Goal: Task Accomplishment & Management: Manage account settings

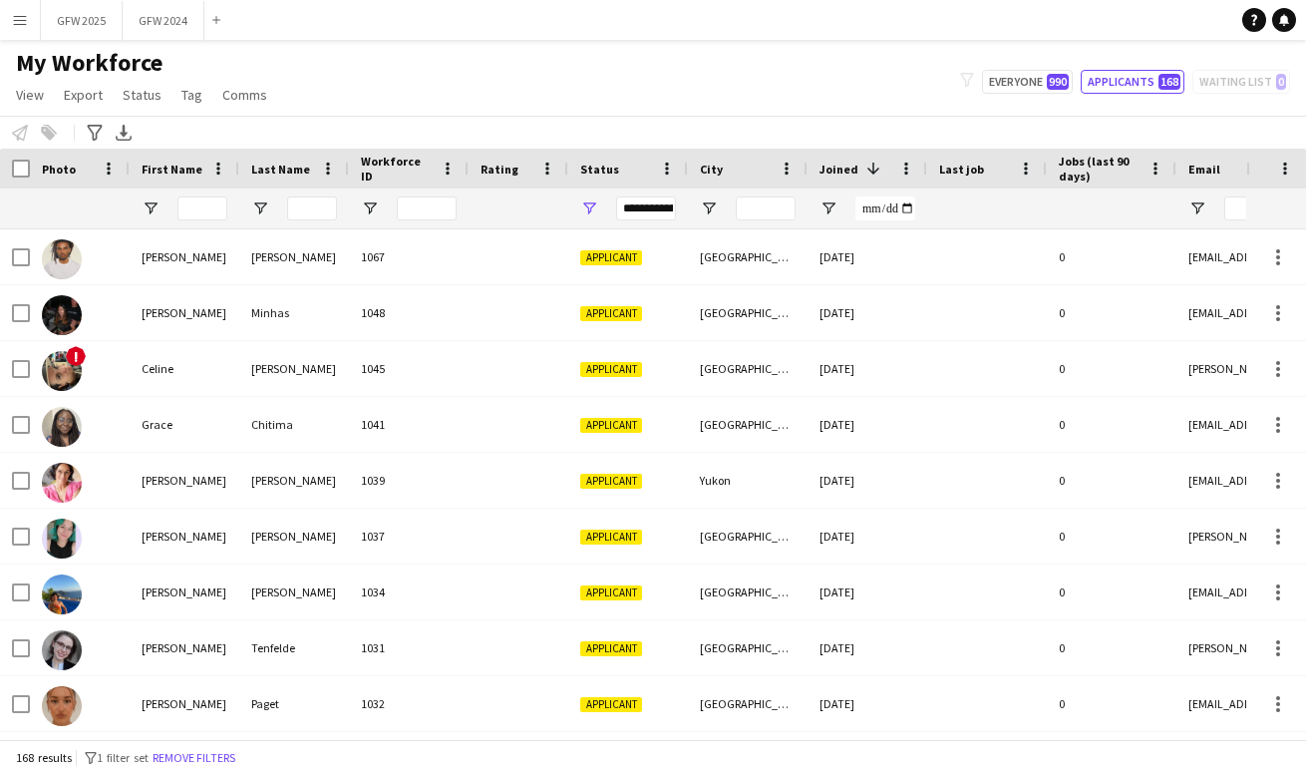
scroll to position [549, 0]
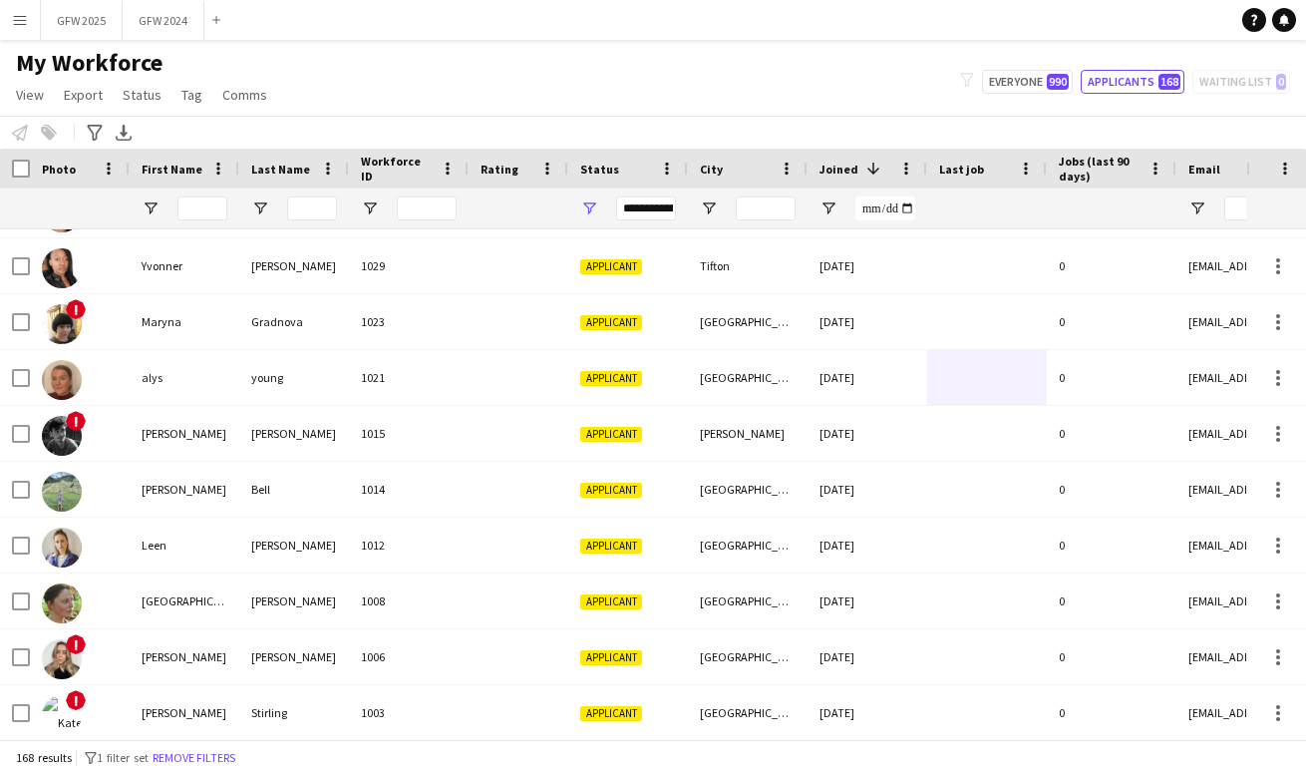
click at [19, 23] on app-icon "Menu" at bounding box center [20, 20] width 16 height 16
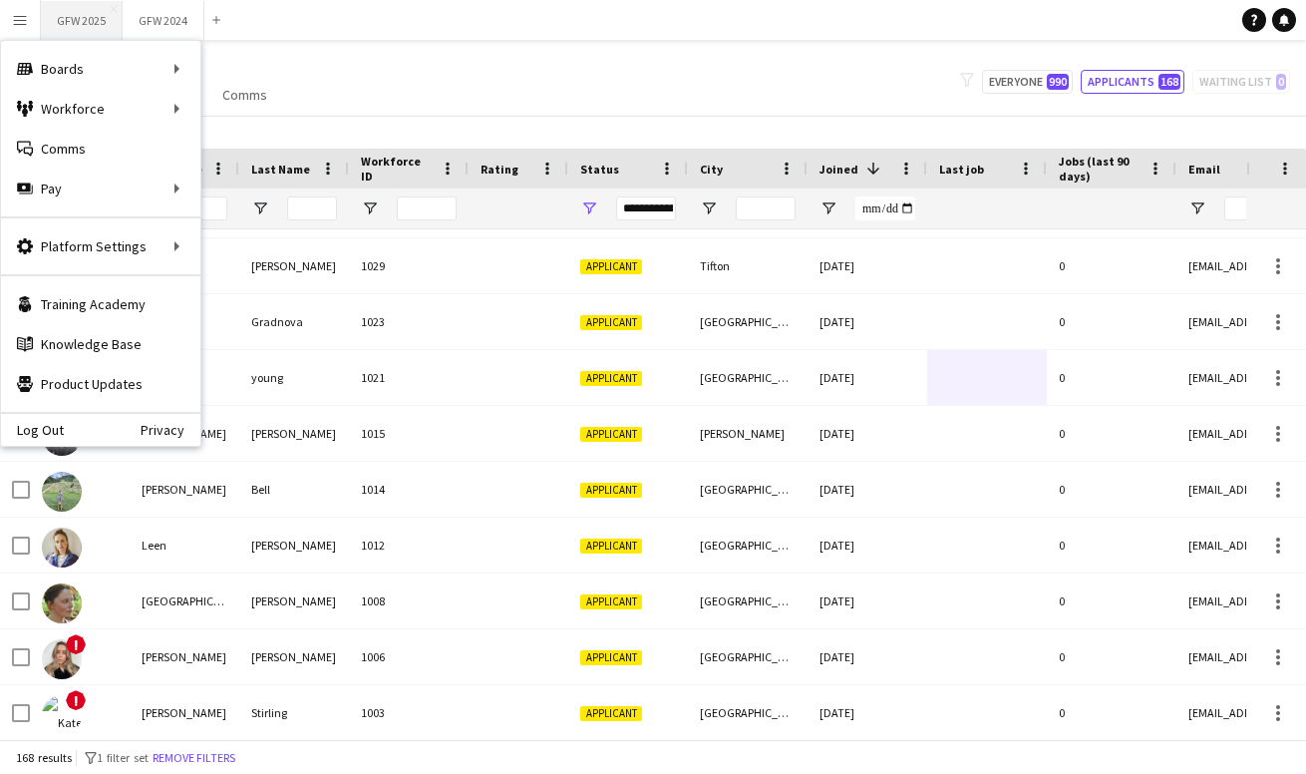
click at [91, 18] on button "GFW 2025 Close" at bounding box center [82, 20] width 82 height 39
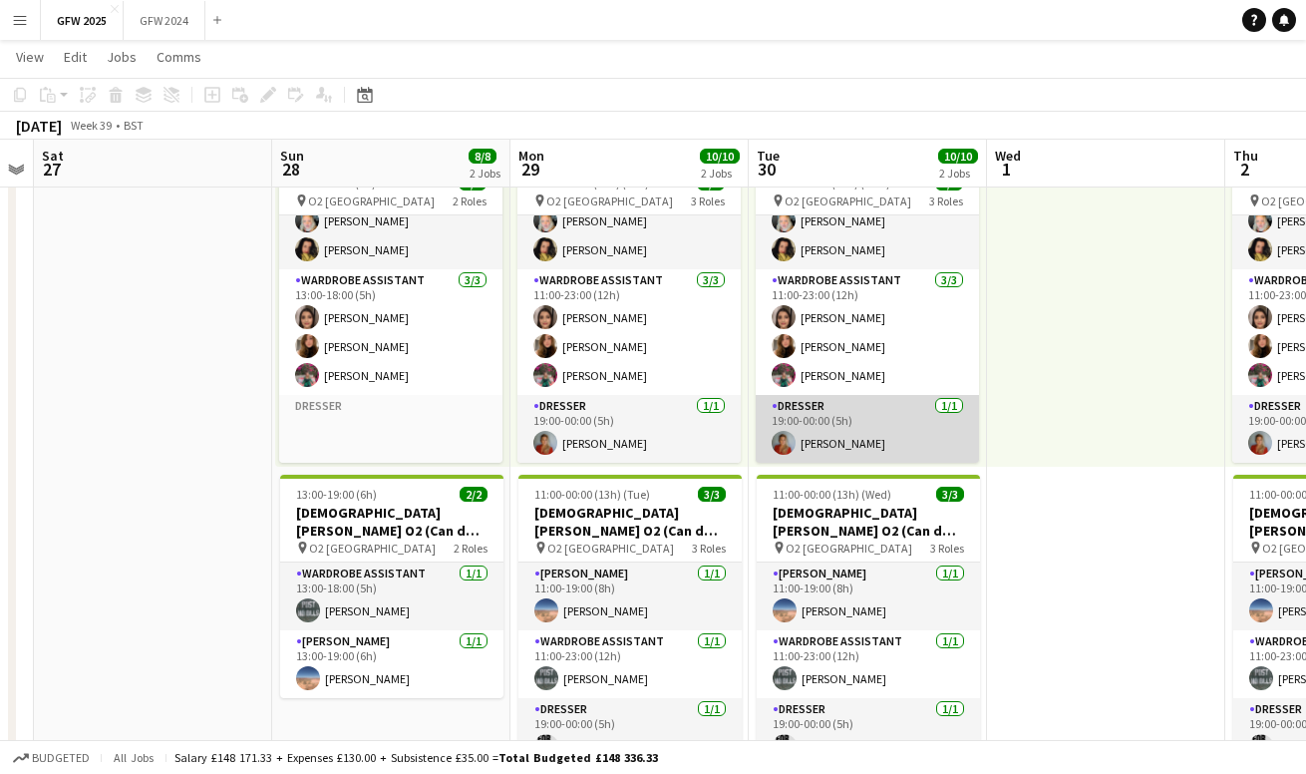
scroll to position [45, 0]
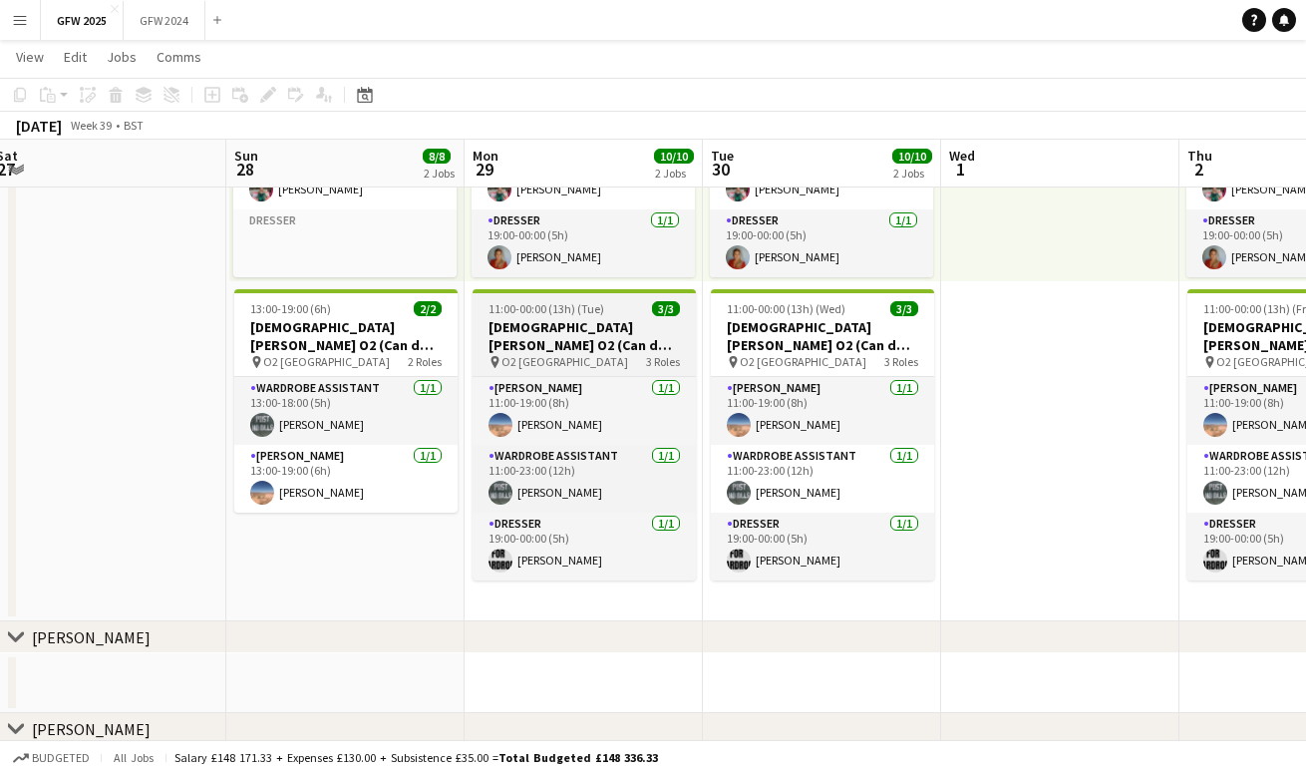
click at [572, 344] on h3 "[DEMOGRAPHIC_DATA][PERSON_NAME] O2 (Can do [DATE])" at bounding box center [584, 336] width 223 height 36
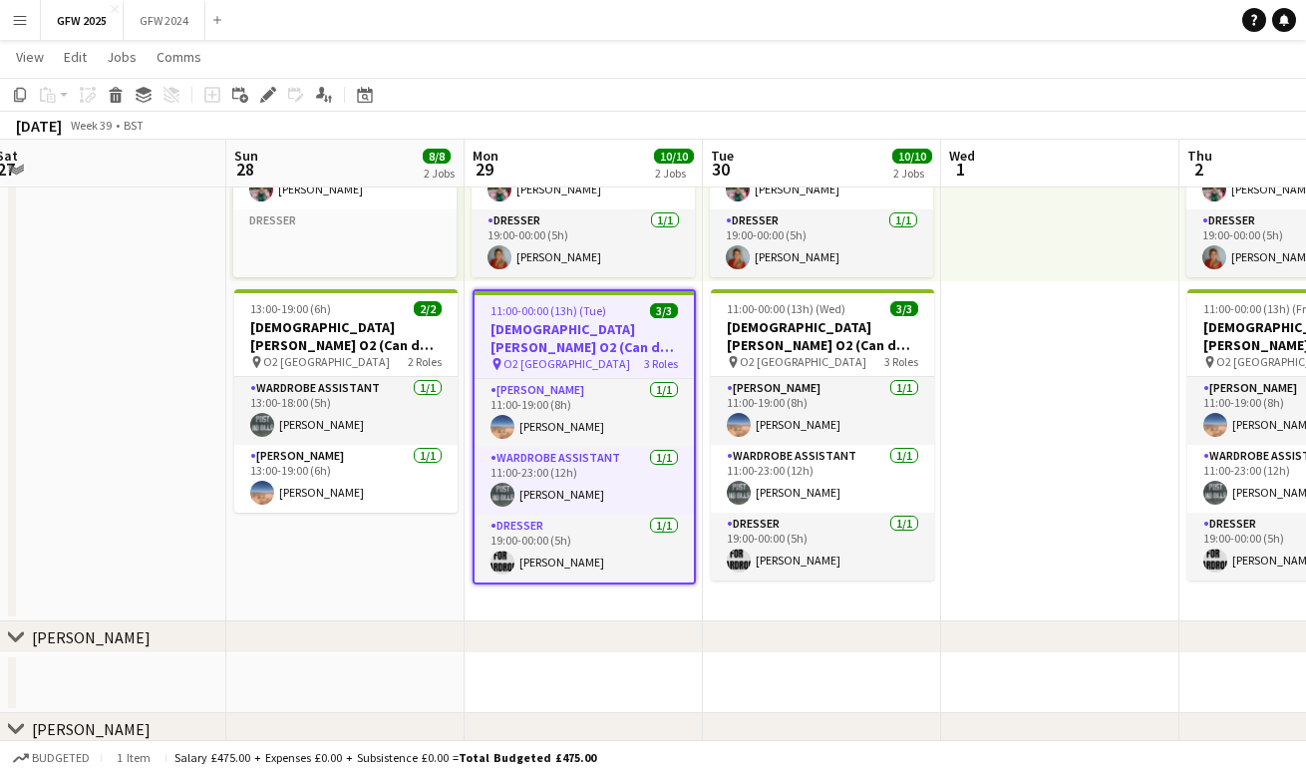
click at [587, 349] on h3 "[DEMOGRAPHIC_DATA][PERSON_NAME] O2 (Can do [DATE])" at bounding box center [584, 338] width 219 height 36
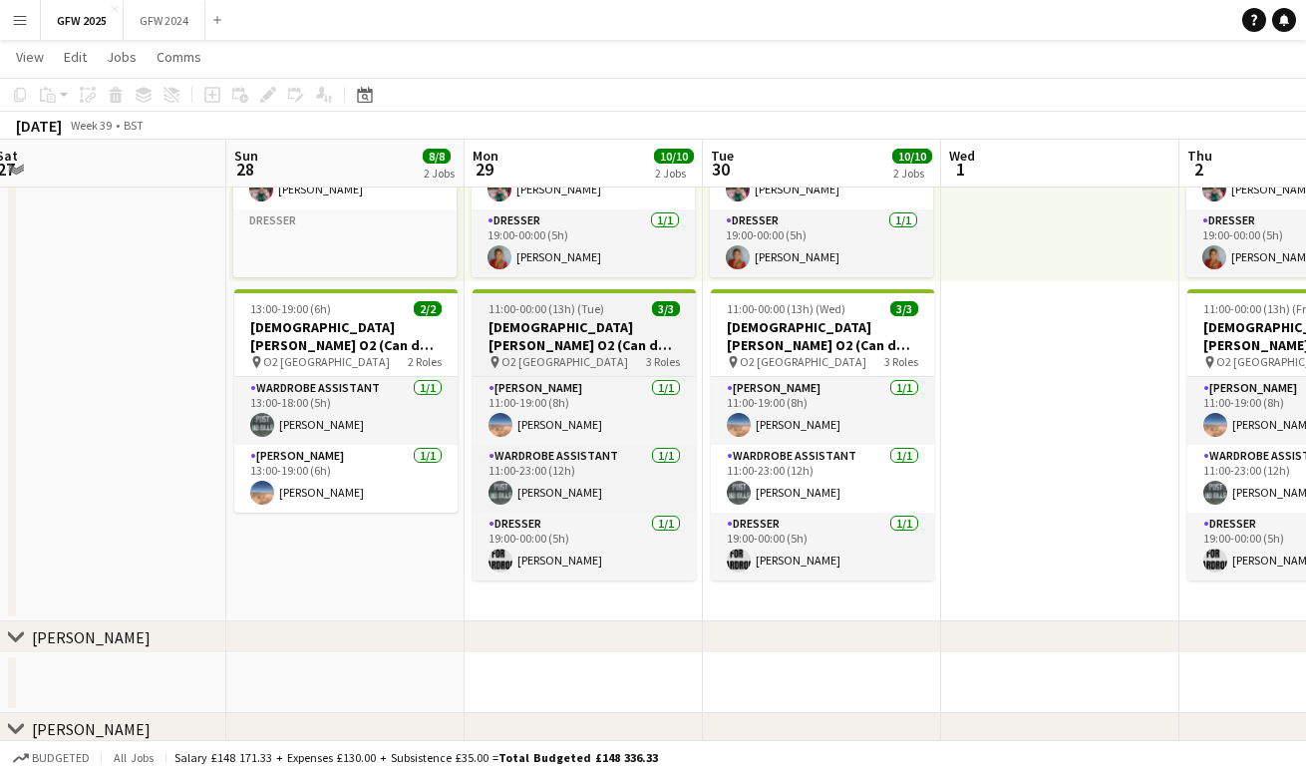
click at [587, 349] on h3 "[DEMOGRAPHIC_DATA][PERSON_NAME] O2 (Can do [DATE])" at bounding box center [584, 336] width 223 height 36
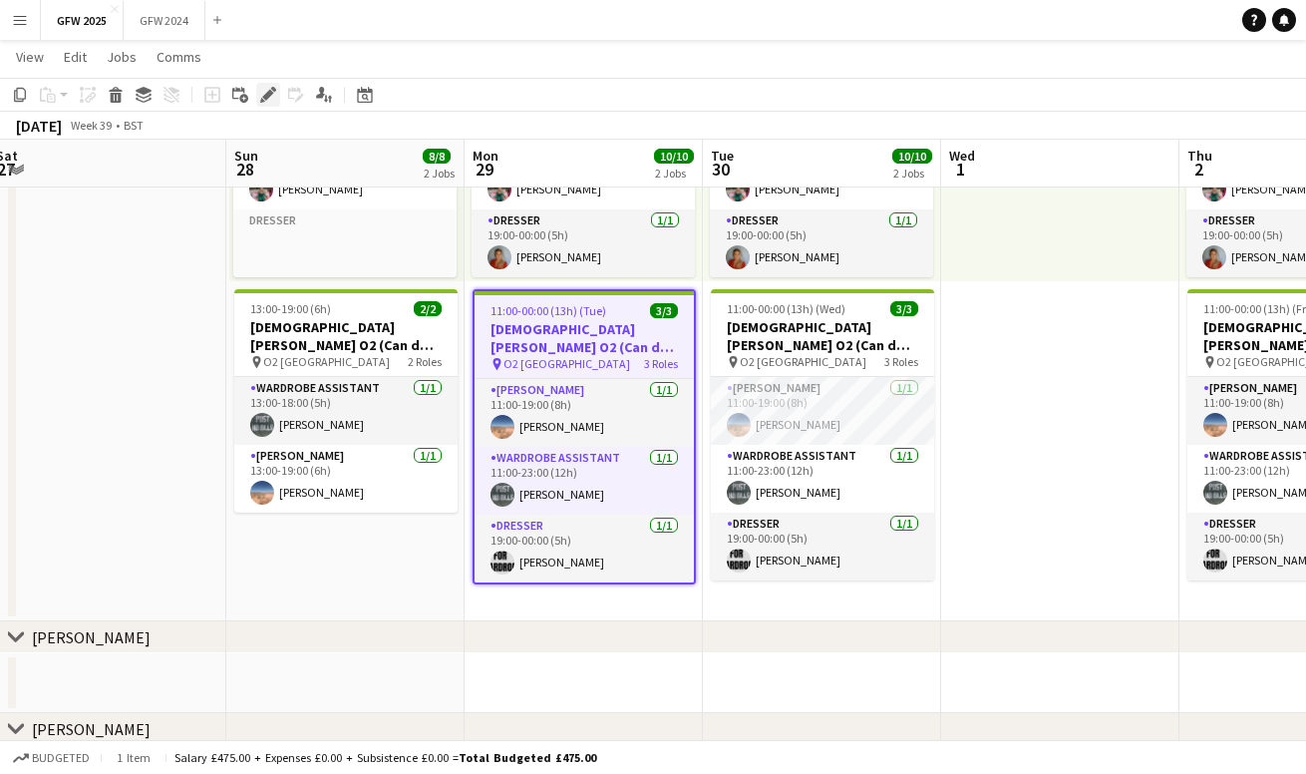
click at [267, 90] on icon "Edit" at bounding box center [268, 95] width 16 height 16
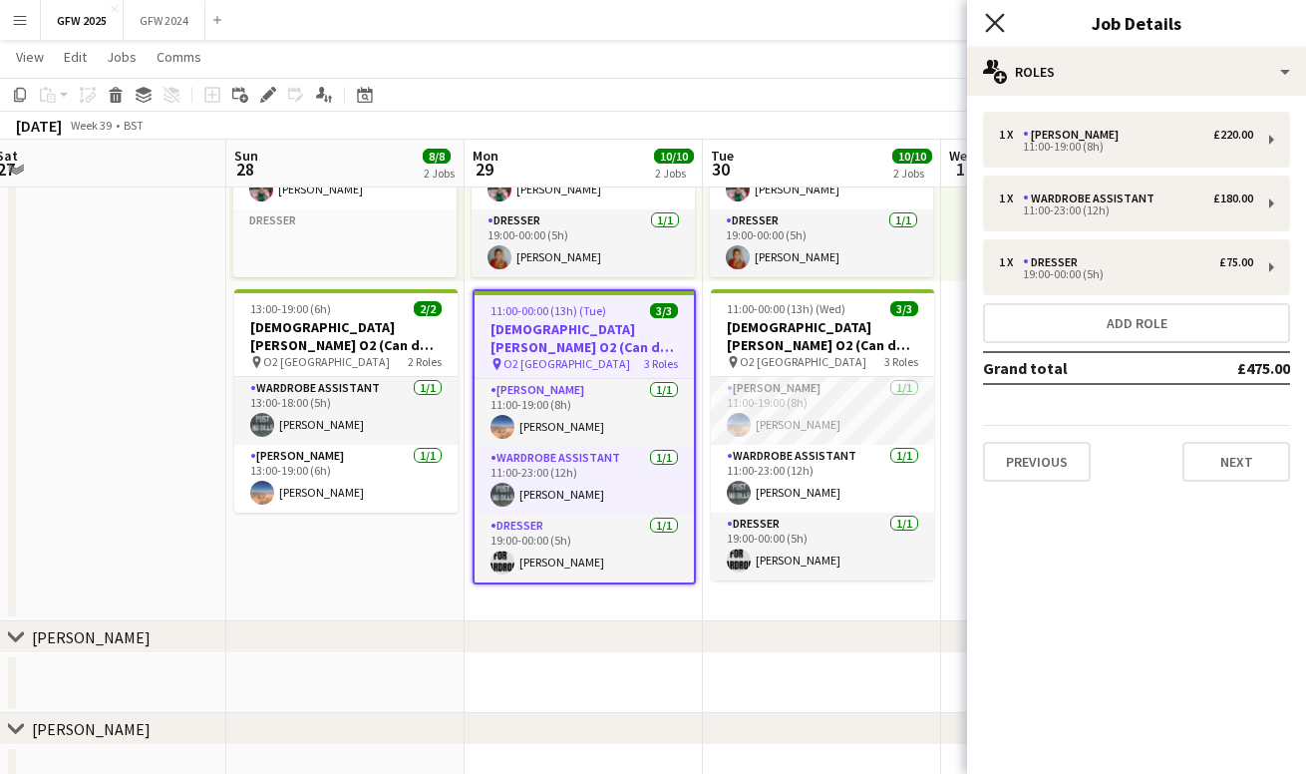
click at [993, 17] on icon "Close pop-in" at bounding box center [994, 22] width 19 height 19
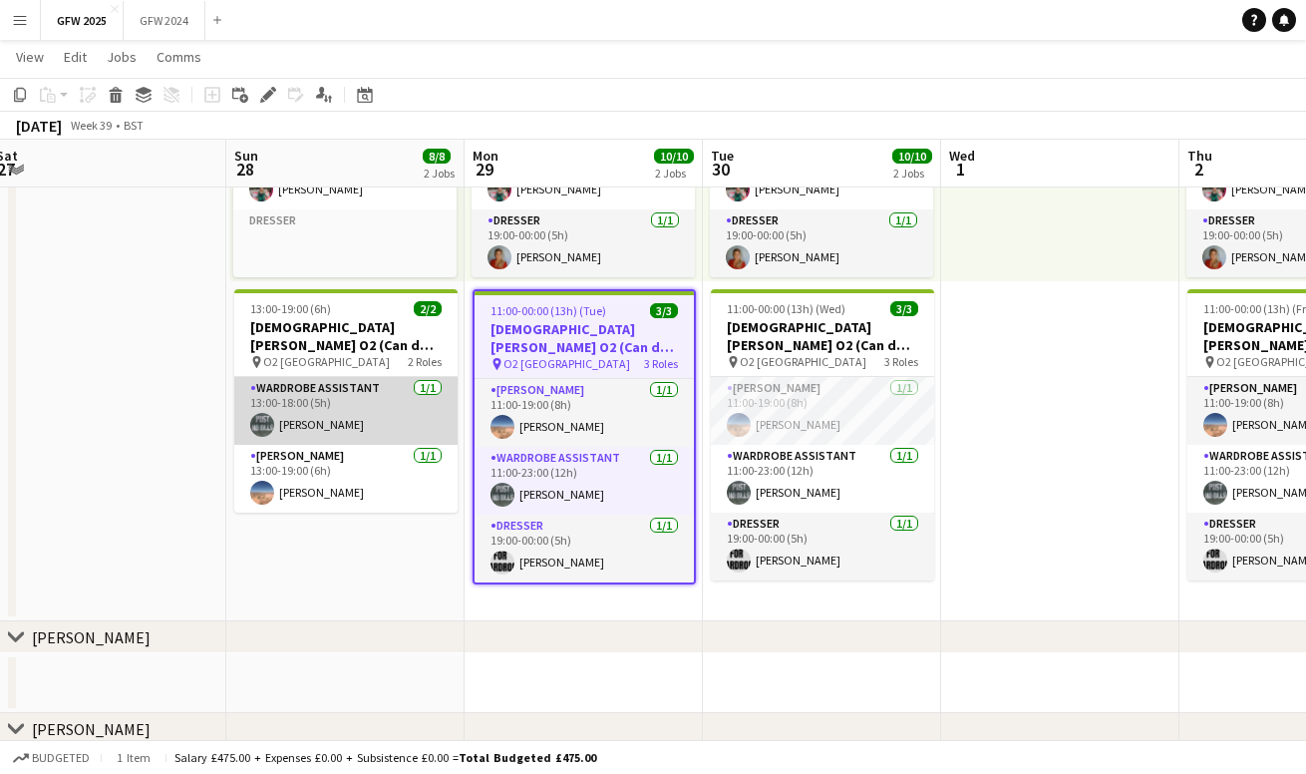
click at [378, 414] on app-card-role "Wardrobe Assistant [DATE] 13:00-18:00 (5h) [PERSON_NAME]" at bounding box center [345, 411] width 223 height 68
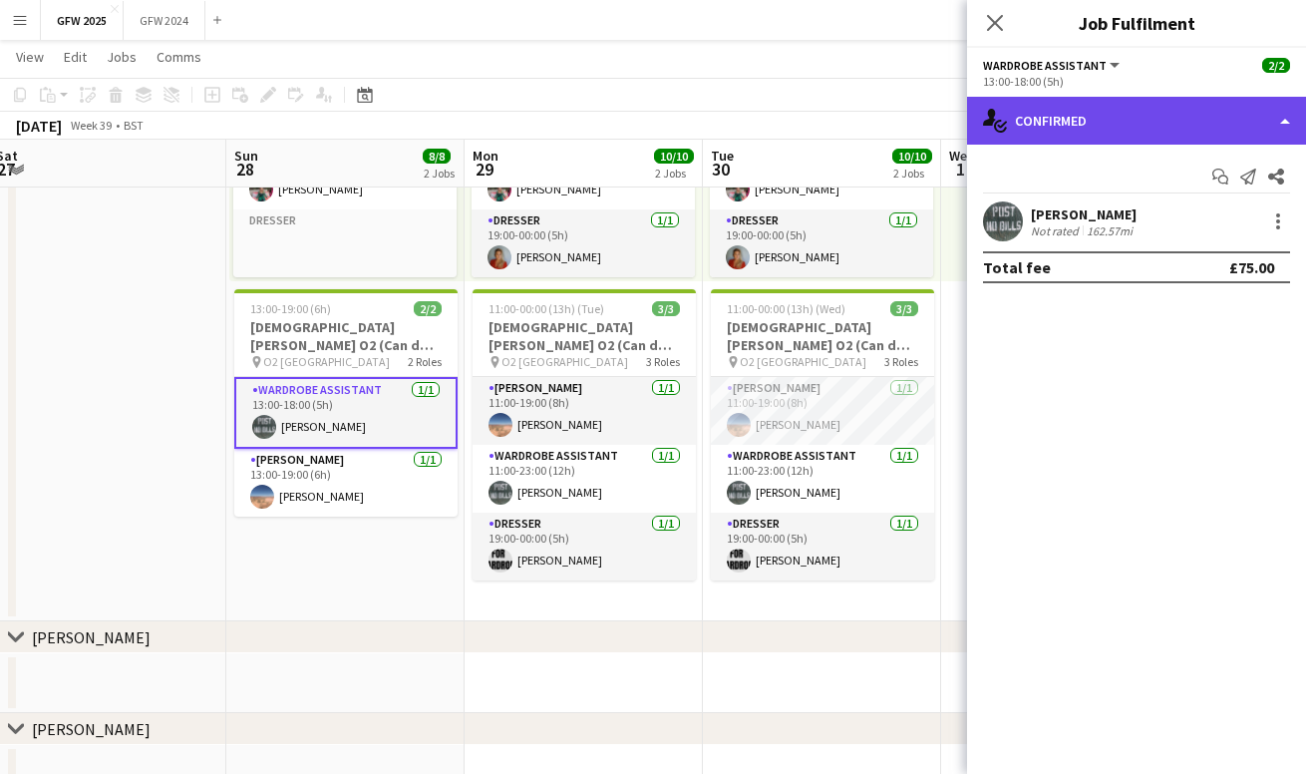
click at [1081, 122] on div "single-neutral-actions-check-2 Confirmed" at bounding box center [1136, 121] width 339 height 48
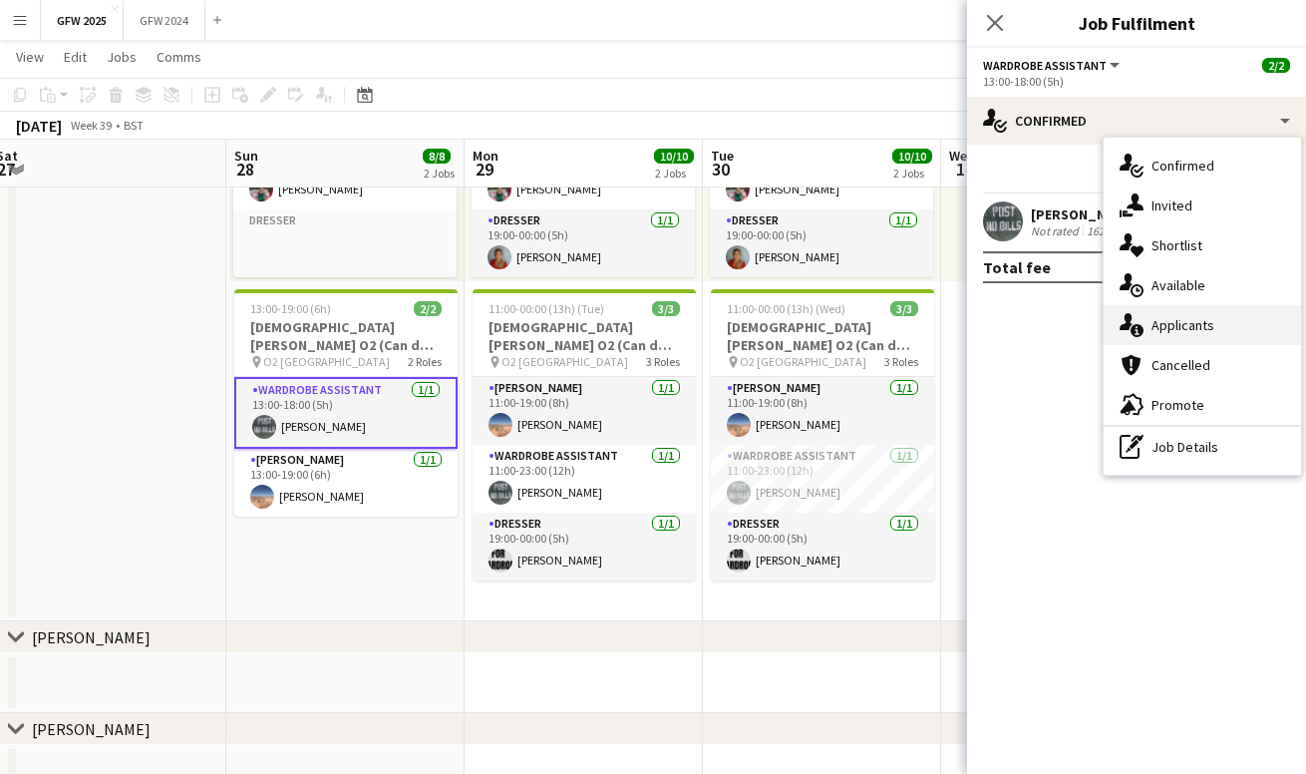
click at [1197, 326] on span "Applicants" at bounding box center [1182, 325] width 63 height 18
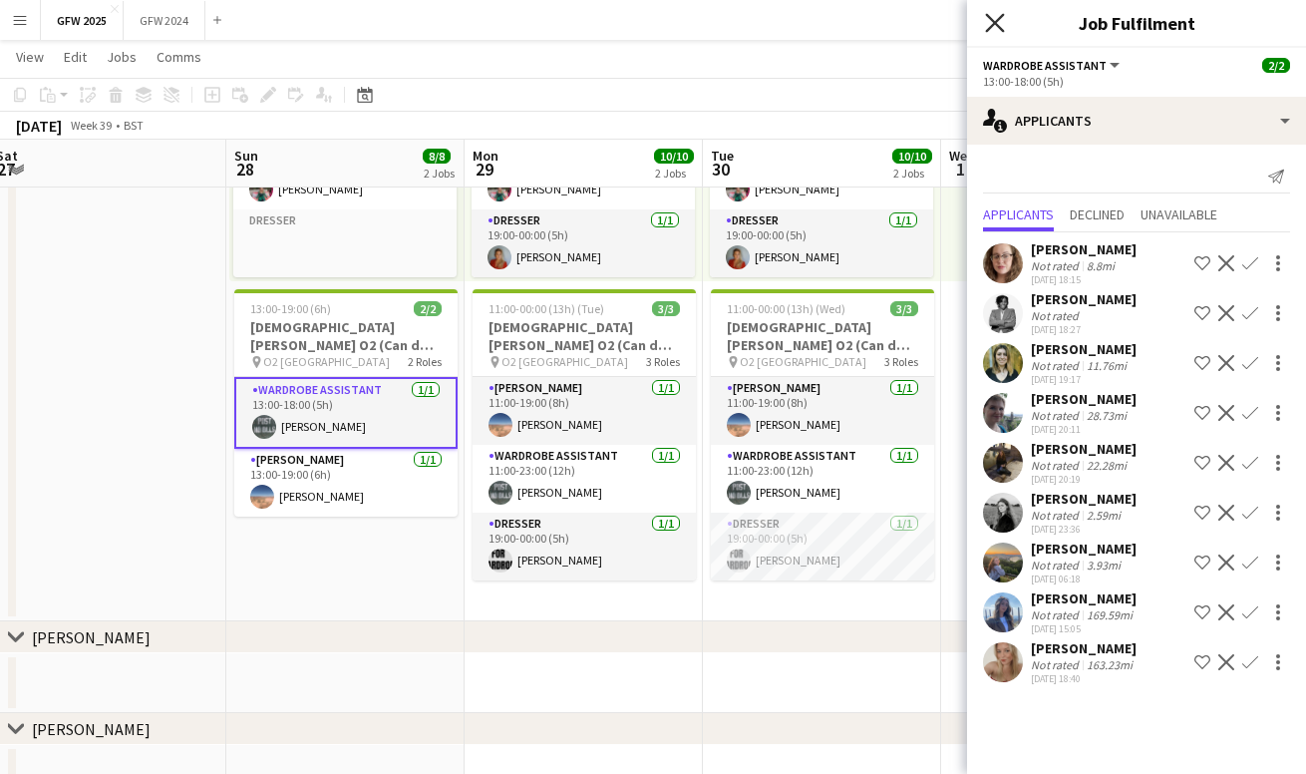
click at [1003, 18] on icon "Close pop-in" at bounding box center [994, 22] width 19 height 19
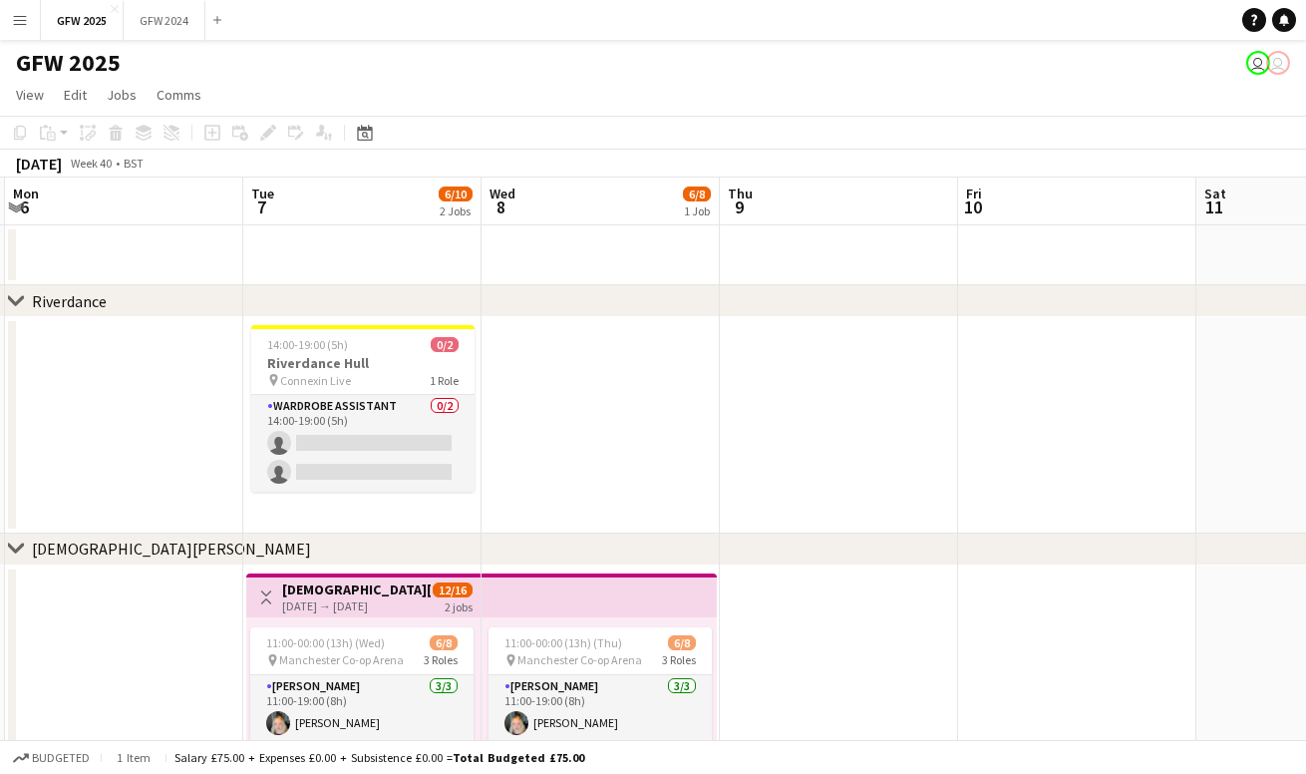
scroll to position [0, 711]
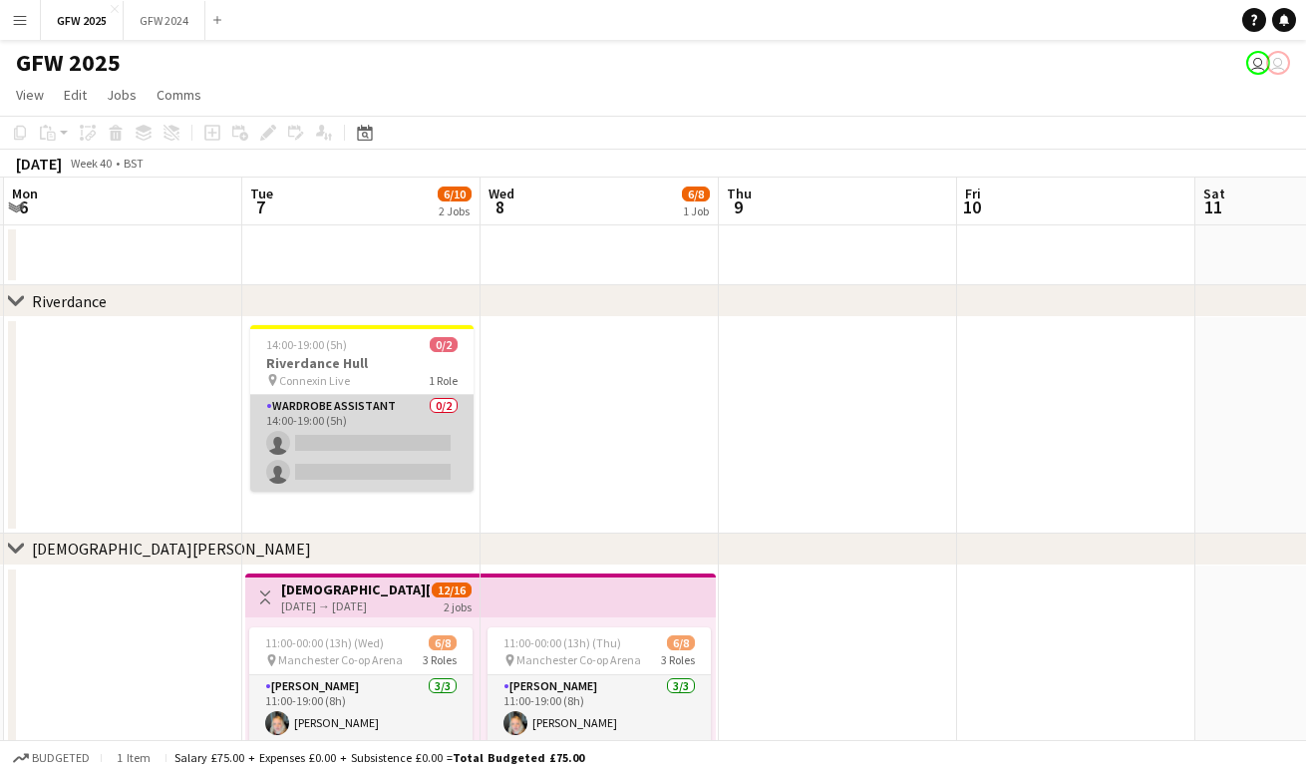
click at [376, 420] on app-card-role "Wardrobe Assistant 0/2 14:00-19:00 (5h) single-neutral-actions single-neutral-a…" at bounding box center [361, 443] width 223 height 97
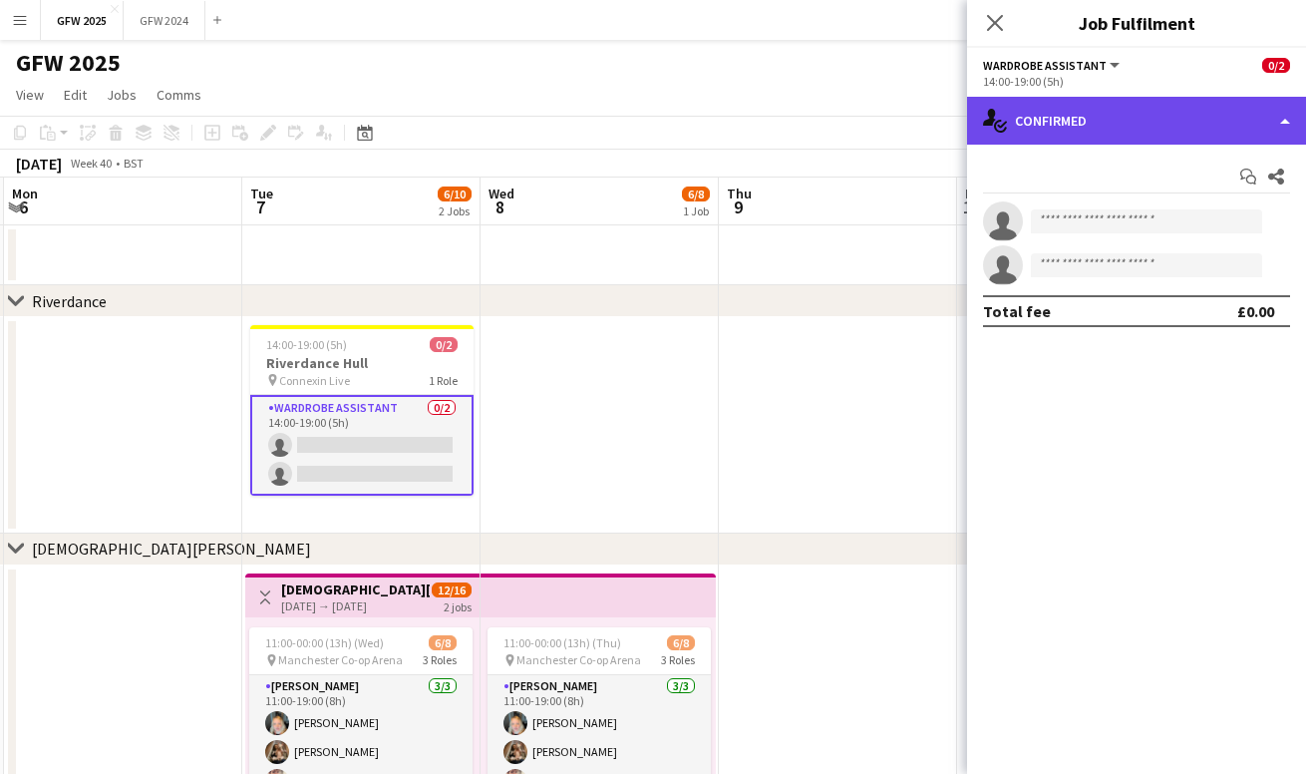
click at [1090, 124] on div "single-neutral-actions-check-2 Confirmed" at bounding box center [1136, 121] width 339 height 48
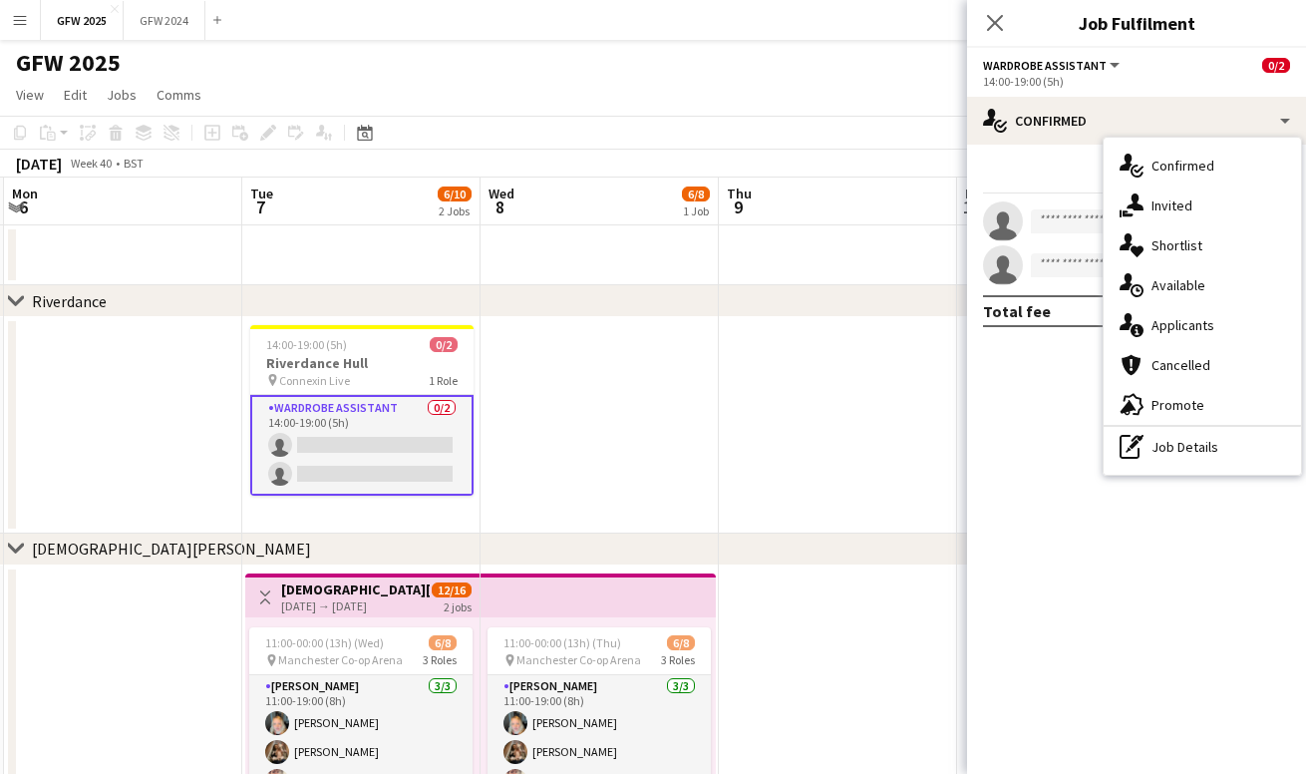
click at [1200, 318] on span "Applicants" at bounding box center [1182, 325] width 63 height 18
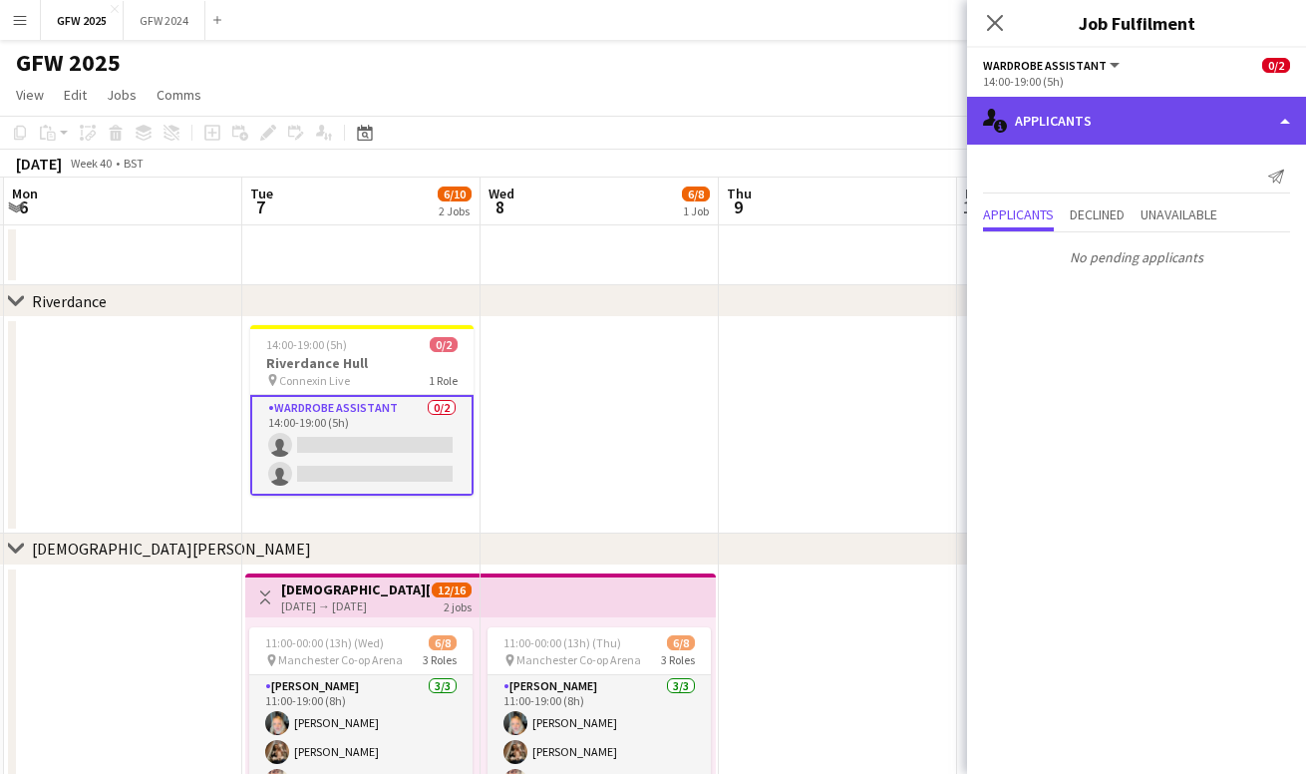
click at [1137, 115] on div "single-neutral-actions-information Applicants" at bounding box center [1136, 121] width 339 height 48
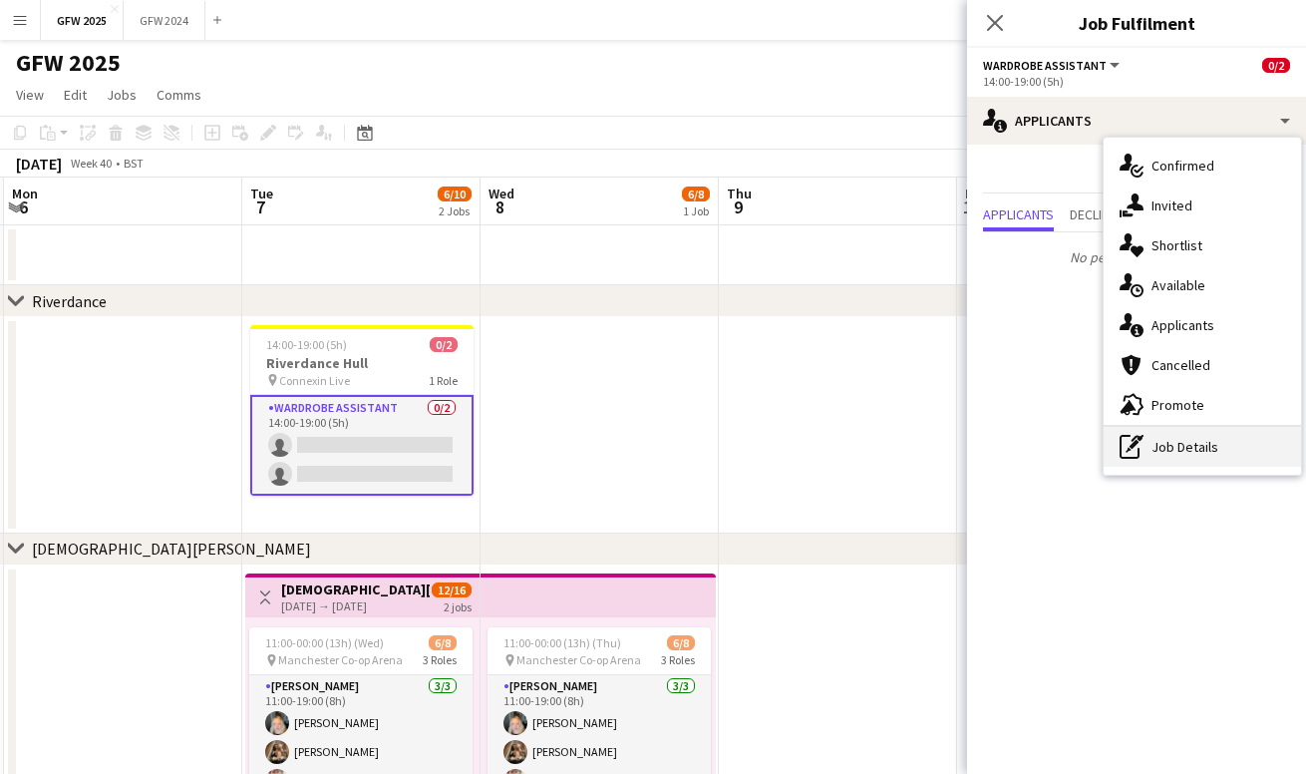
click at [1198, 449] on div "pen-write Job Details" at bounding box center [1202, 447] width 197 height 40
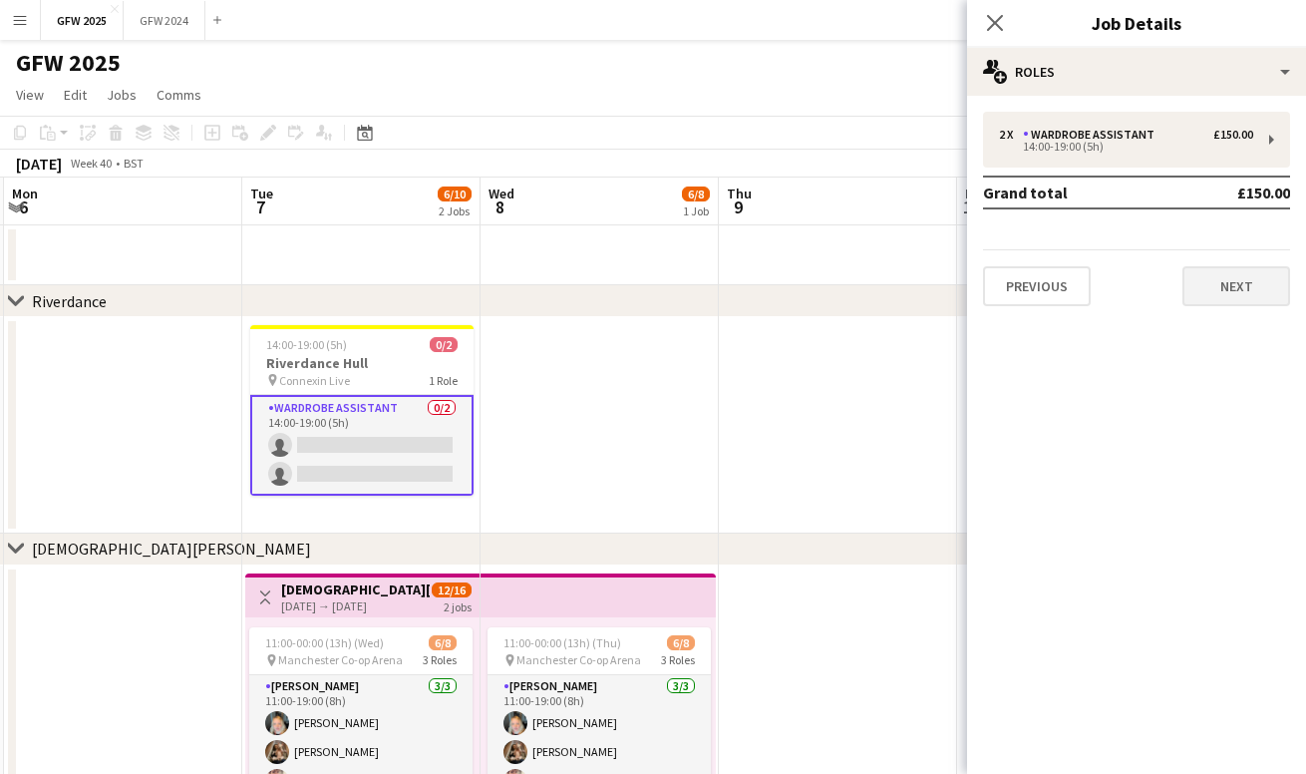
click at [1223, 284] on button "Next" at bounding box center [1236, 286] width 108 height 40
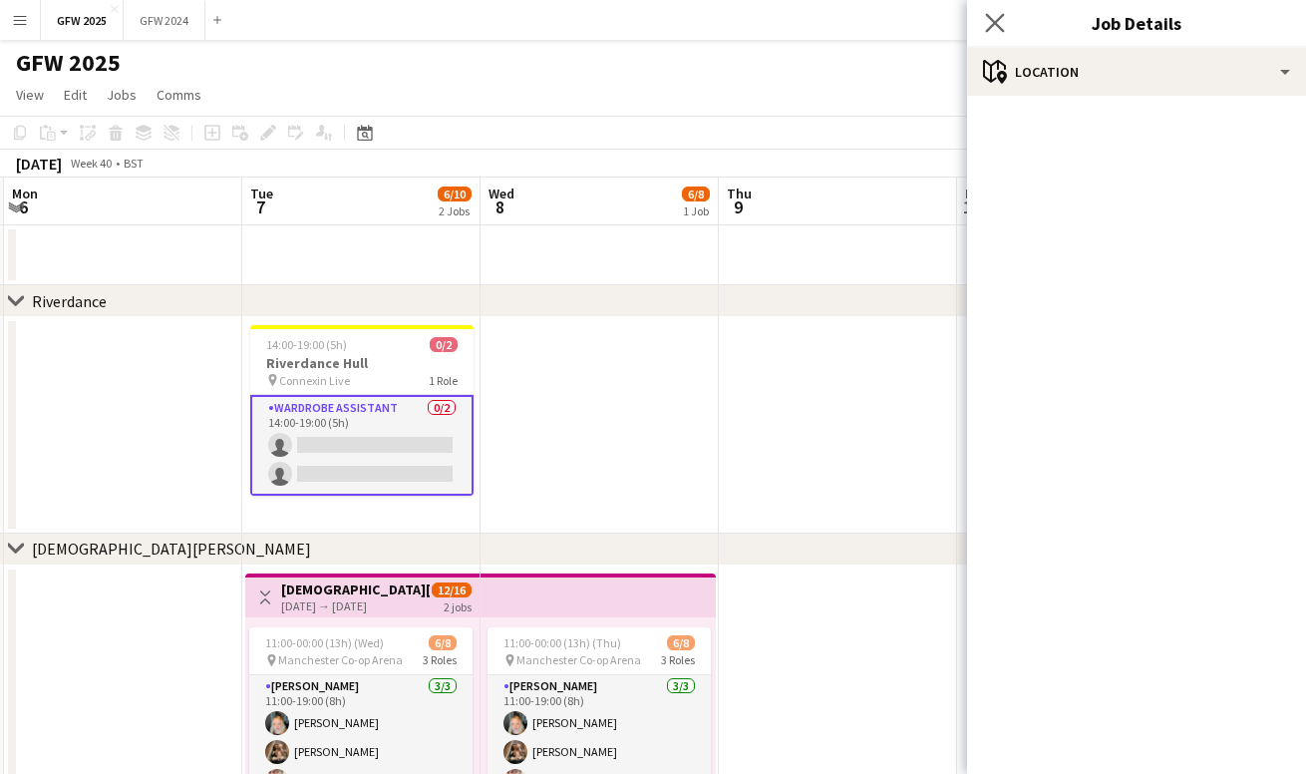
click at [989, 12] on app-icon "Close pop-in" at bounding box center [995, 23] width 29 height 29
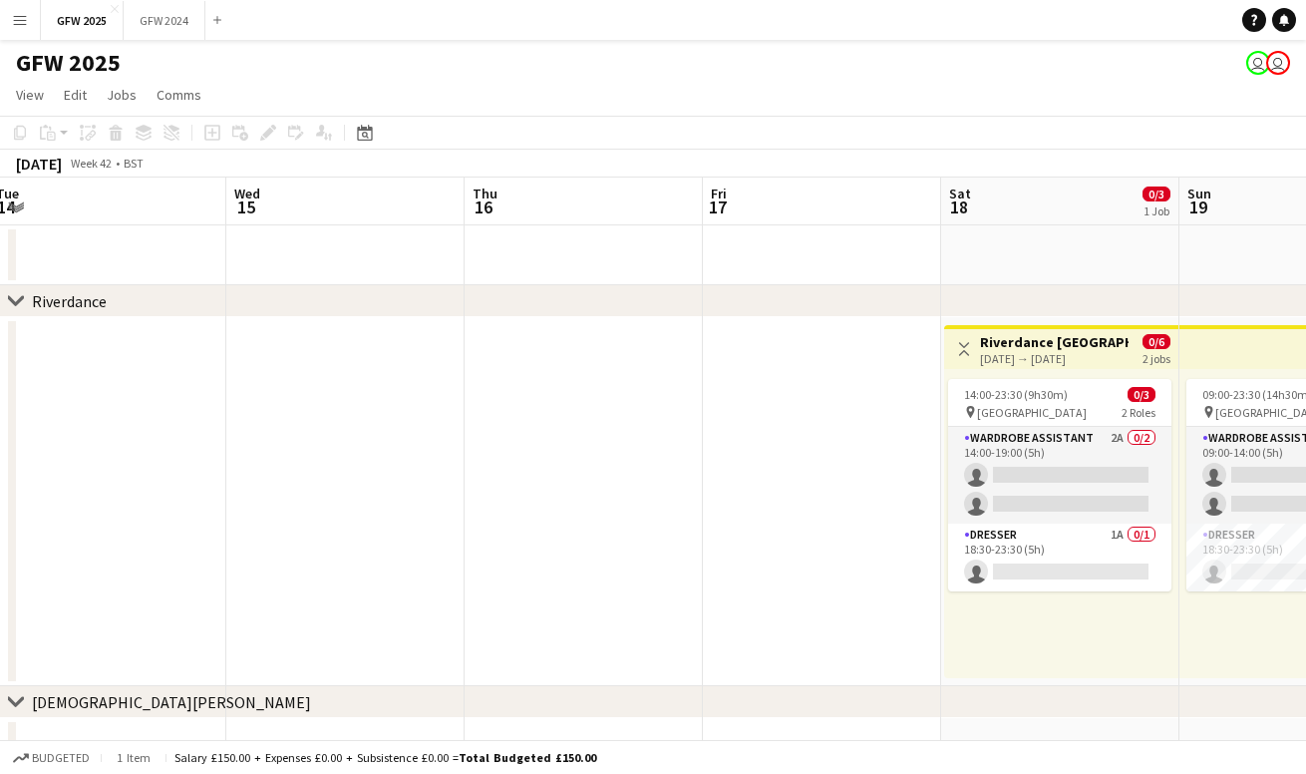
scroll to position [0, 729]
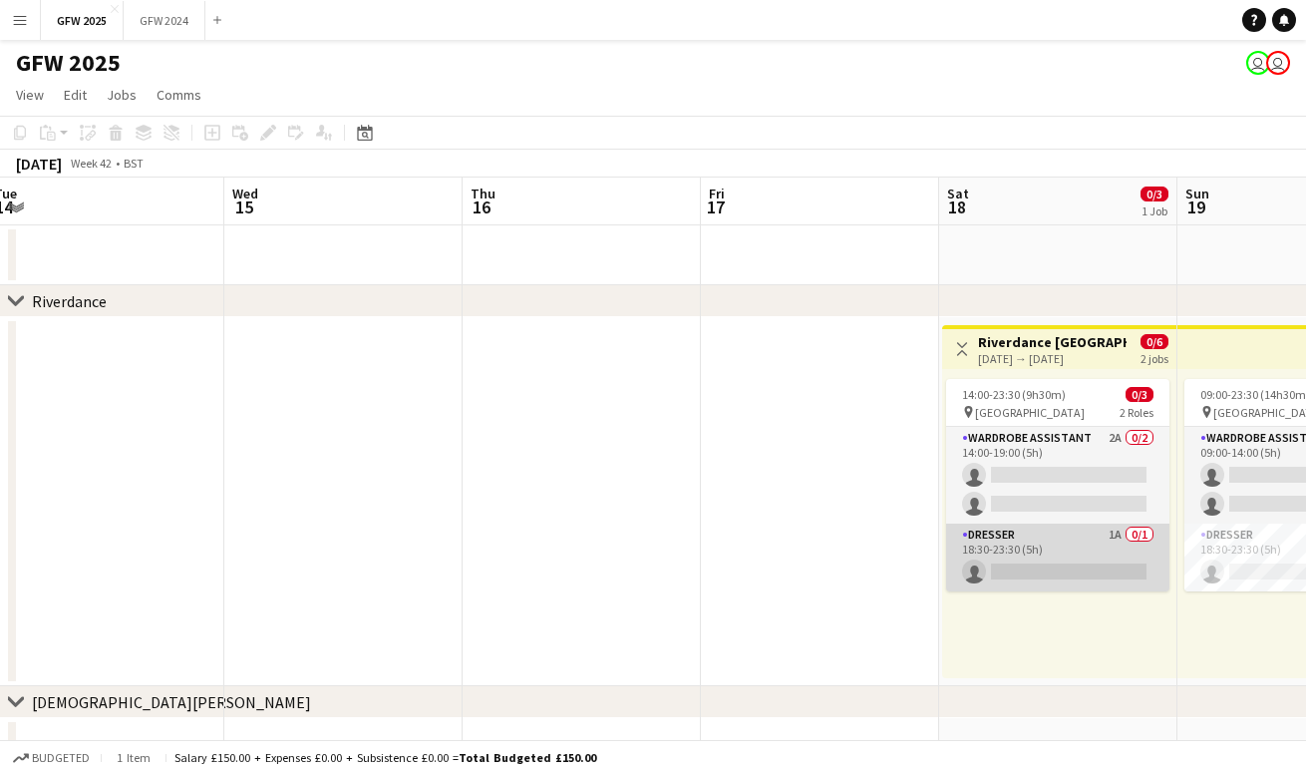
click at [1076, 539] on app-card-role "Dresser 1A 0/1 18:30-23:30 (5h) single-neutral-actions" at bounding box center [1057, 557] width 223 height 68
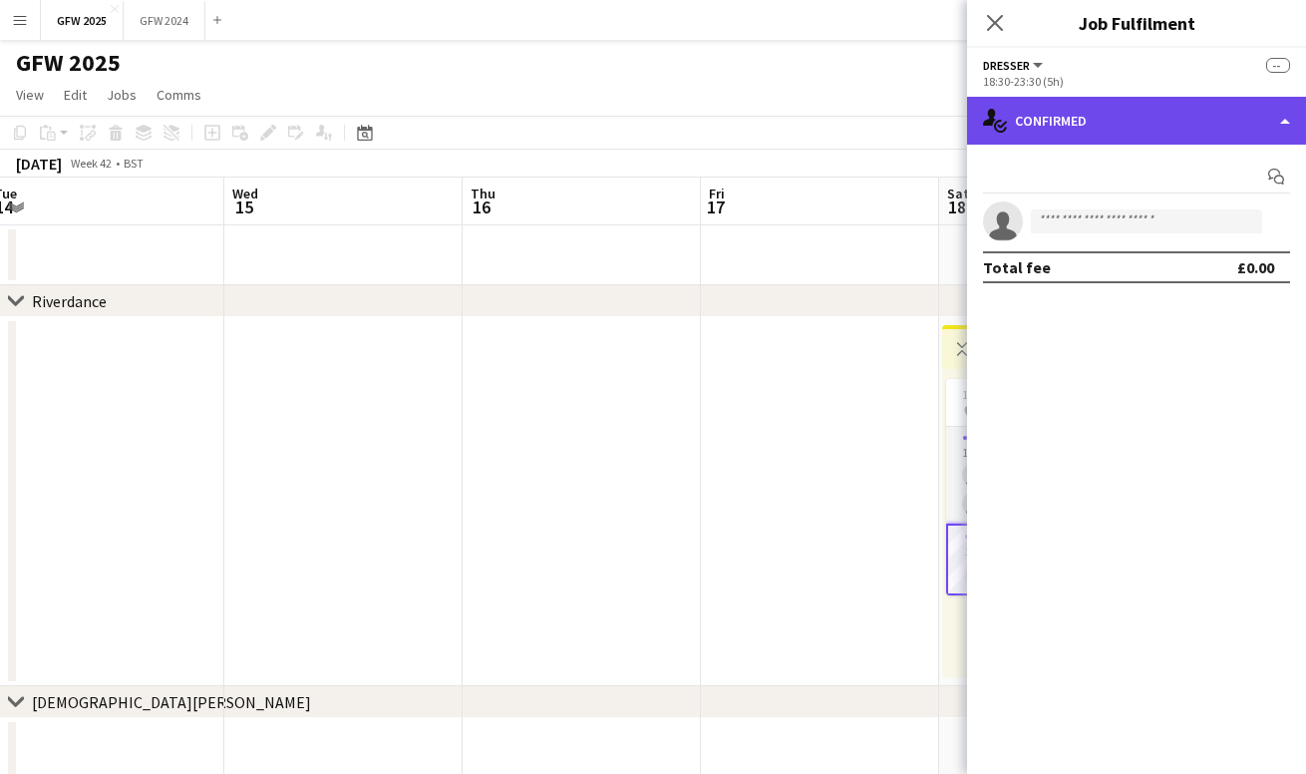
click at [1139, 126] on div "single-neutral-actions-check-2 Confirmed" at bounding box center [1136, 121] width 339 height 48
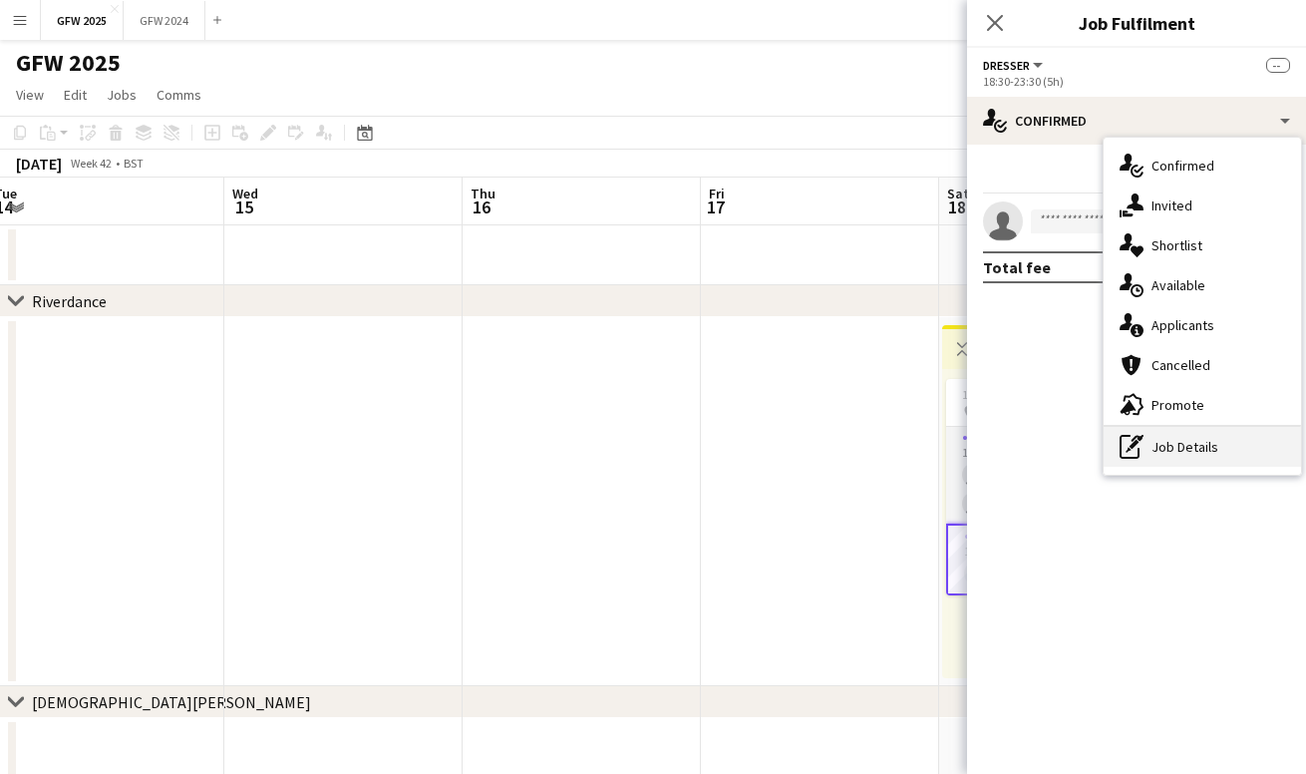
click at [1223, 460] on div "pen-write Job Details" at bounding box center [1202, 447] width 197 height 40
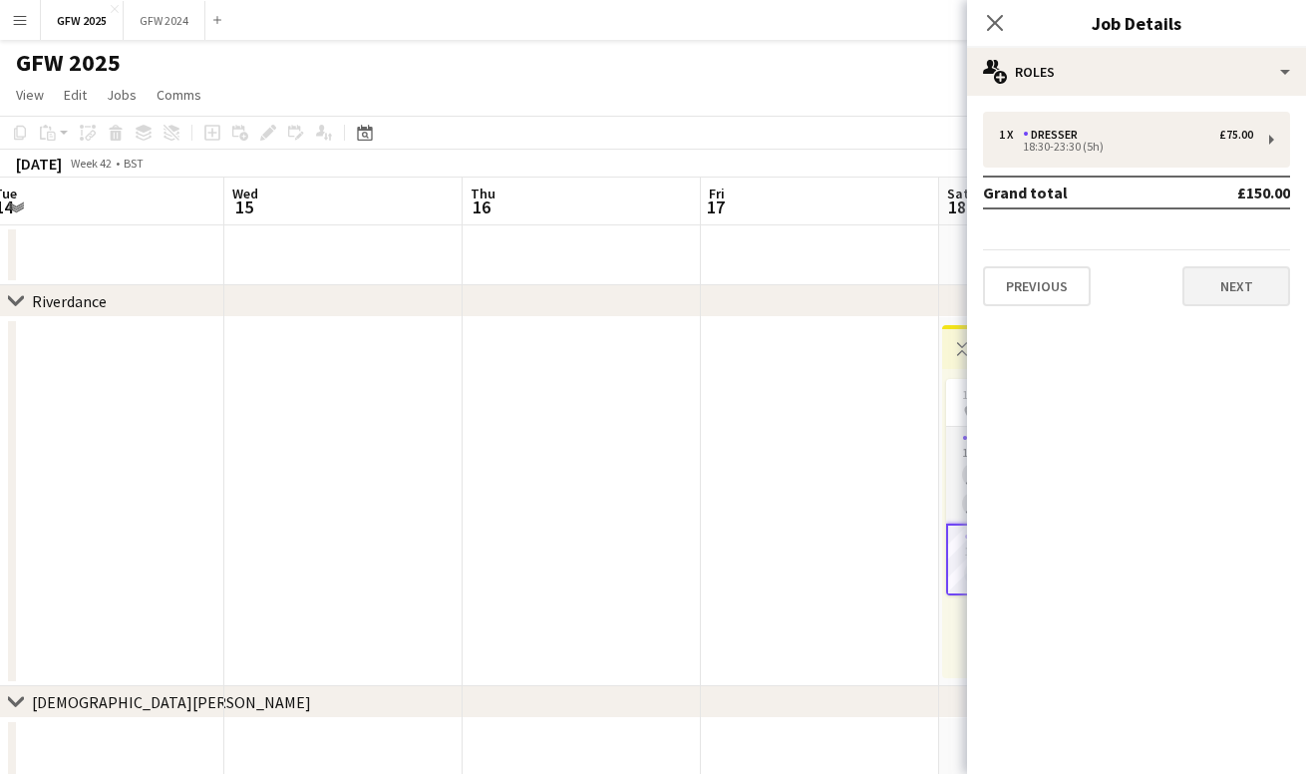
click at [1247, 293] on button "Next" at bounding box center [1236, 286] width 108 height 40
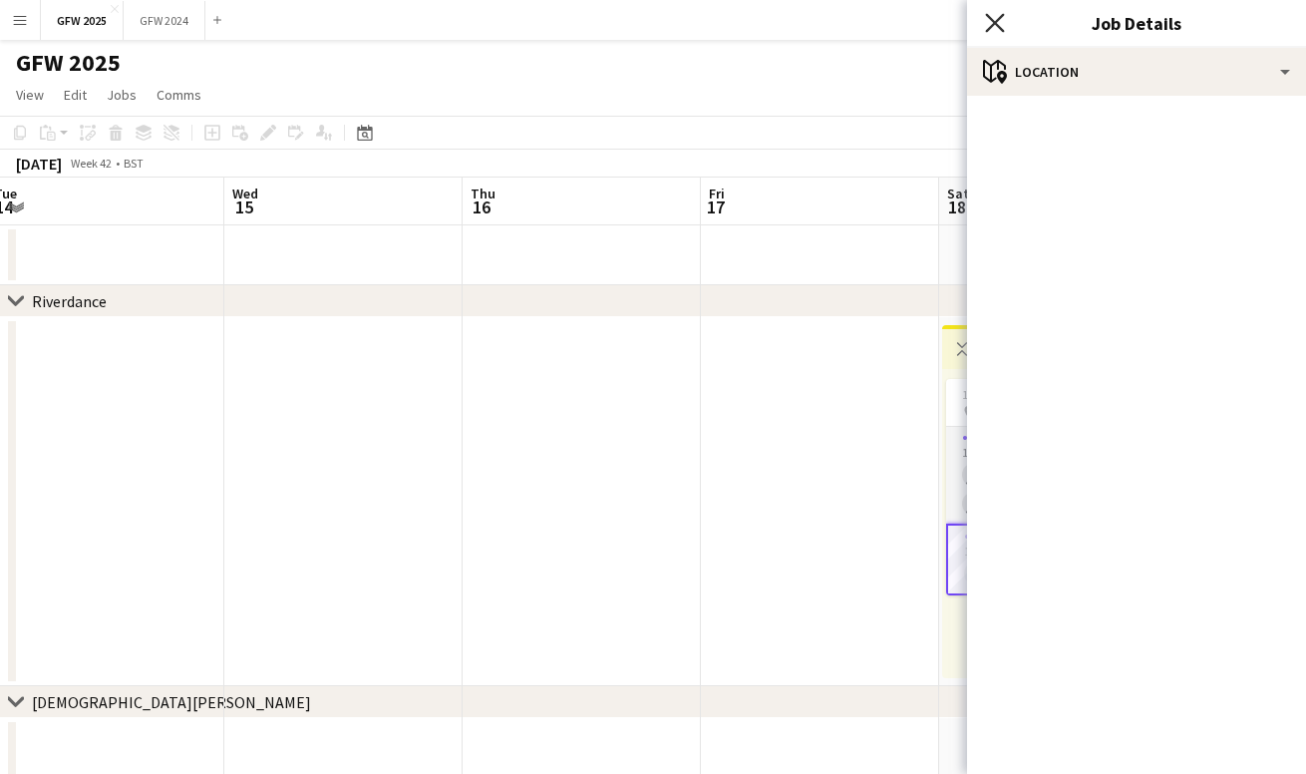
click at [995, 16] on icon "Close pop-in" at bounding box center [994, 22] width 19 height 19
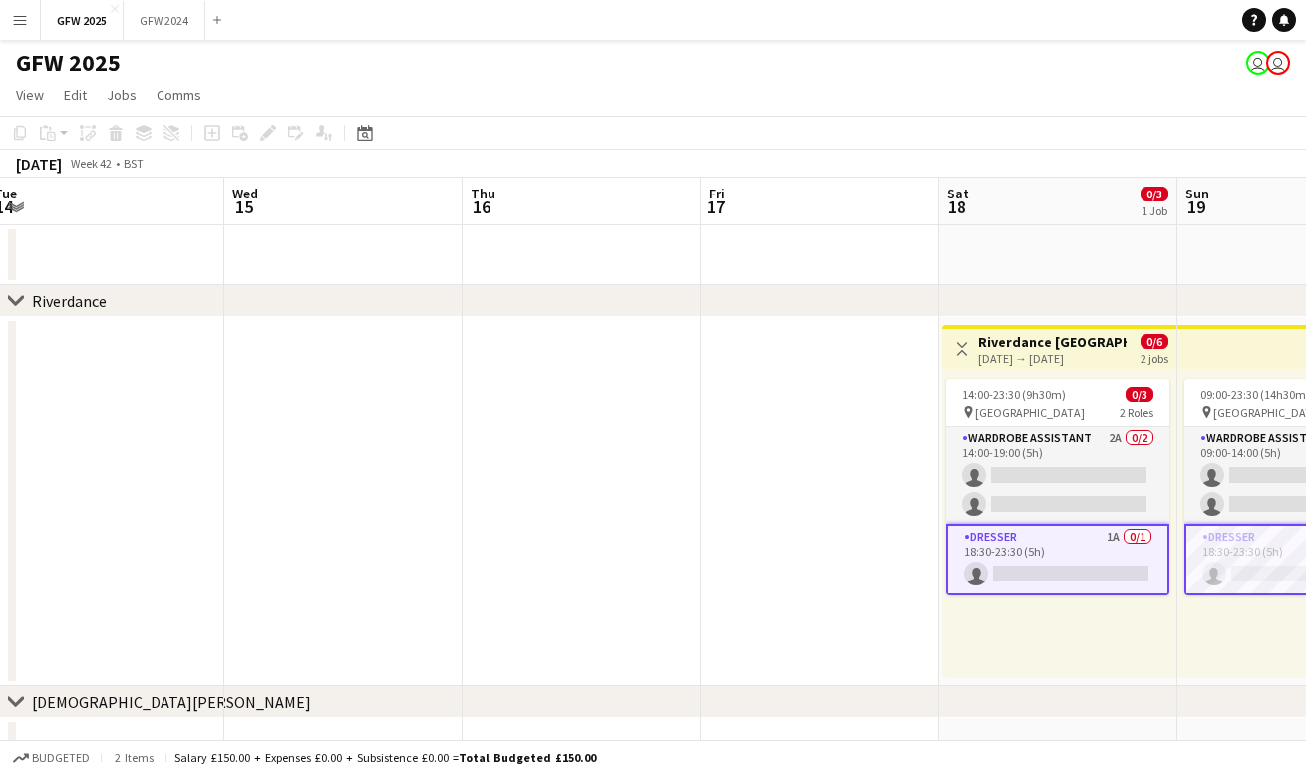
click at [1104, 361] on div "[DATE] → [DATE]" at bounding box center [1052, 358] width 149 height 15
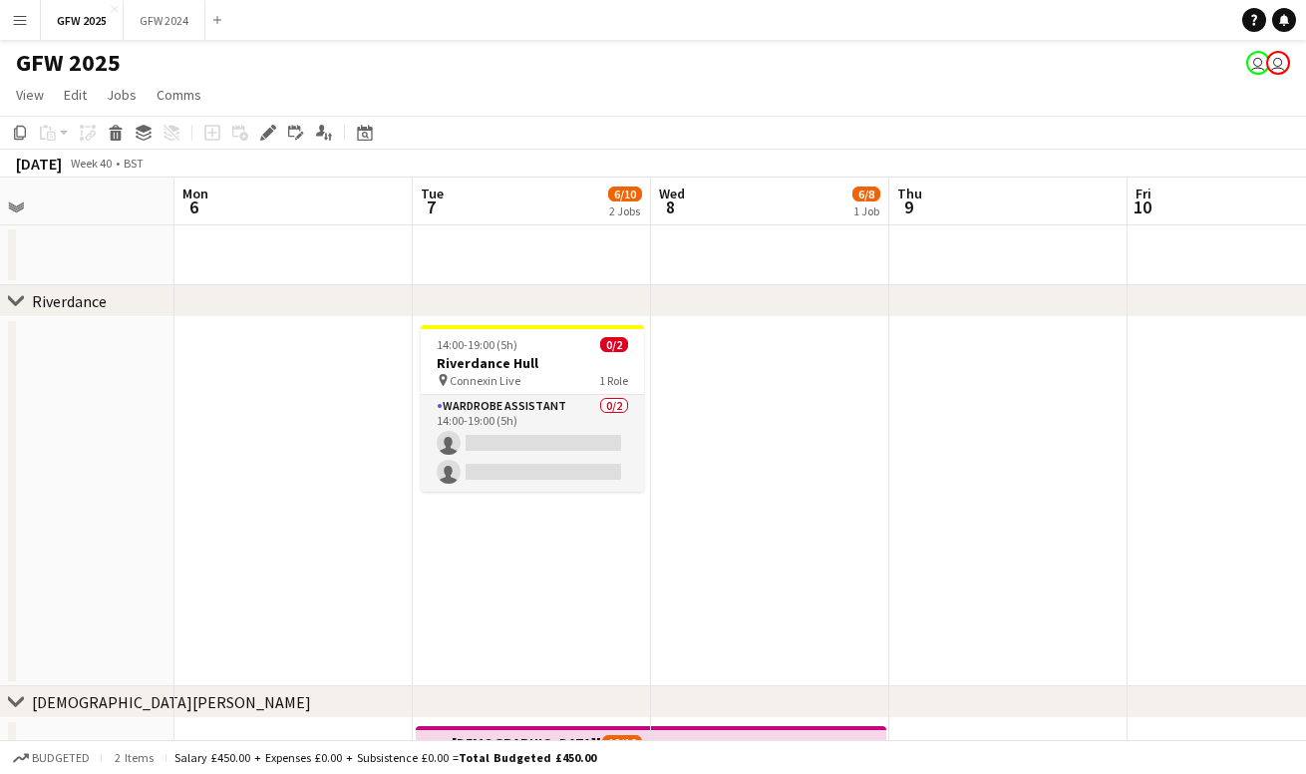
scroll to position [0, 539]
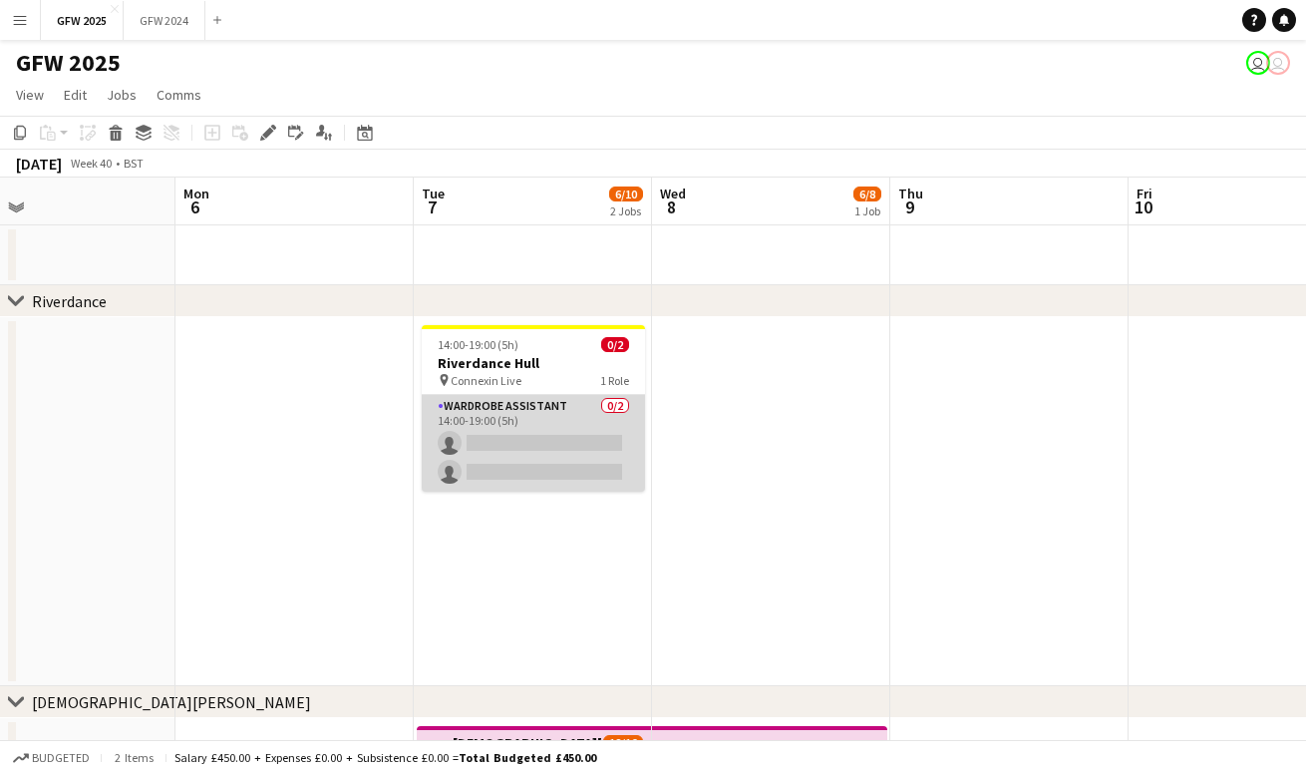
click at [575, 454] on app-card-role "Wardrobe Assistant 0/2 14:00-19:00 (5h) single-neutral-actions single-neutral-a…" at bounding box center [533, 443] width 223 height 97
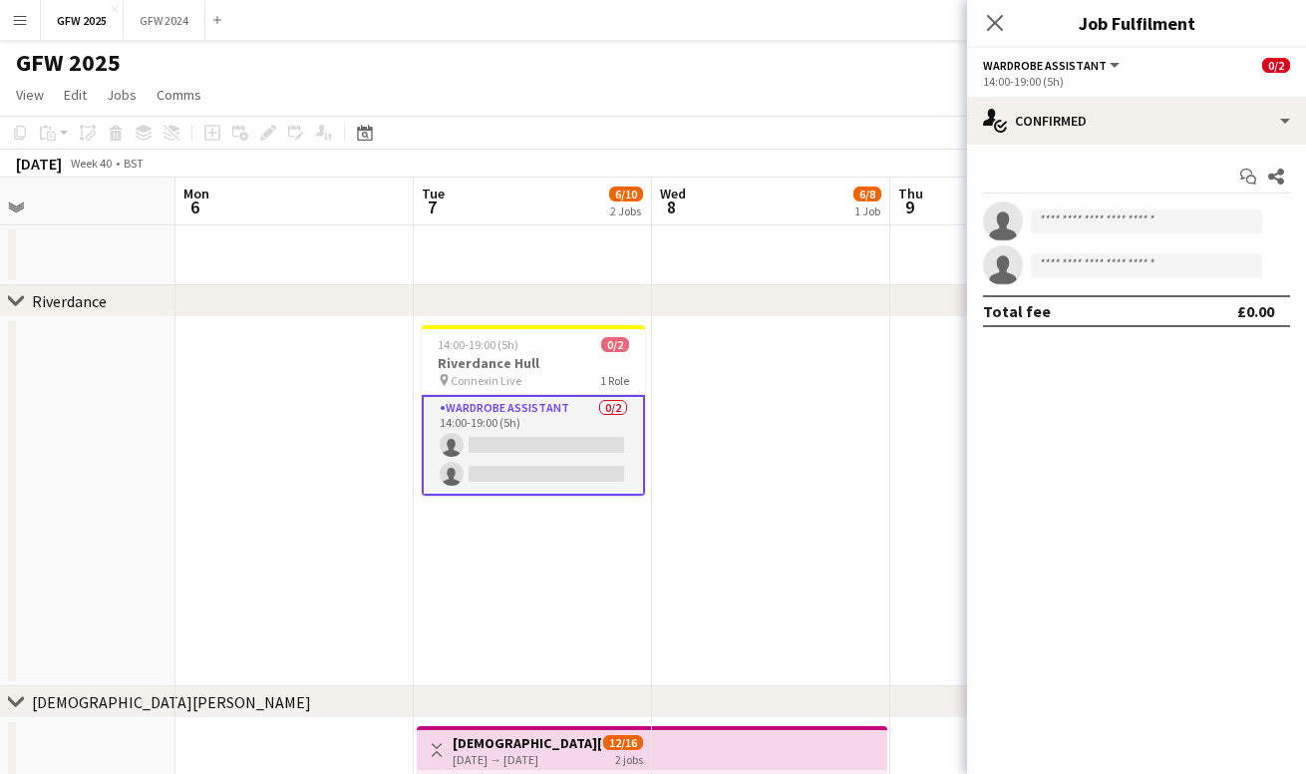
click at [1103, 62] on button "Wardrobe Assistant" at bounding box center [1053, 65] width 140 height 15
click at [1171, 60] on div "Wardrobe Assistant All roles Wardrobe Assistant 0/2" at bounding box center [1136, 65] width 307 height 18
click at [1170, 60] on div "Wardrobe Assistant All roles Wardrobe Assistant 0/2" at bounding box center [1136, 65] width 307 height 18
click at [994, 22] on icon at bounding box center [994, 22] width 19 height 19
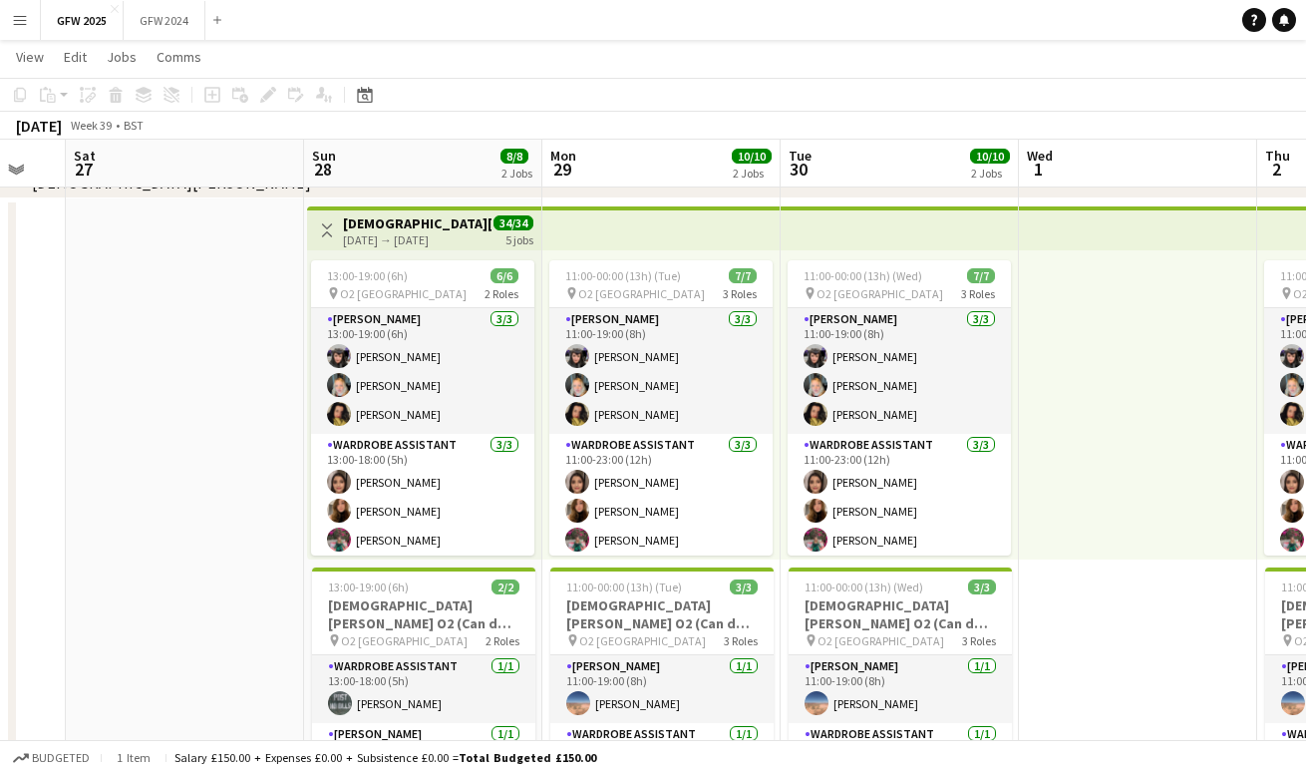
scroll to position [0, 0]
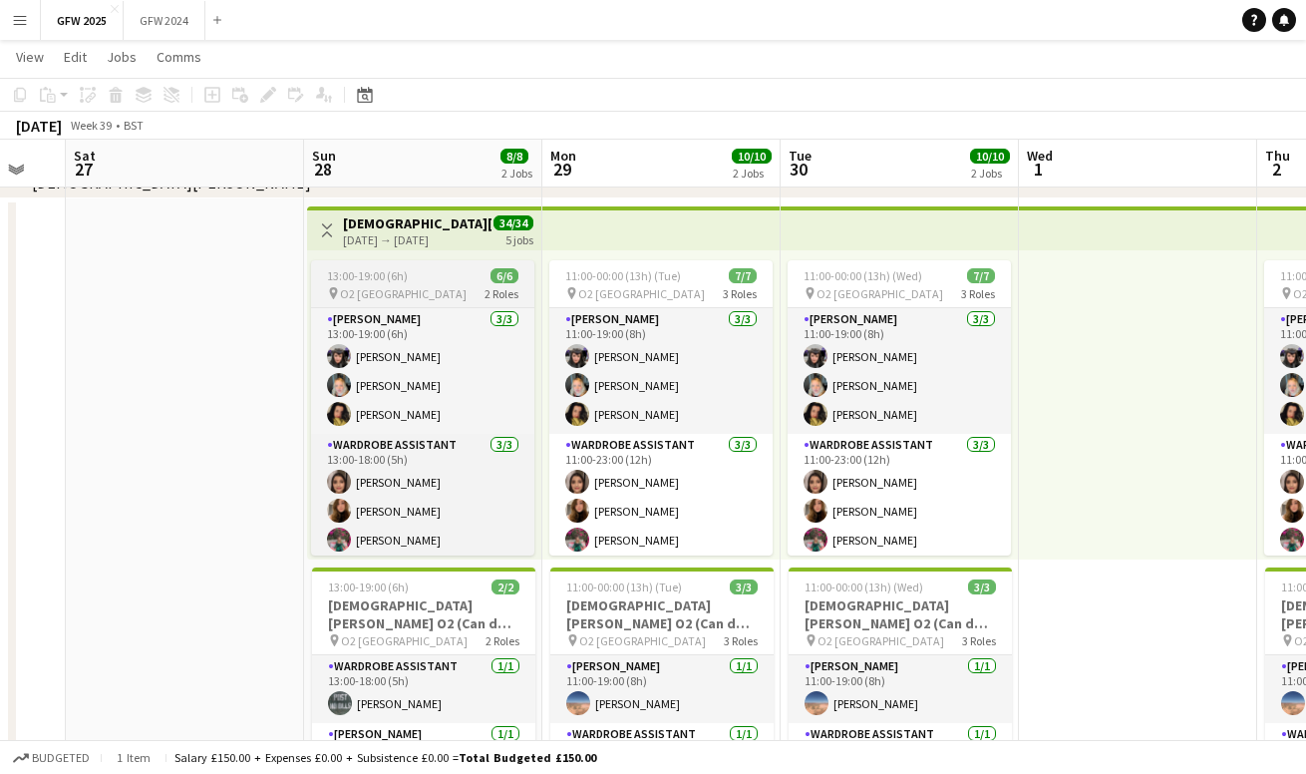
click at [422, 283] on app-job-card "13:00-19:00 (6h) 6/6 pin O2 London 2 Roles [PERSON_NAME] [DATE] 13:00-19:00 (6h…" at bounding box center [422, 407] width 223 height 295
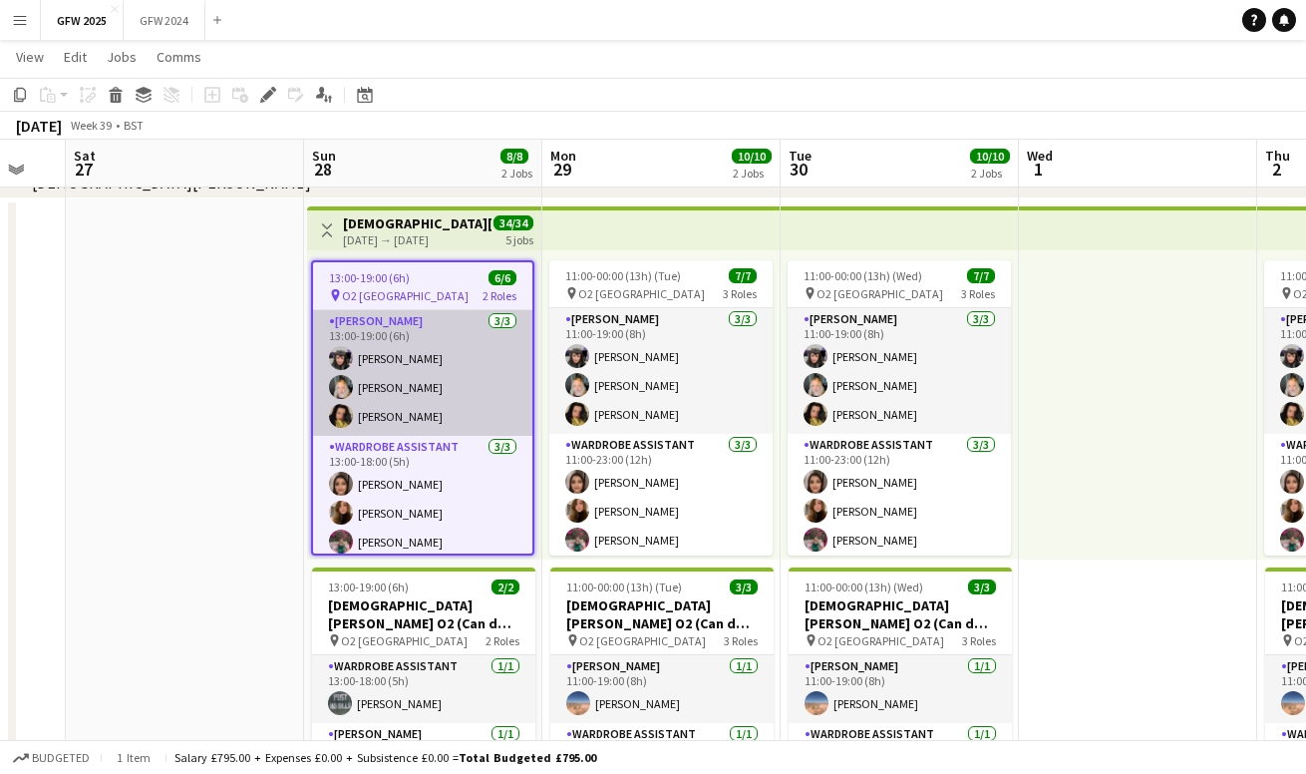
click at [440, 349] on app-card-role "[PERSON_NAME] [DATE] 13:00-19:00 (6h) [PERSON_NAME] [PERSON_NAME] [PERSON_NAME]" at bounding box center [422, 373] width 219 height 126
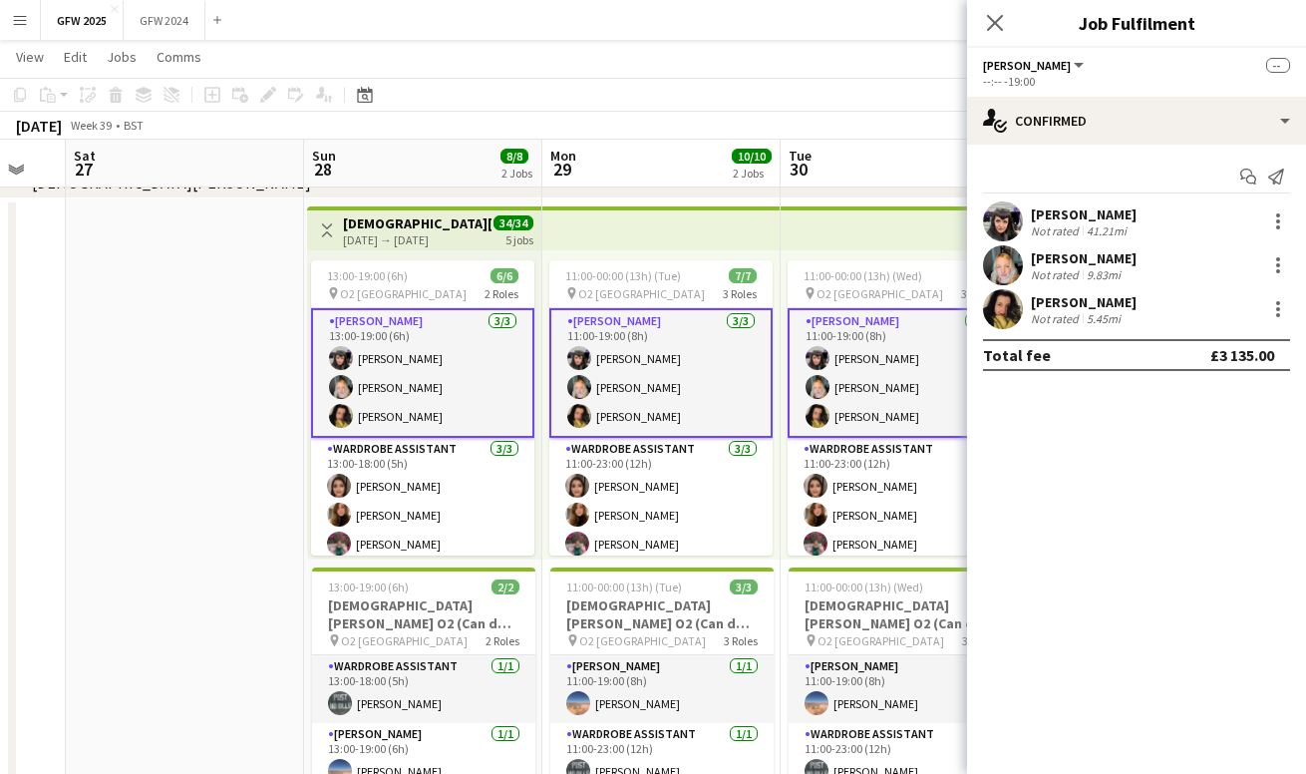
click at [1043, 64] on button "[PERSON_NAME]" at bounding box center [1035, 65] width 104 height 15
click at [1196, 72] on div "[PERSON_NAME] All roles [PERSON_NAME] --" at bounding box center [1136, 65] width 307 height 18
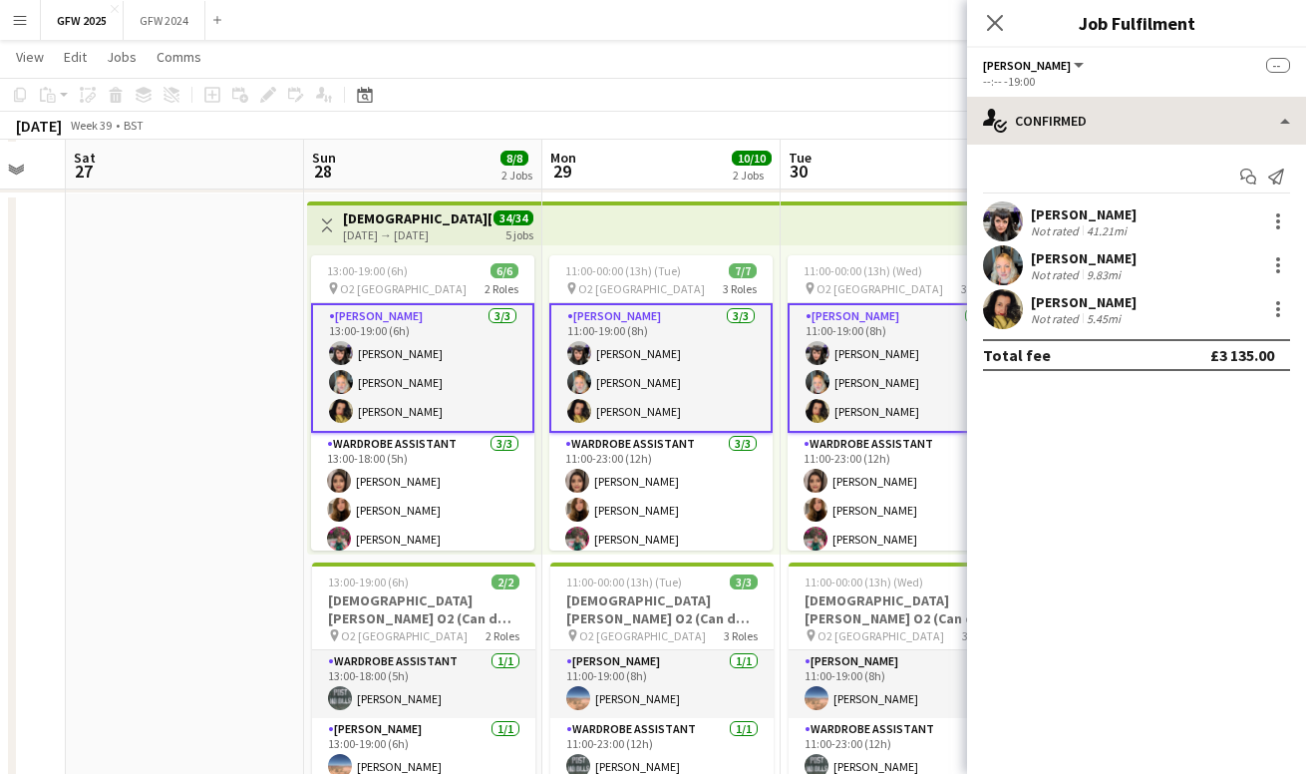
scroll to position [524, 0]
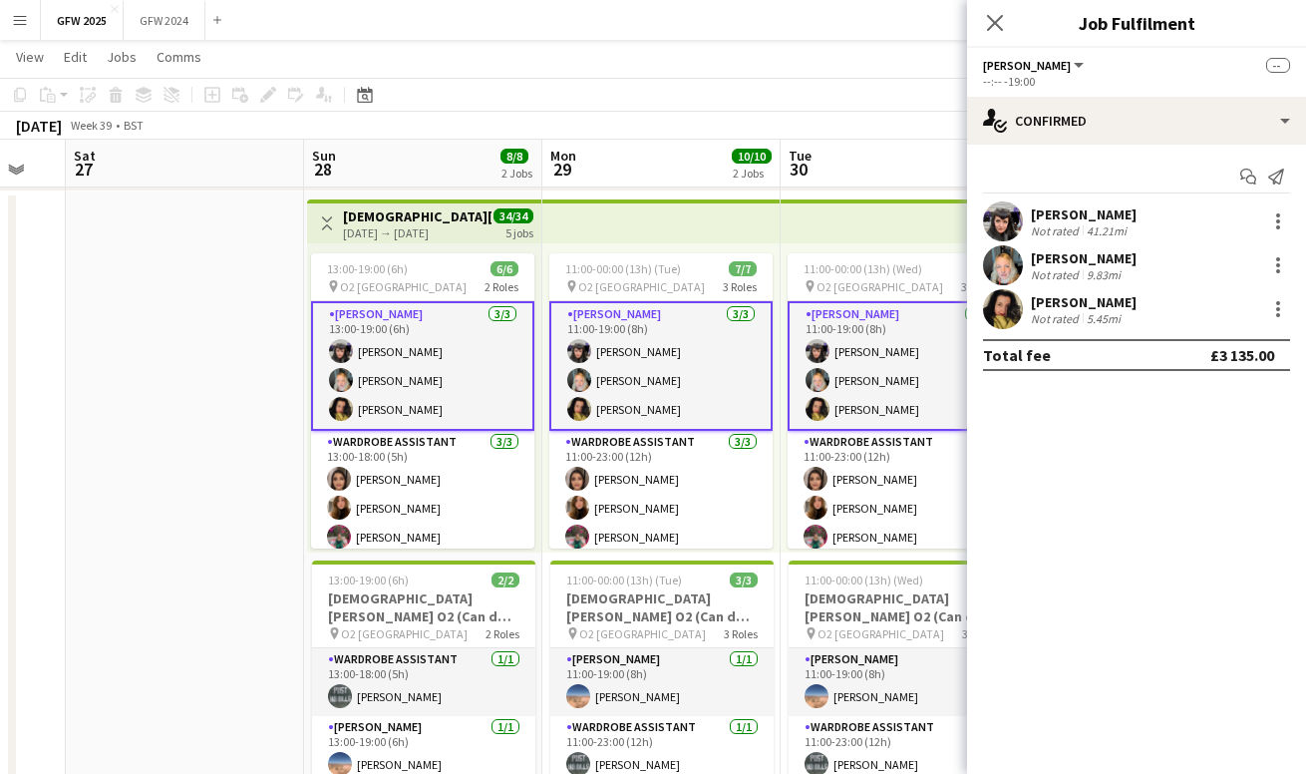
click at [1069, 77] on div "--:-- -19:00" at bounding box center [1136, 81] width 307 height 15
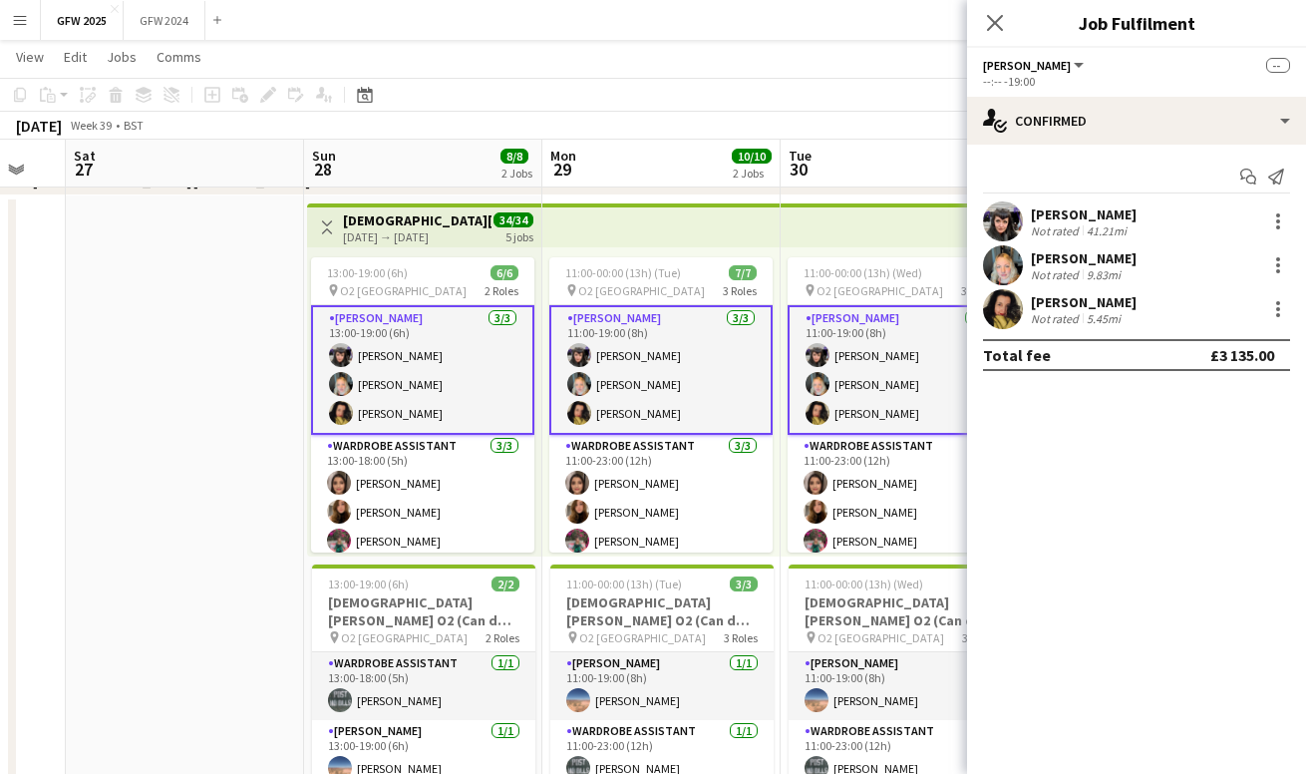
click at [1015, 78] on div "--:-- -19:00" at bounding box center [1136, 81] width 307 height 15
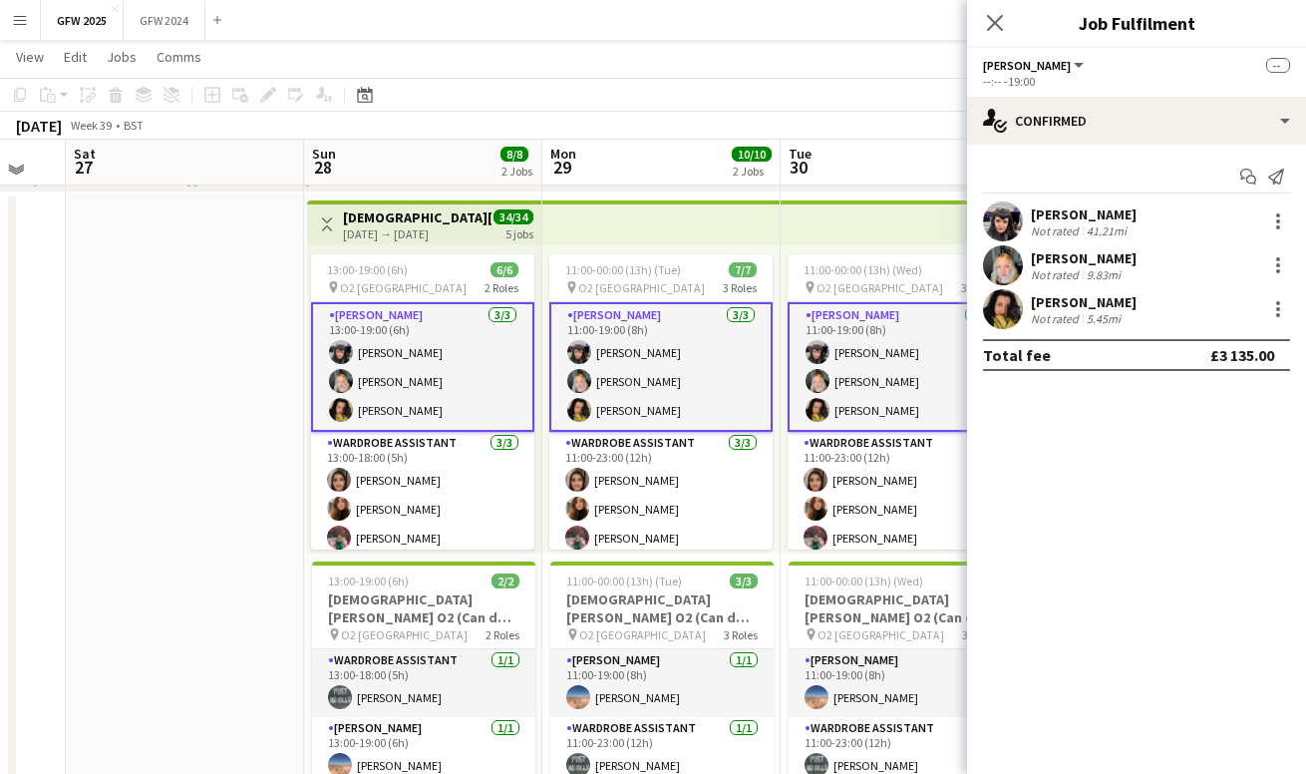
click at [1014, 56] on div "[PERSON_NAME] All roles [PERSON_NAME]" at bounding box center [1035, 65] width 104 height 18
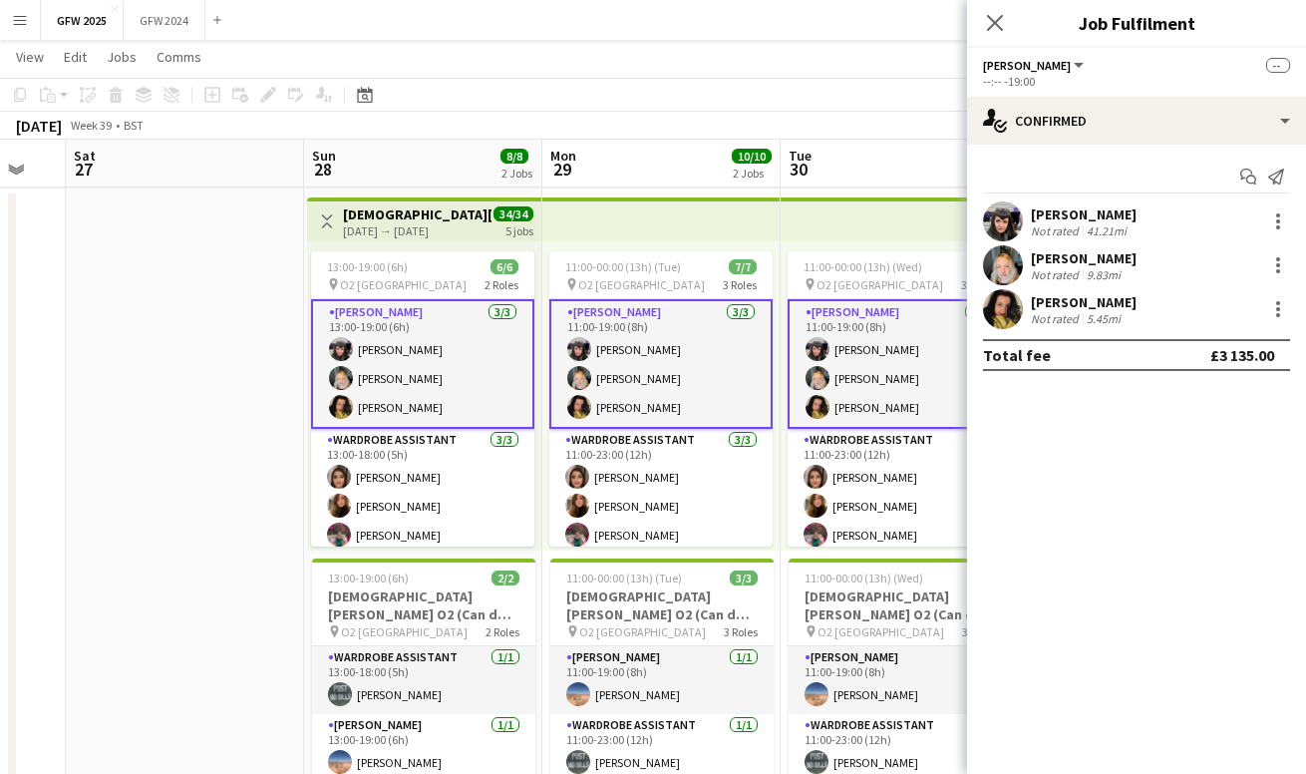
click at [1034, 63] on span "[PERSON_NAME]" at bounding box center [1027, 65] width 88 height 15
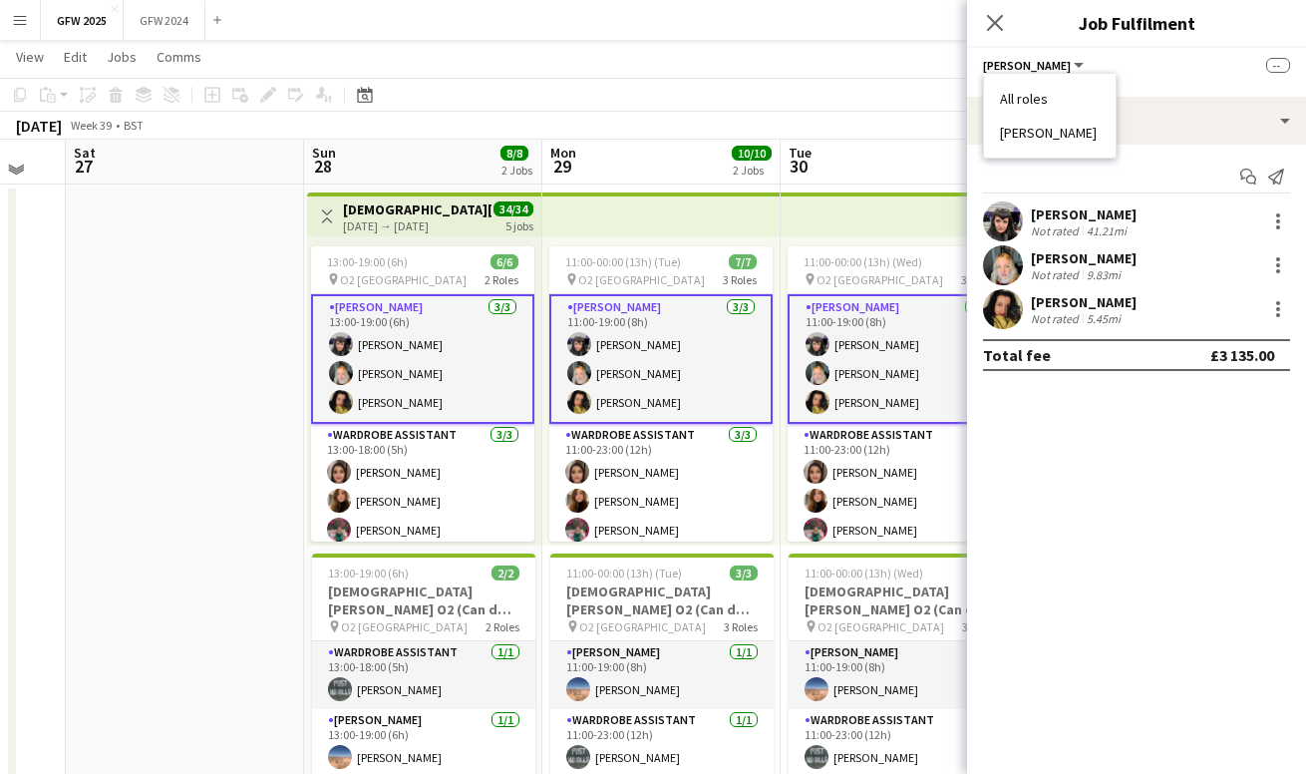
scroll to position [532, 0]
click at [1044, 130] on li "[PERSON_NAME]" at bounding box center [1050, 133] width 100 height 18
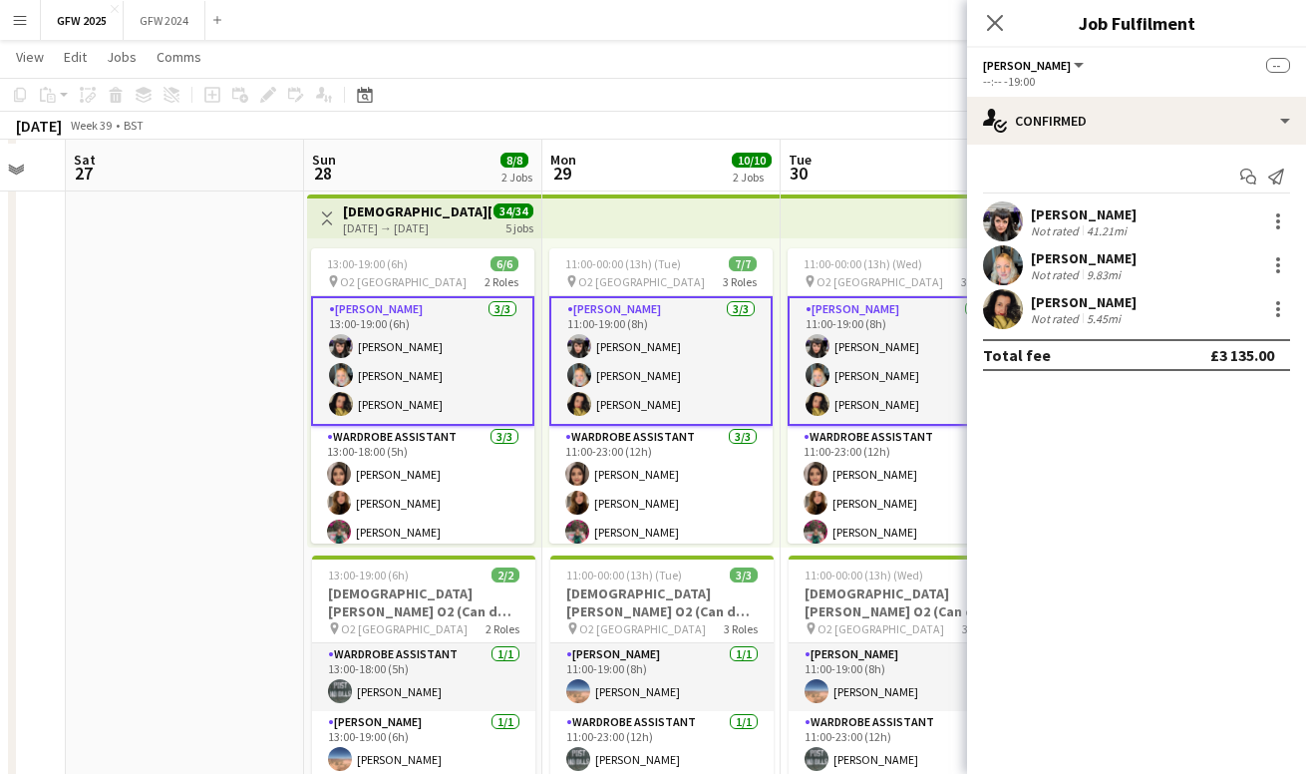
scroll to position [537, 1]
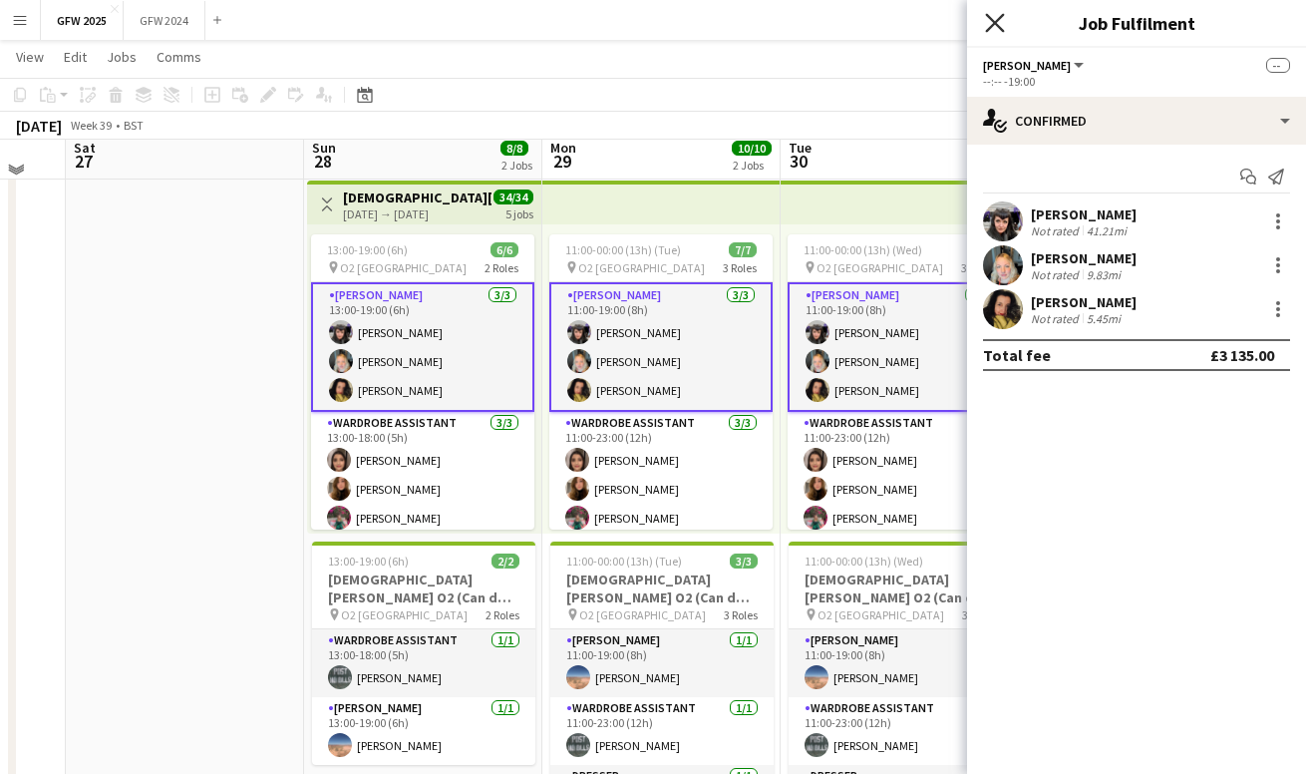
click at [991, 19] on icon at bounding box center [994, 22] width 19 height 19
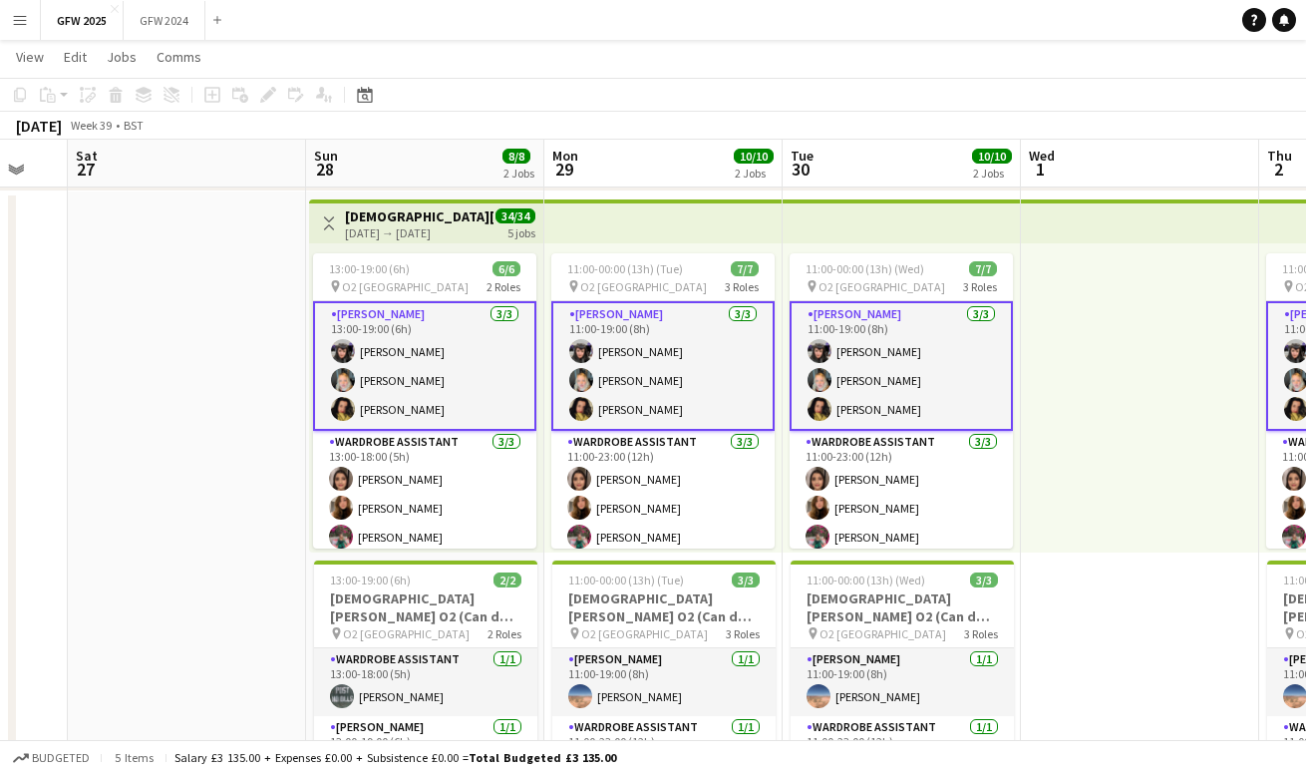
scroll to position [0, 892]
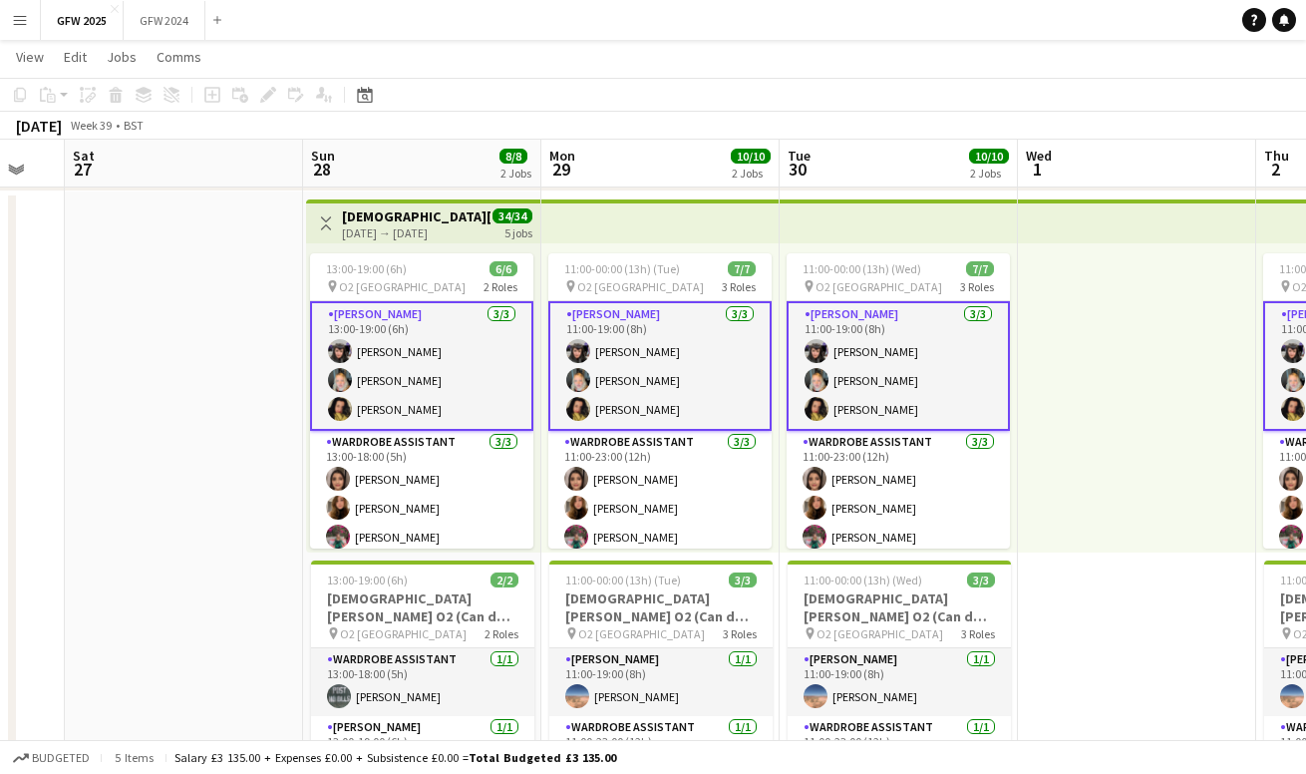
click at [403, 318] on app-card-role "[PERSON_NAME] [DATE] 13:00-19:00 (6h) [PERSON_NAME] [PERSON_NAME] [PERSON_NAME]" at bounding box center [421, 366] width 223 height 130
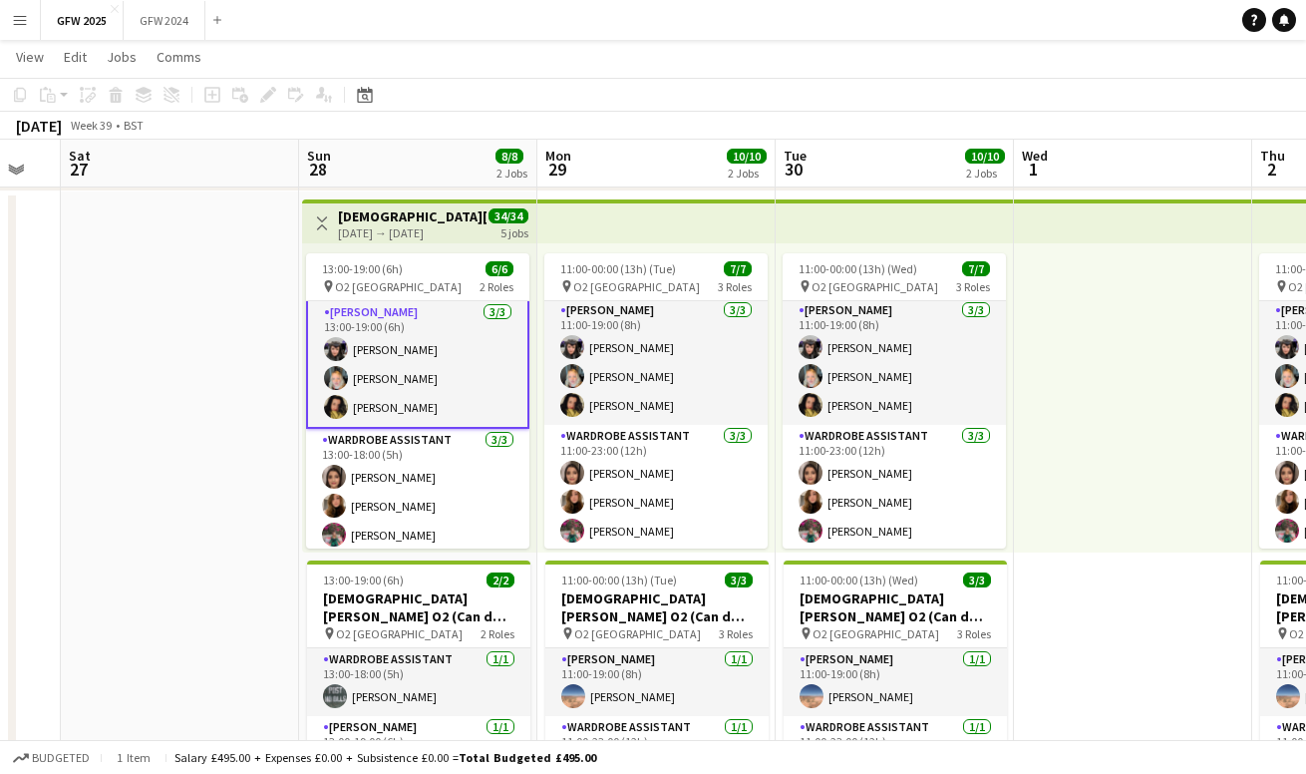
scroll to position [0, 0]
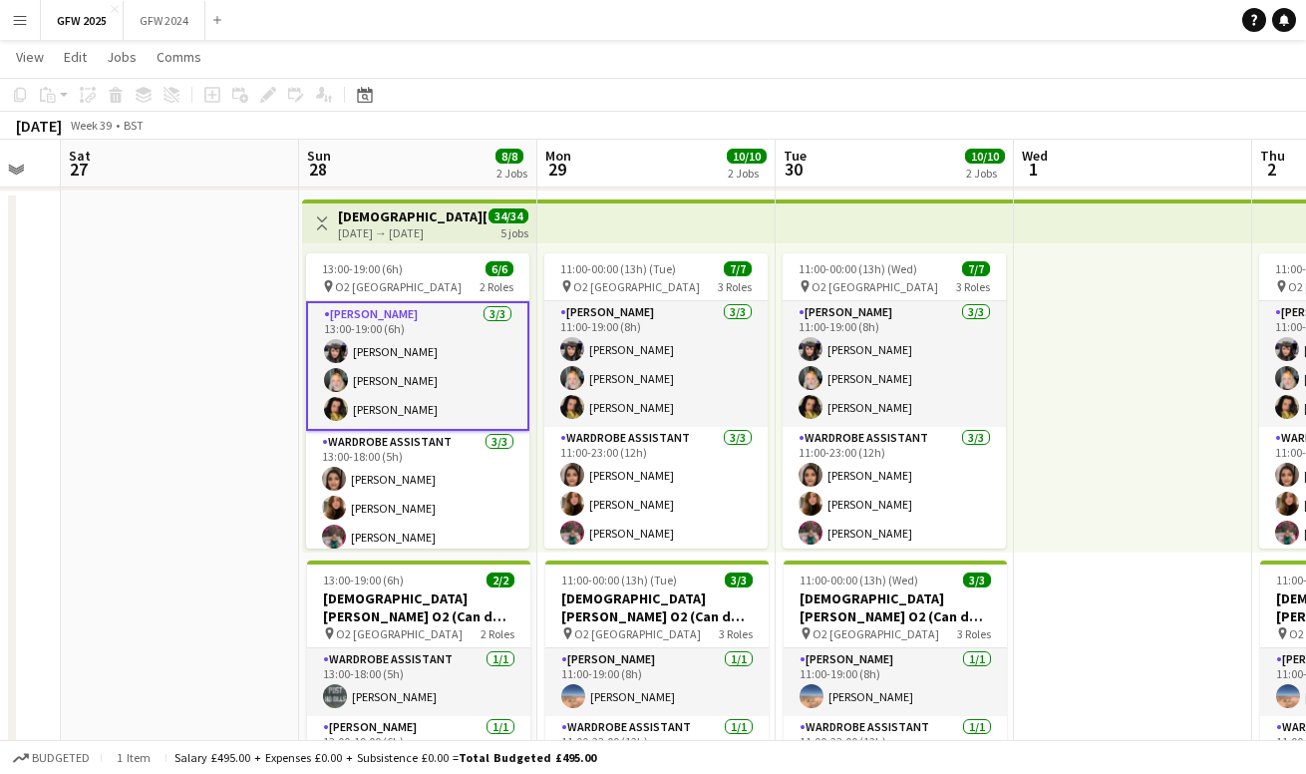
click at [428, 322] on app-card-role "[PERSON_NAME] [DATE] 13:00-19:00 (6h) [PERSON_NAME] [PERSON_NAME] [PERSON_NAME]" at bounding box center [417, 366] width 223 height 130
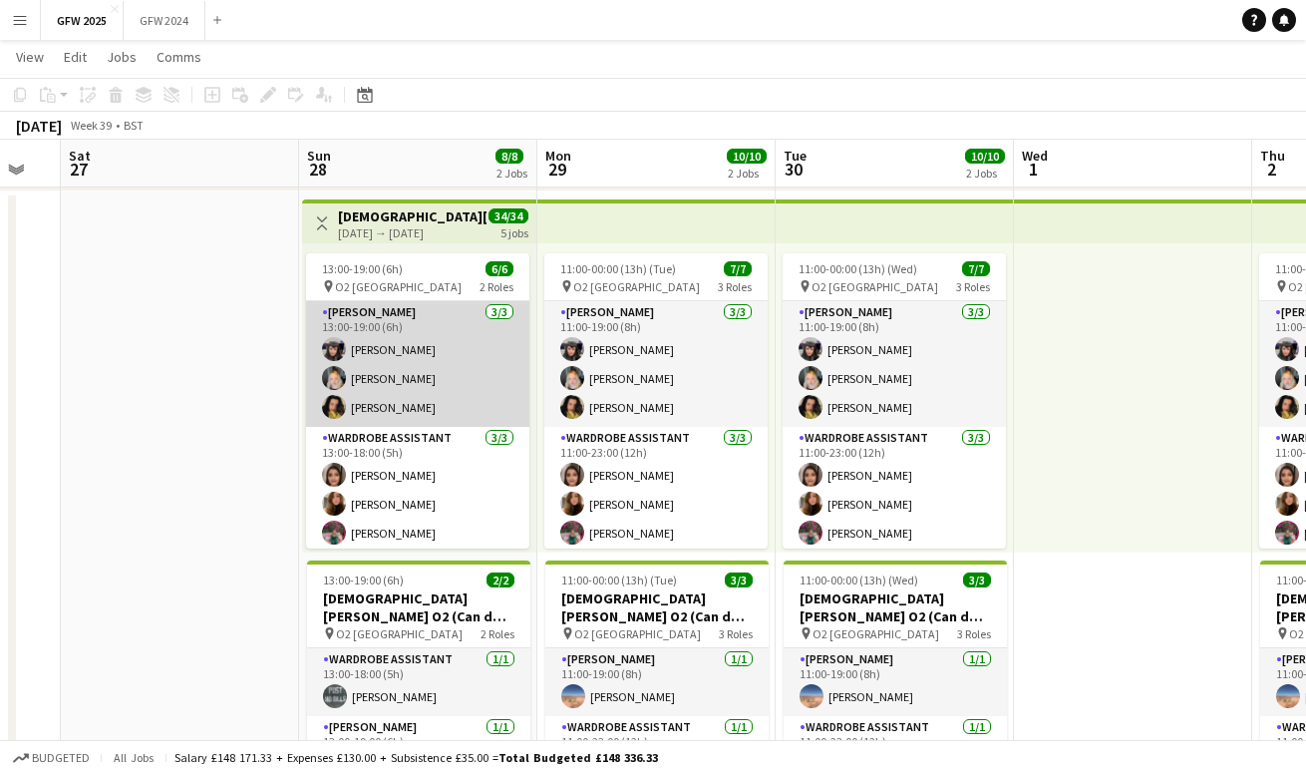
click at [428, 322] on app-card-role "[PERSON_NAME] [DATE] 13:00-19:00 (6h) [PERSON_NAME] [PERSON_NAME] [PERSON_NAME]" at bounding box center [417, 364] width 223 height 126
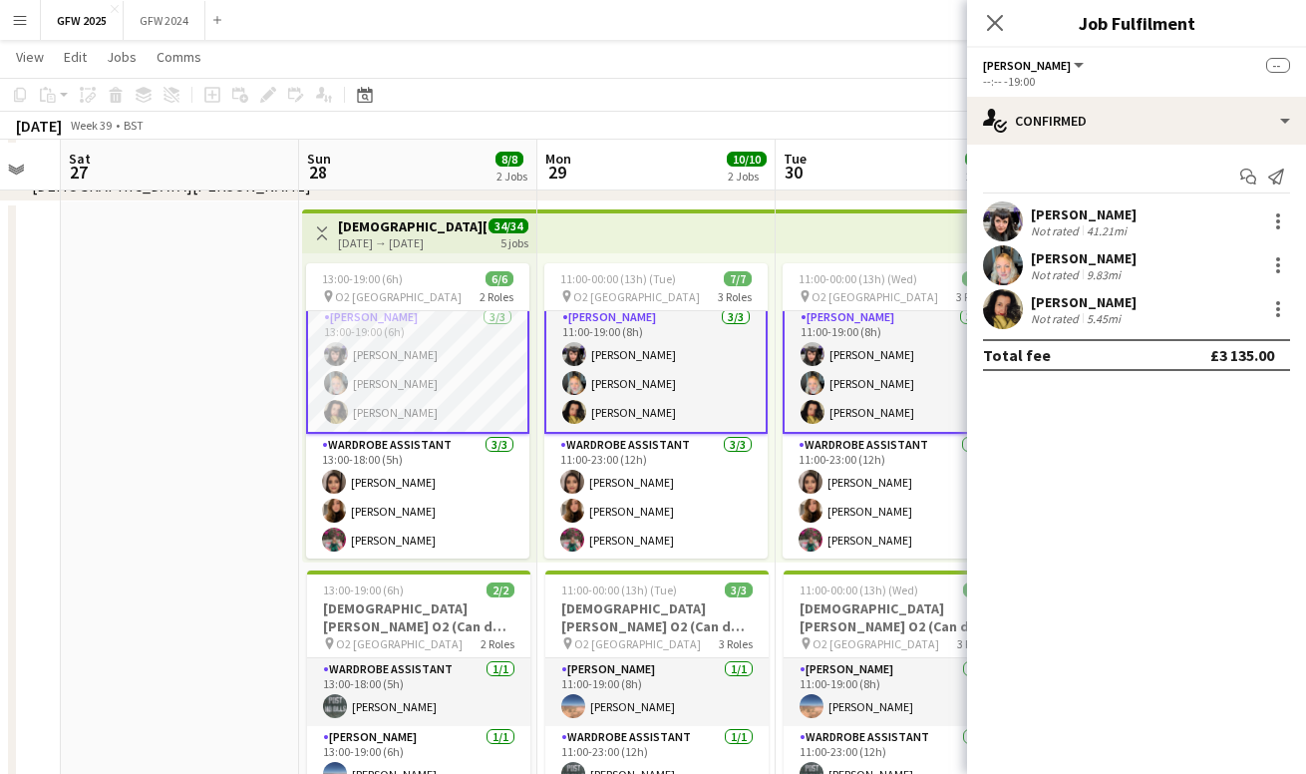
scroll to position [513, 0]
click at [455, 377] on app-card-role "[PERSON_NAME] [DATE] 13:00-19:00 (6h) [PERSON_NAME] [PERSON_NAME] [PERSON_NAME]" at bounding box center [417, 370] width 223 height 130
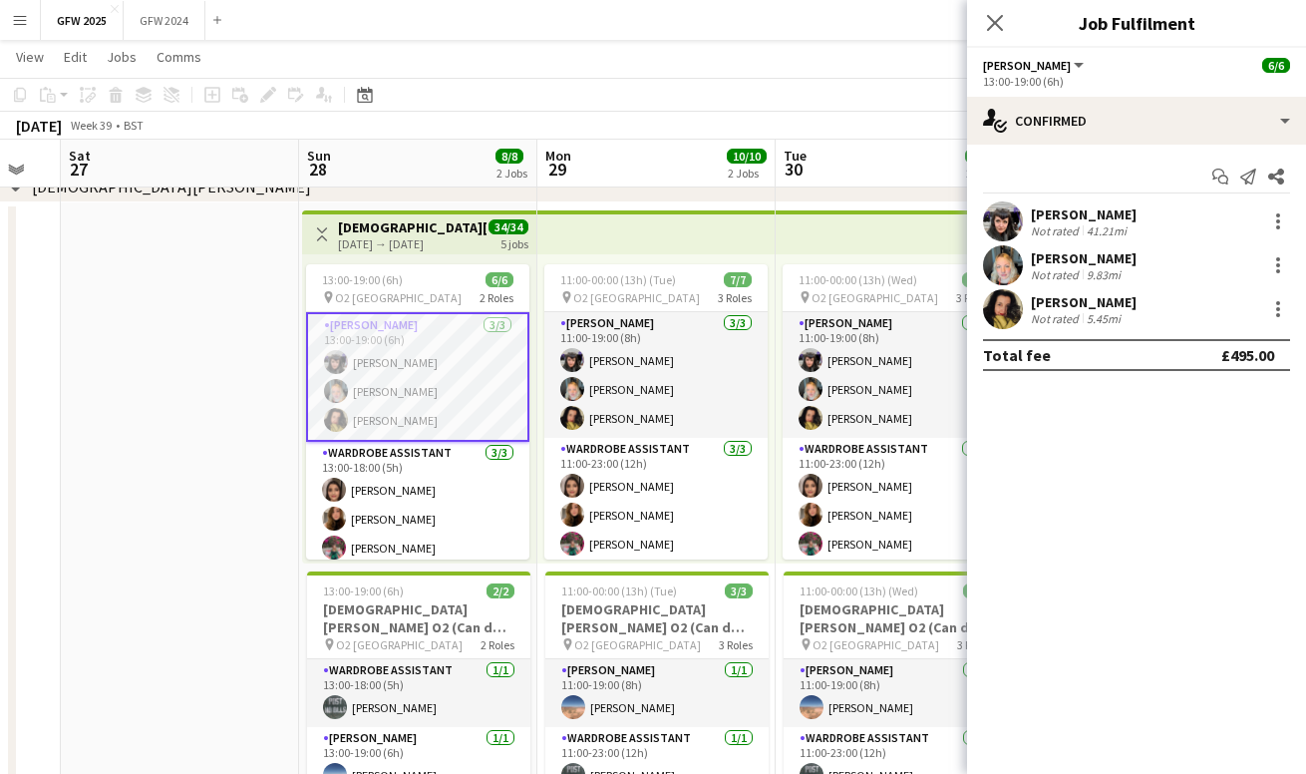
click at [1041, 65] on button "[PERSON_NAME]" at bounding box center [1035, 65] width 104 height 15
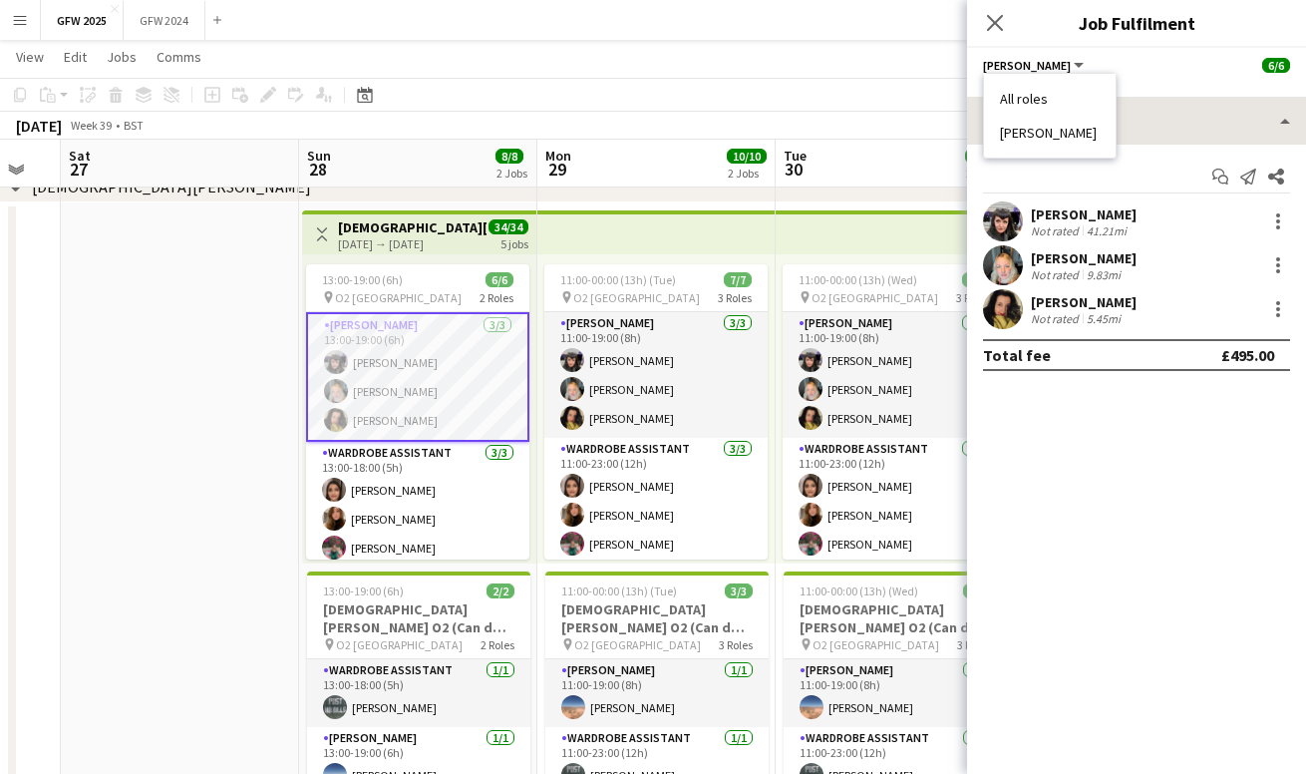
click at [1047, 135] on li "[PERSON_NAME]" at bounding box center [1050, 133] width 100 height 18
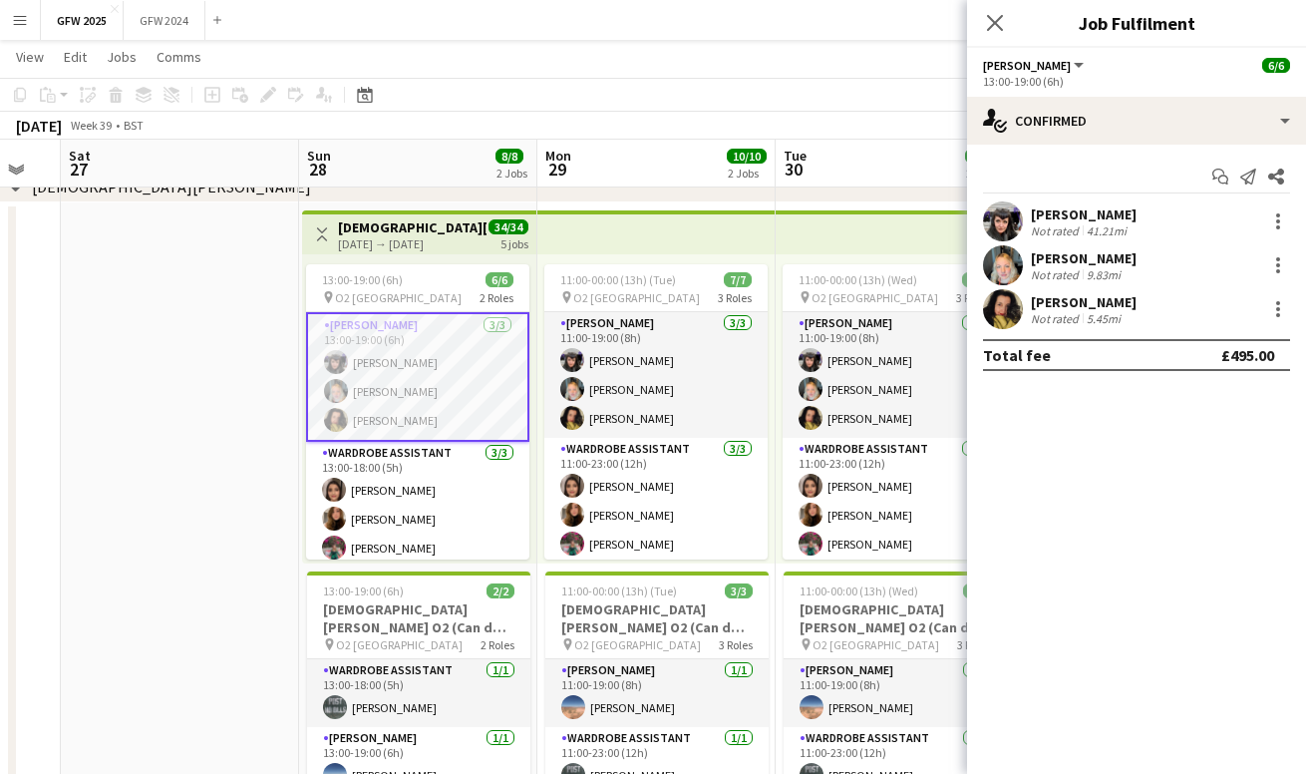
click at [1043, 61] on button "[PERSON_NAME]" at bounding box center [1035, 65] width 104 height 15
click at [1049, 91] on li "All roles" at bounding box center [1050, 99] width 100 height 18
click at [1110, 72] on div "All roles All roles [PERSON_NAME] 6/6" at bounding box center [1136, 65] width 307 height 18
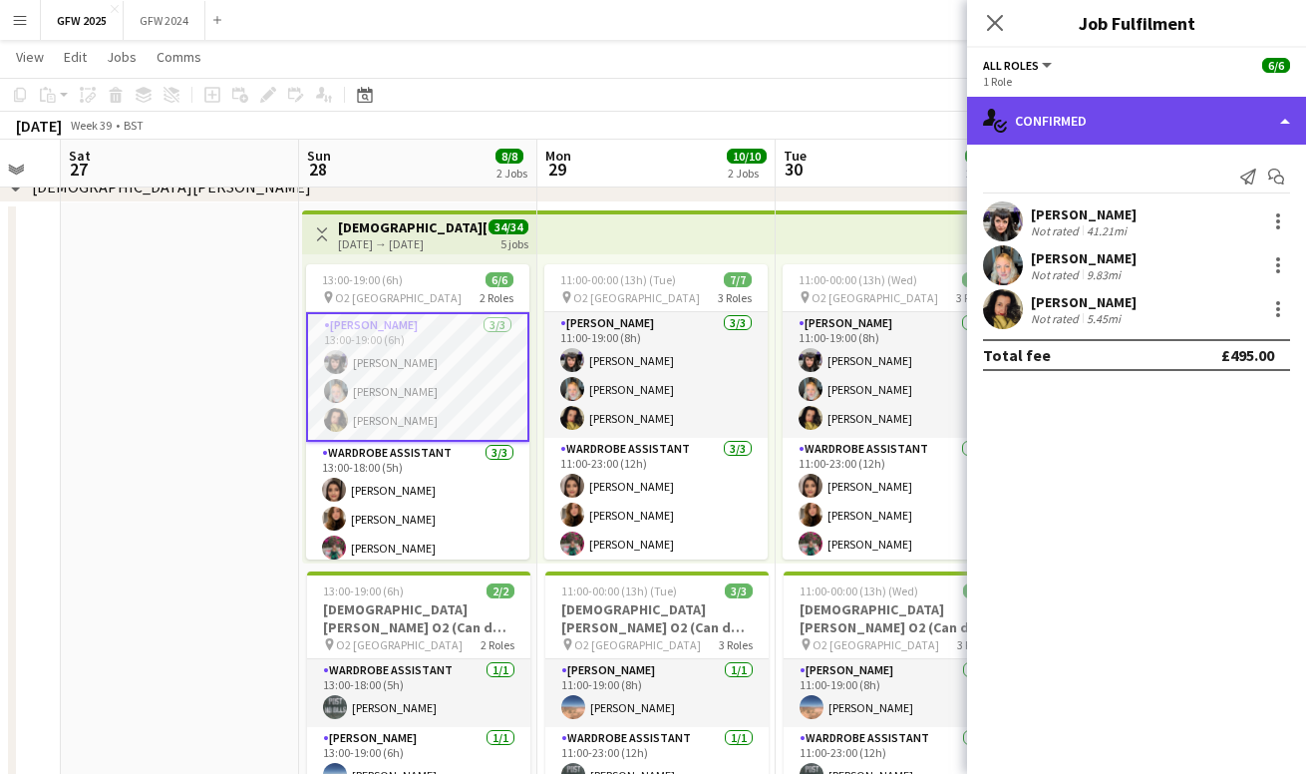
click at [1112, 119] on div "single-neutral-actions-check-2 Confirmed" at bounding box center [1136, 121] width 339 height 48
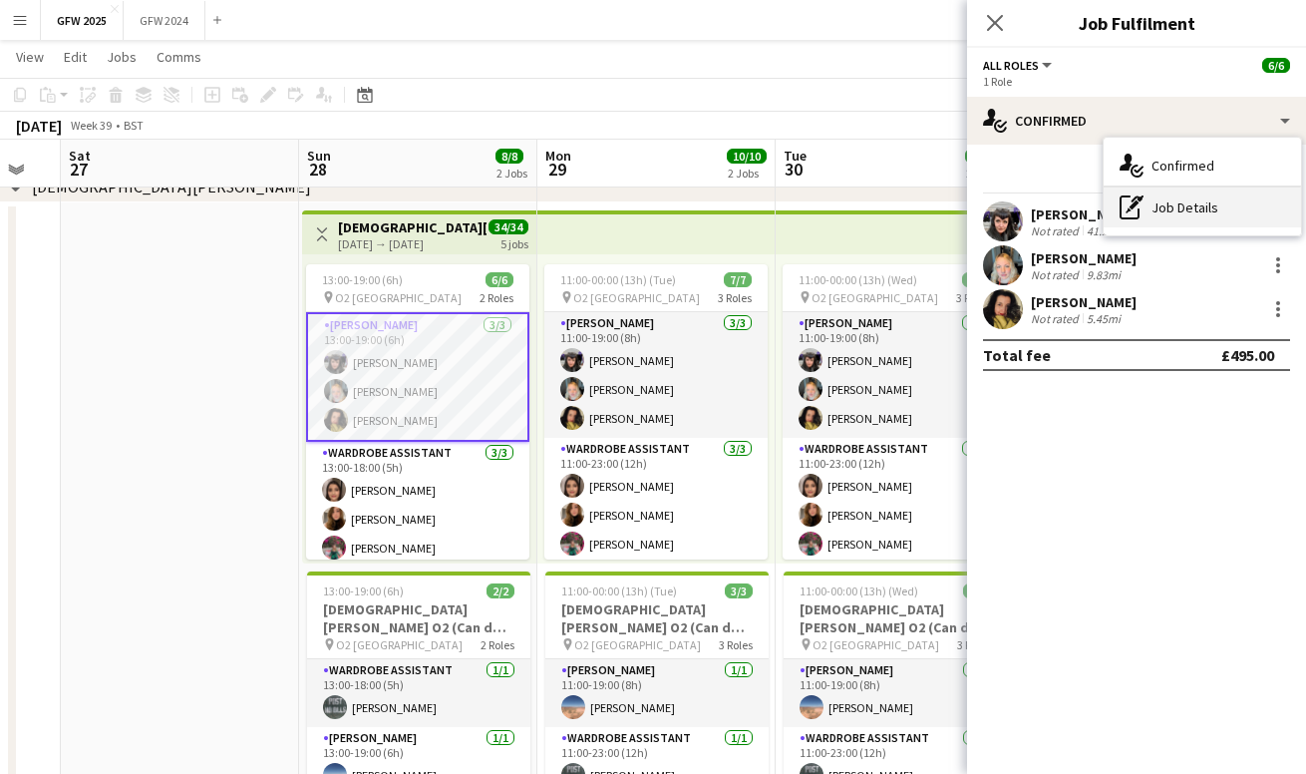
click at [1216, 197] on div "pen-write Job Details" at bounding box center [1202, 207] width 197 height 40
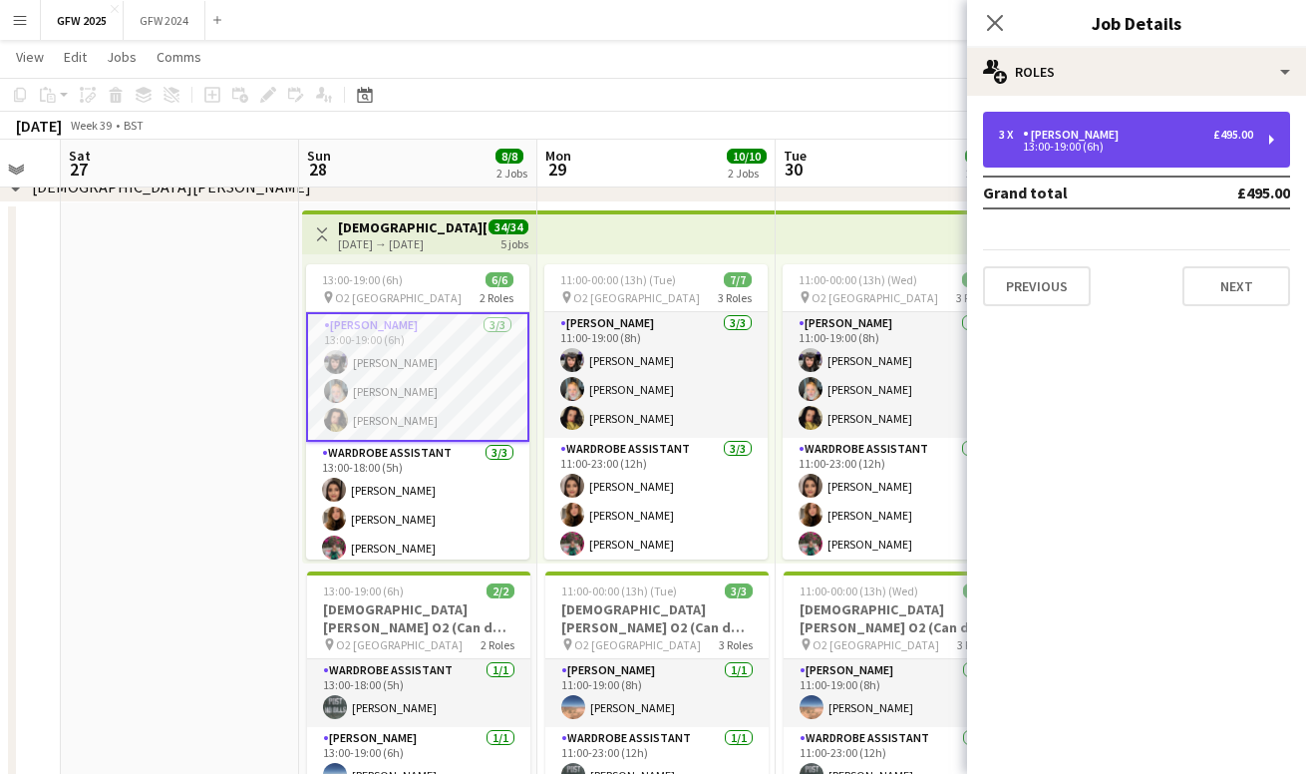
click at [1130, 141] on div "3 x [PERSON_NAME] £495.00" at bounding box center [1126, 135] width 254 height 14
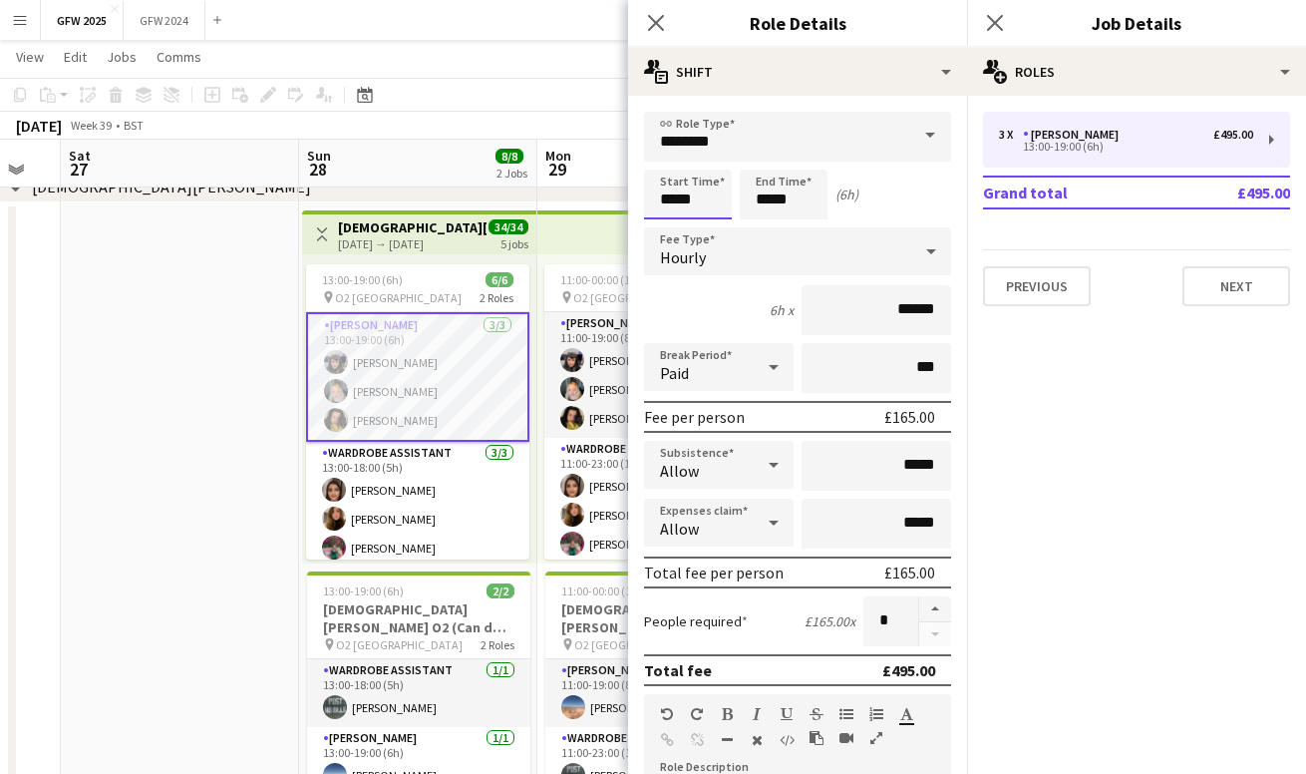
click at [676, 198] on input "*****" at bounding box center [688, 194] width 88 height 50
type input "*****"
click at [907, 194] on div "Start Time ***** End Time ***** (7h)" at bounding box center [797, 194] width 307 height 50
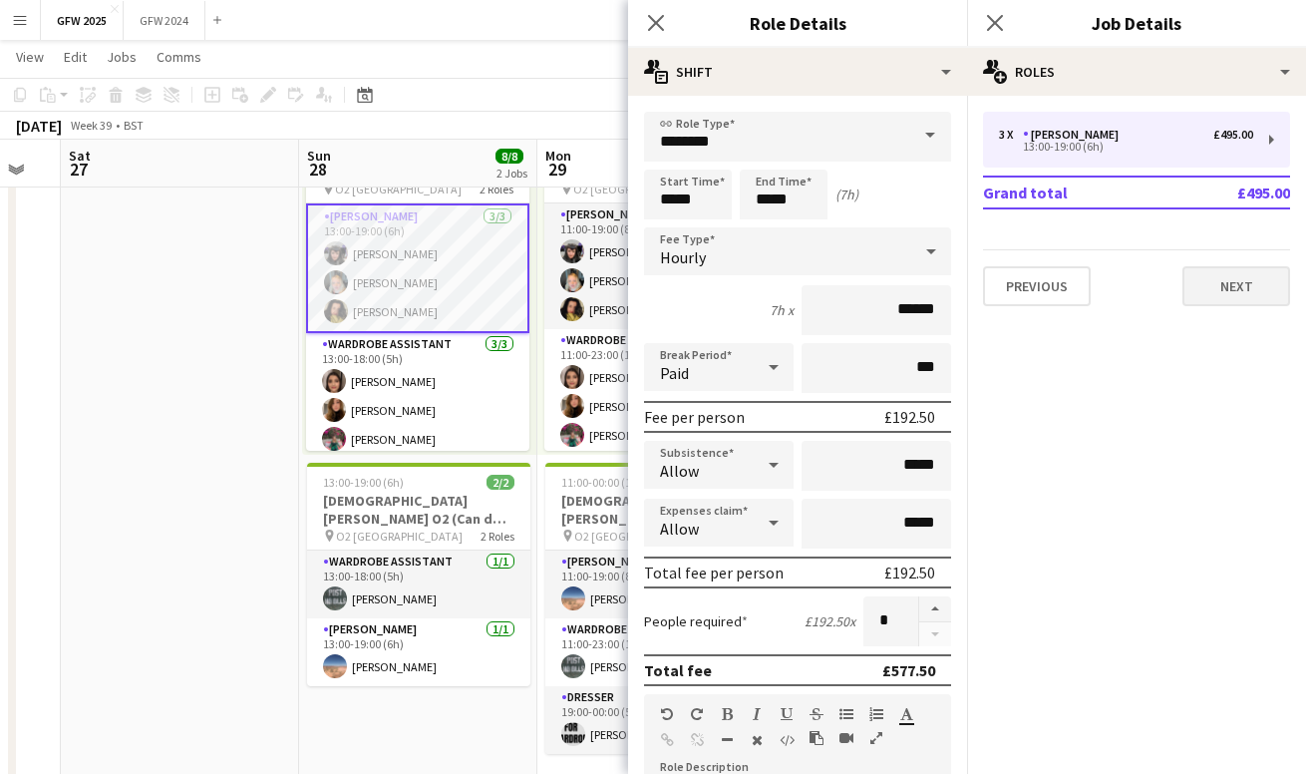
click at [1217, 281] on button "Next" at bounding box center [1236, 286] width 108 height 40
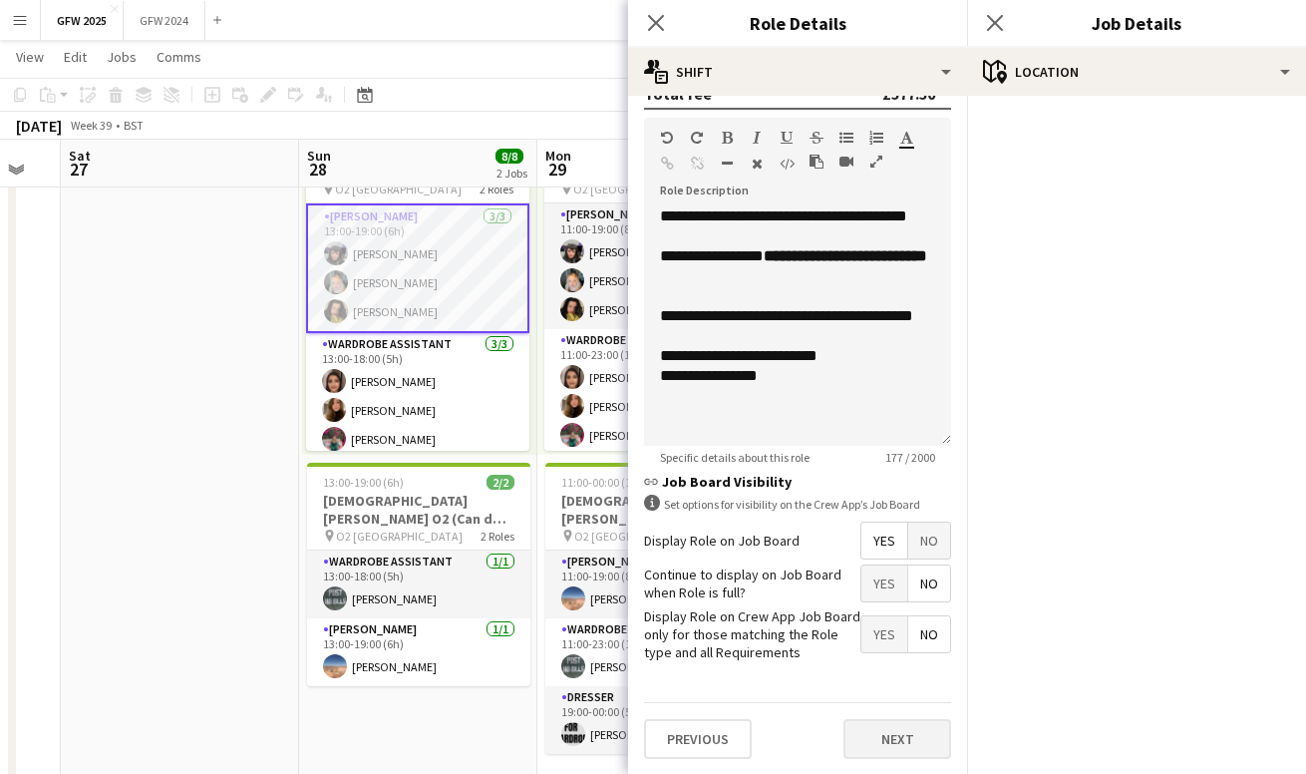
click at [910, 746] on button "Next" at bounding box center [897, 739] width 108 height 40
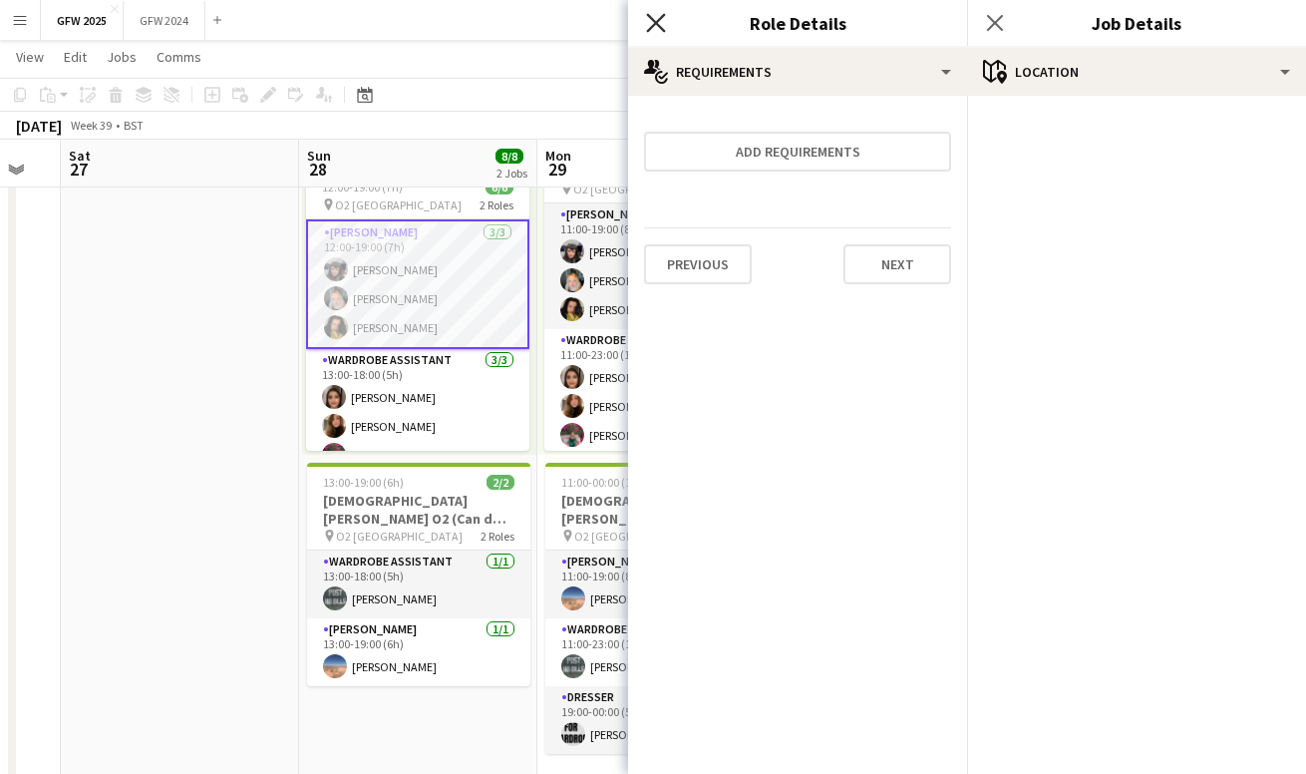
click at [648, 19] on icon "Close pop-in" at bounding box center [655, 22] width 19 height 19
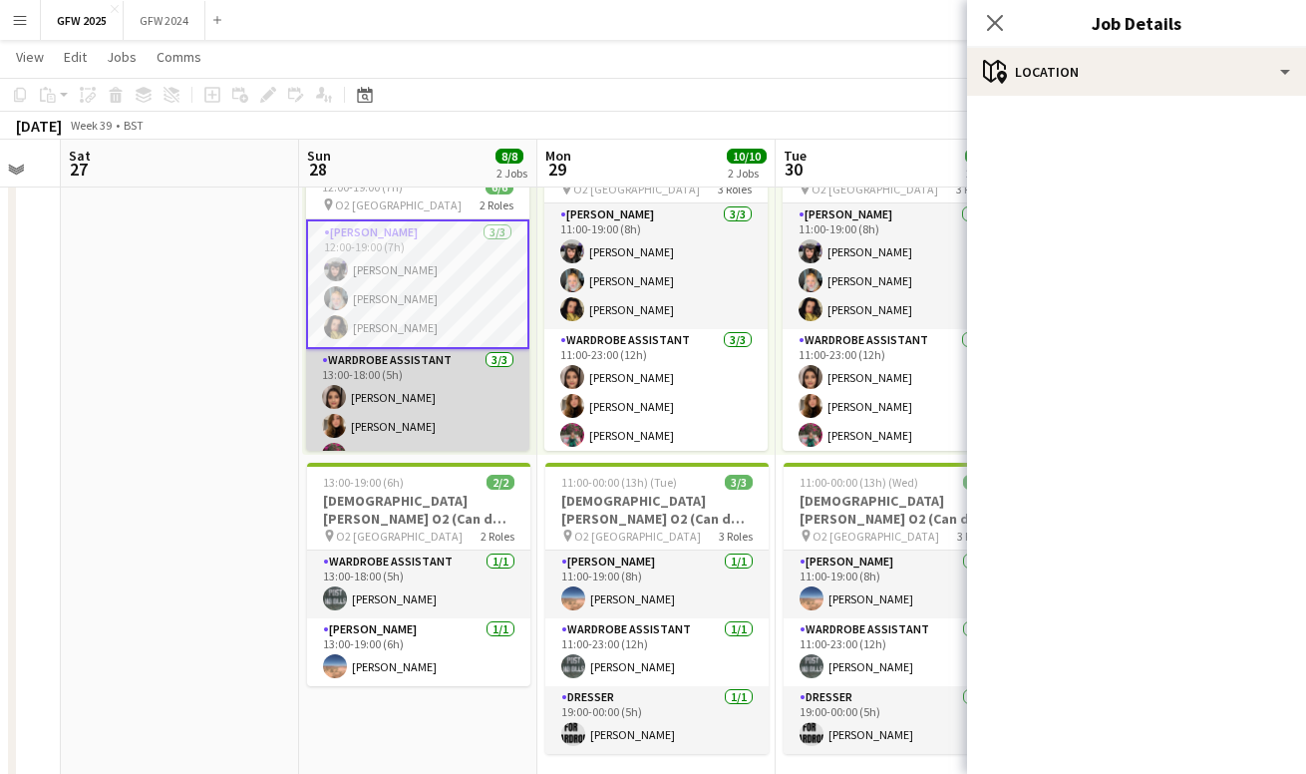
click at [475, 402] on app-card-role "Wardrobe Assistant [DATE] 13:00-18:00 (5h) [PERSON_NAME] [PERSON_NAME] [PERSON_…" at bounding box center [417, 412] width 223 height 126
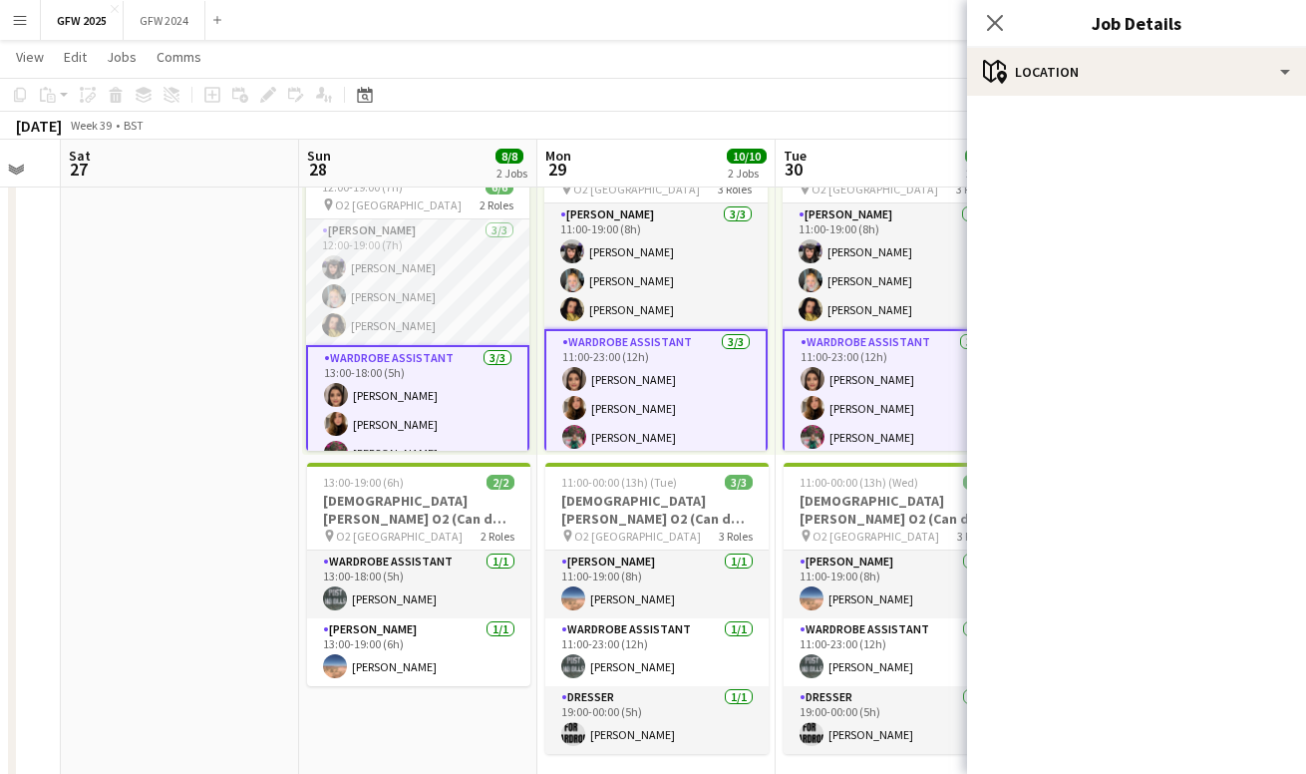
click at [475, 402] on app-card-role "Wardrobe Assistant [DATE] 13:00-18:00 (5h) [PERSON_NAME] [PERSON_NAME] [PERSON_…" at bounding box center [417, 410] width 223 height 130
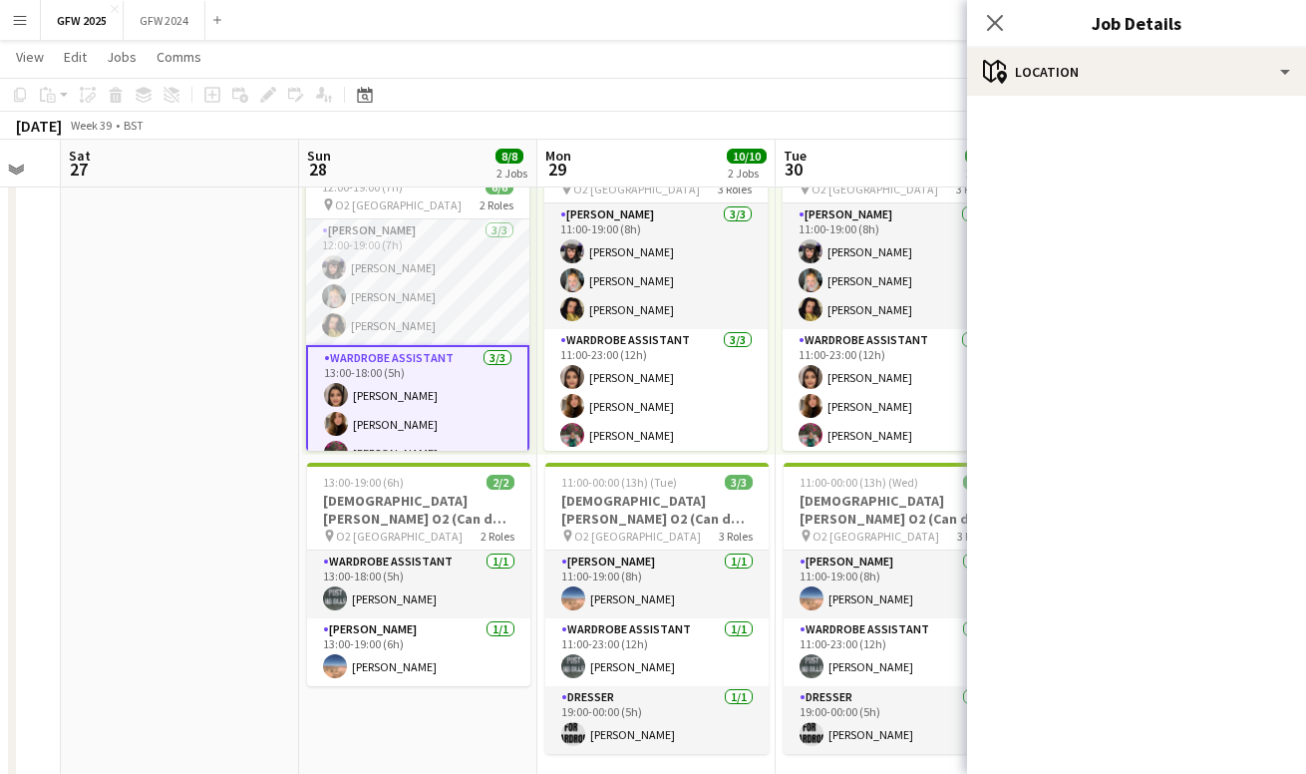
click at [474, 419] on app-card-role "Wardrobe Assistant [DATE] 13:00-18:00 (5h) [PERSON_NAME] [PERSON_NAME] [PERSON_…" at bounding box center [417, 410] width 223 height 130
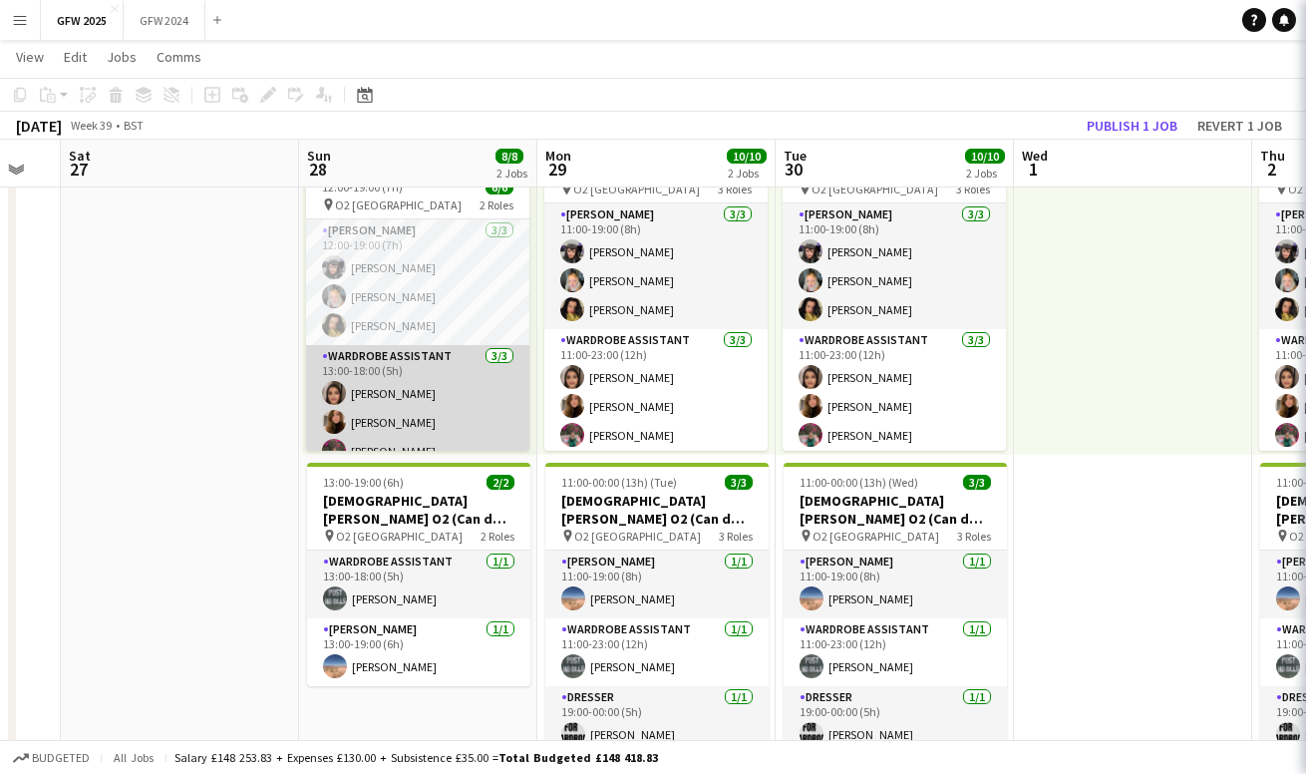
click at [474, 419] on app-card-role "Wardrobe Assistant [DATE] 13:00-18:00 (5h) [PERSON_NAME] [PERSON_NAME] [PERSON_…" at bounding box center [417, 408] width 223 height 126
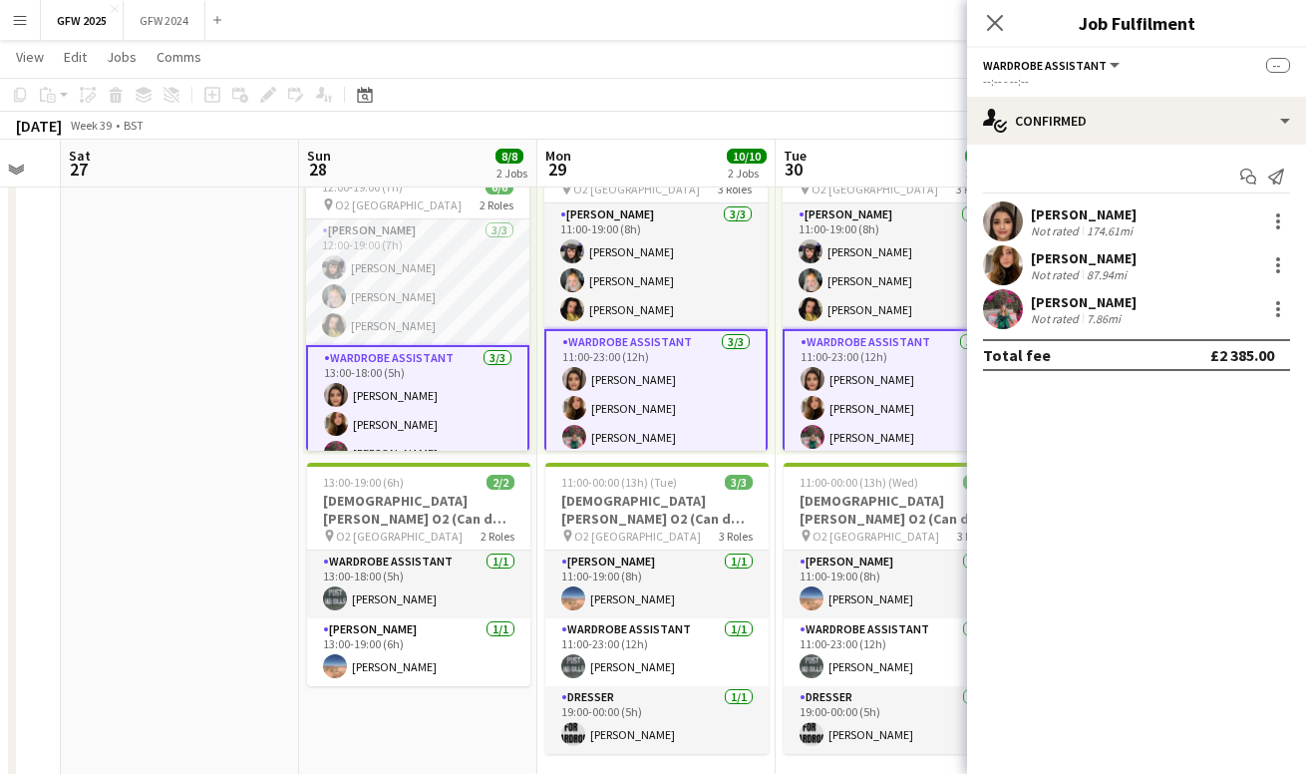
click at [1067, 66] on span "Wardrobe Assistant" at bounding box center [1045, 65] width 124 height 15
click at [1057, 129] on li "Wardrobe Assistant" at bounding box center [1059, 133] width 119 height 18
click at [466, 419] on app-card-role "Wardrobe Assistant [DATE] 13:00-18:00 (5h) [PERSON_NAME] [PERSON_NAME] [PERSON_…" at bounding box center [417, 410] width 223 height 130
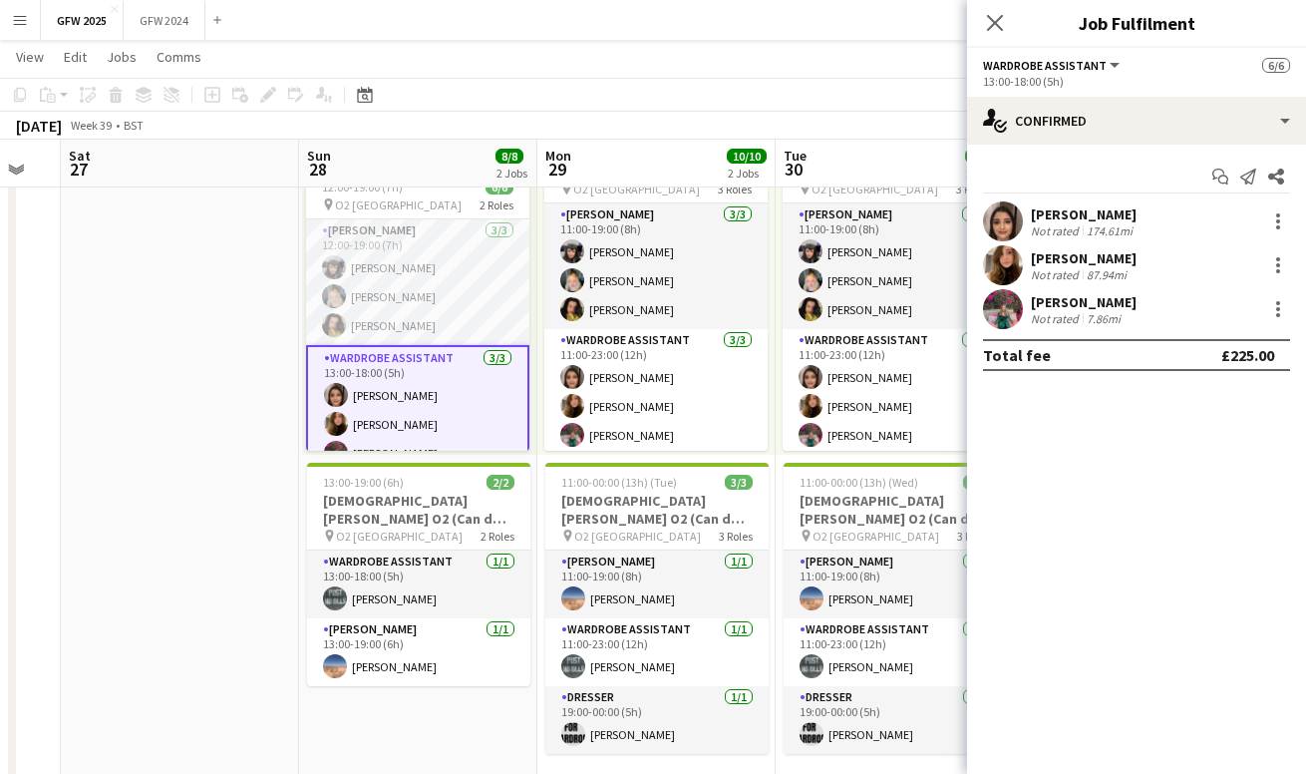
click at [470, 396] on app-card-role "Wardrobe Assistant [DATE] 13:00-18:00 (5h) [PERSON_NAME] [PERSON_NAME] [PERSON_…" at bounding box center [417, 410] width 223 height 130
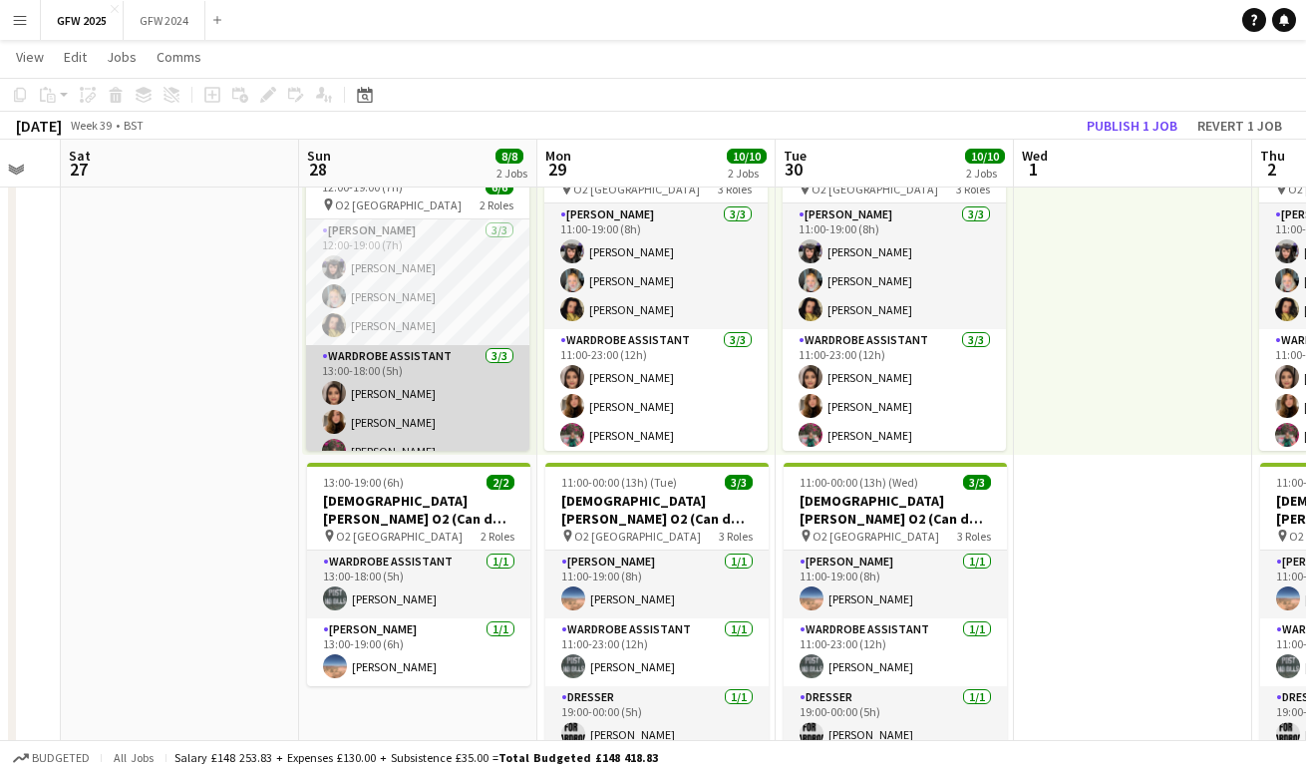
click at [470, 396] on app-card-role "Wardrobe Assistant [DATE] 13:00-18:00 (5h) [PERSON_NAME] [PERSON_NAME] [PERSON_…" at bounding box center [417, 408] width 223 height 126
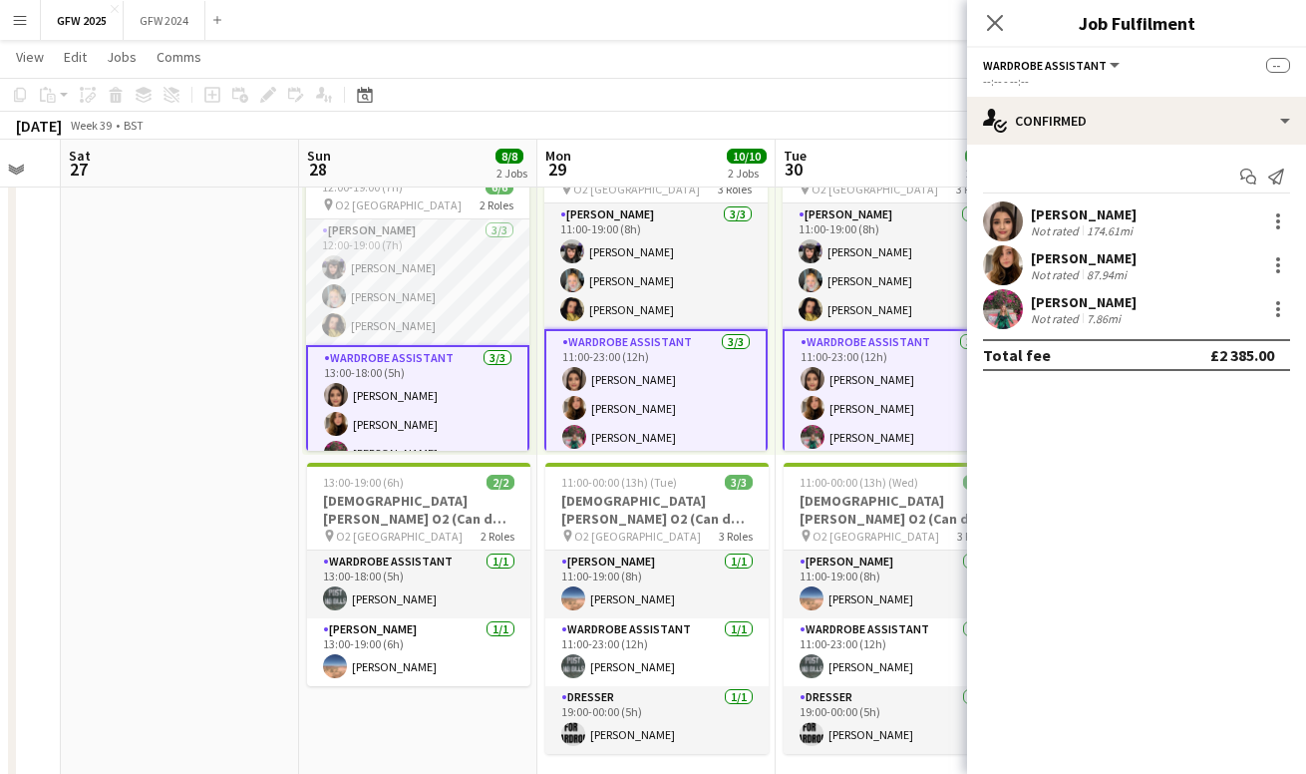
click at [470, 396] on app-card-role "Wardrobe Assistant [DATE] 13:00-18:00 (5h) [PERSON_NAME] [PERSON_NAME] [PERSON_…" at bounding box center [417, 410] width 223 height 130
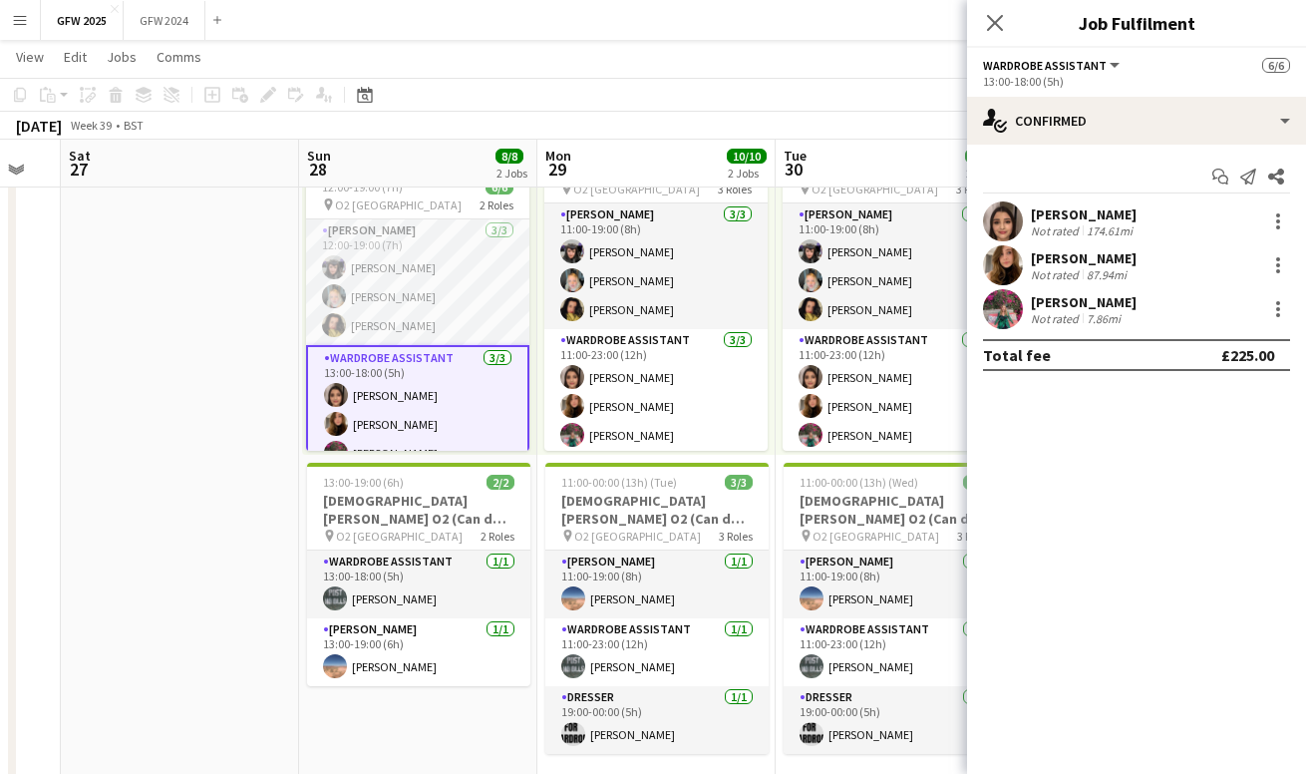
click at [1038, 75] on div "13:00-18:00 (5h)" at bounding box center [1136, 81] width 307 height 15
click at [1078, 62] on span "Wardrobe Assistant" at bounding box center [1045, 65] width 124 height 15
click at [1067, 133] on li "Wardrobe Assistant" at bounding box center [1059, 133] width 119 height 18
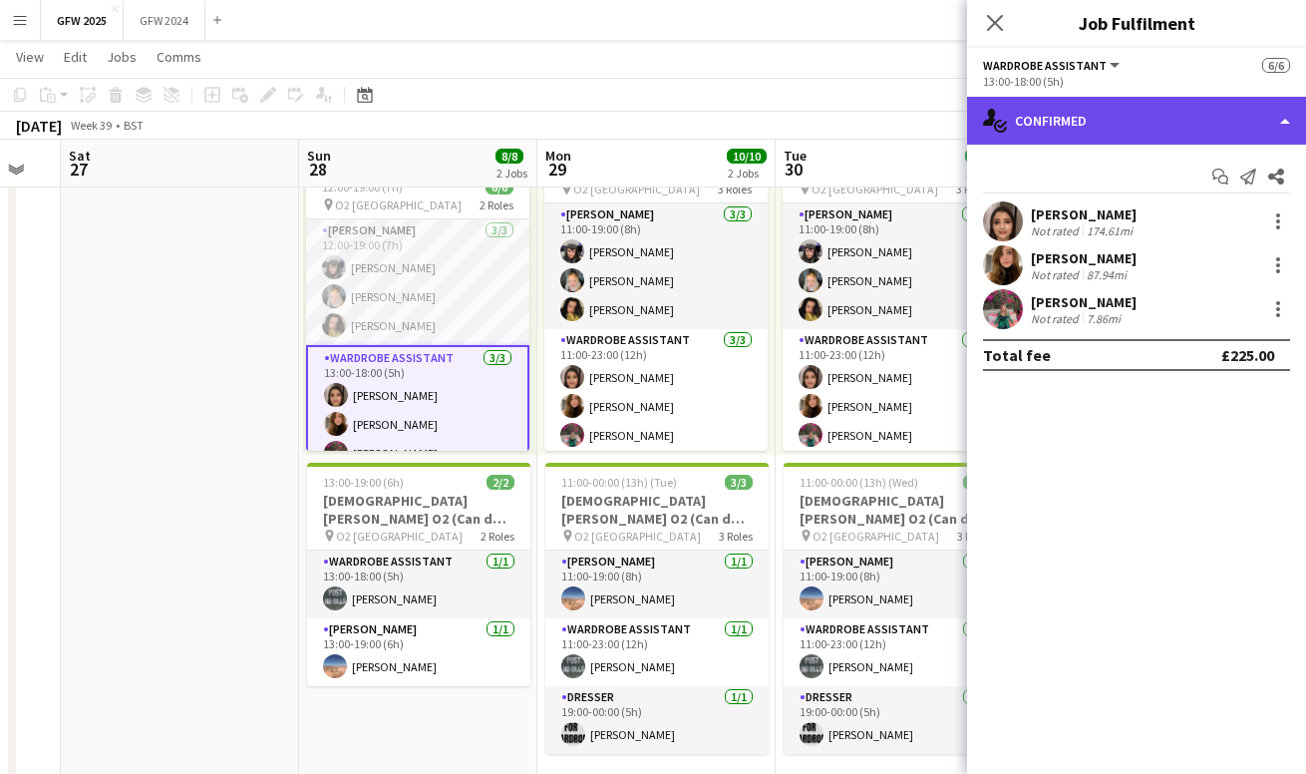
click at [1112, 125] on div "single-neutral-actions-check-2 Confirmed" at bounding box center [1136, 121] width 339 height 48
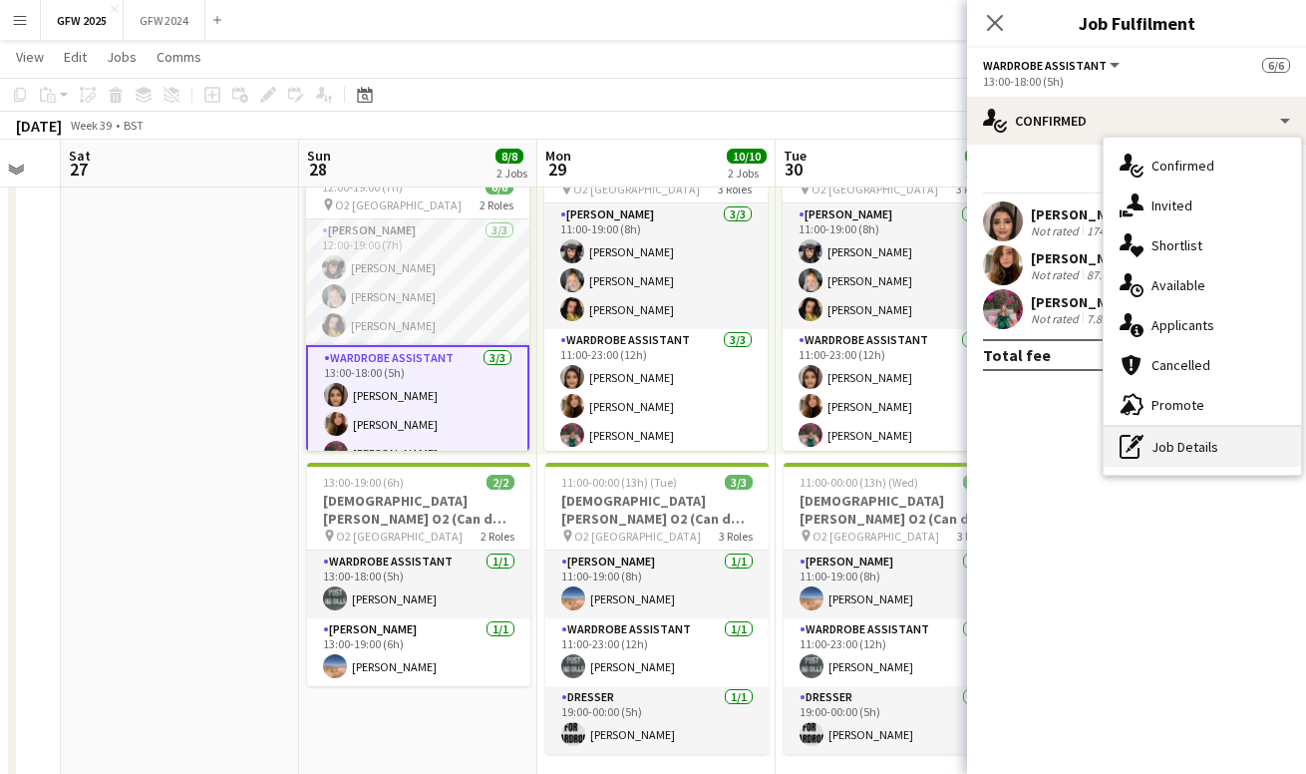
click at [1213, 445] on div "pen-write Job Details" at bounding box center [1202, 447] width 197 height 40
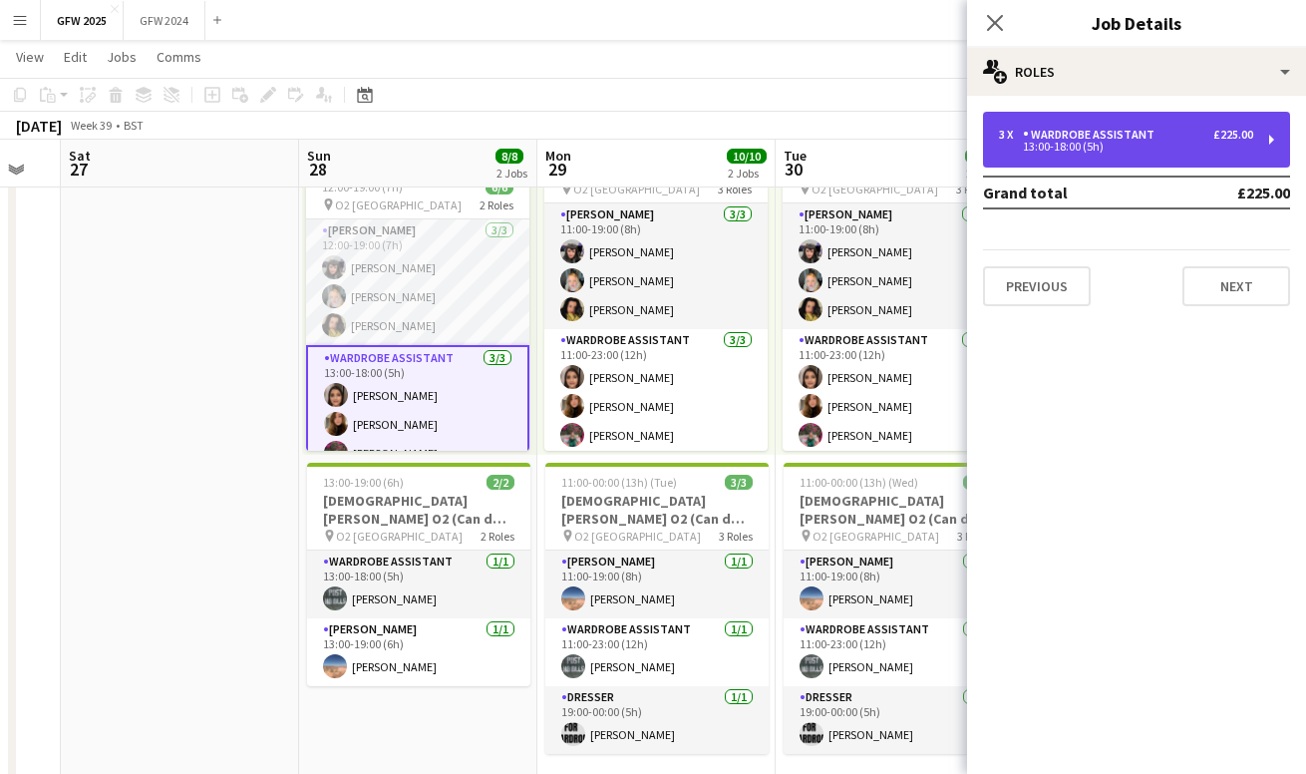
click at [1077, 135] on div "Wardrobe Assistant" at bounding box center [1093, 135] width 140 height 14
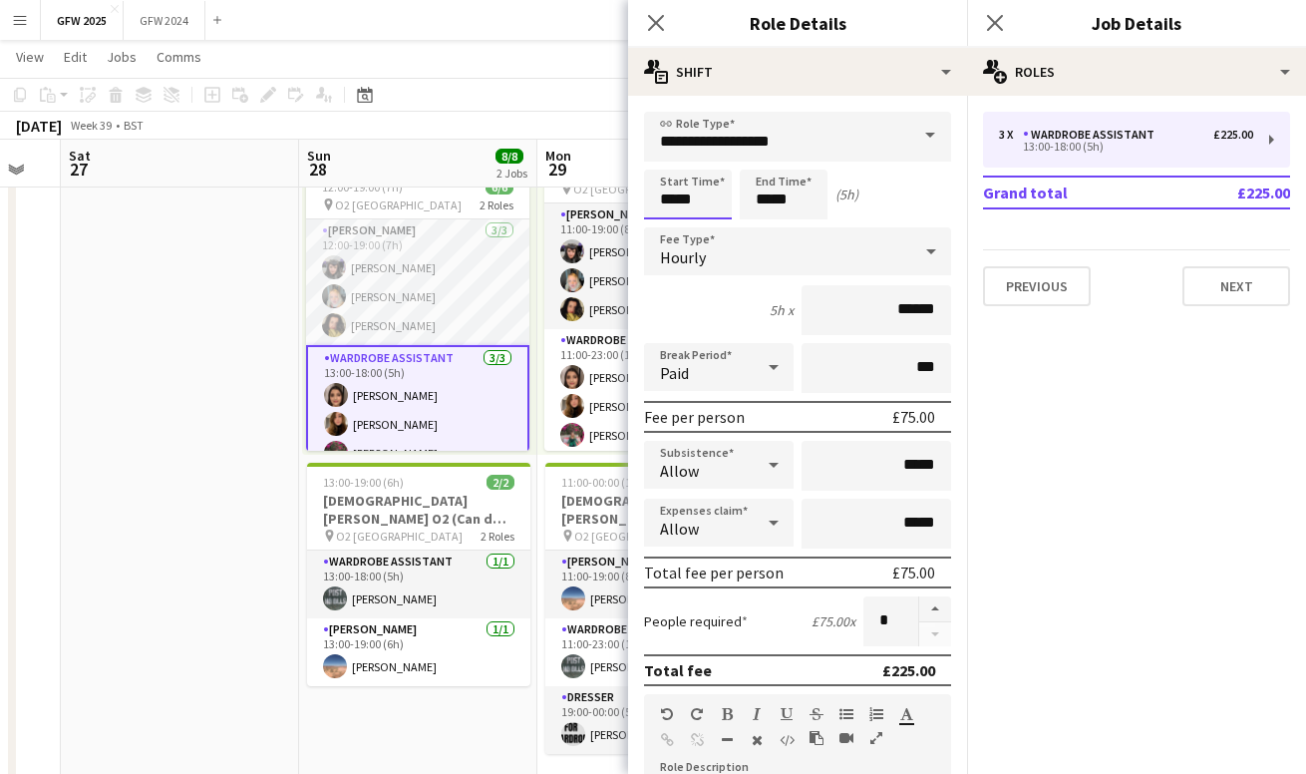
click at [674, 198] on input "*****" at bounding box center [688, 194] width 88 height 50
type input "*****"
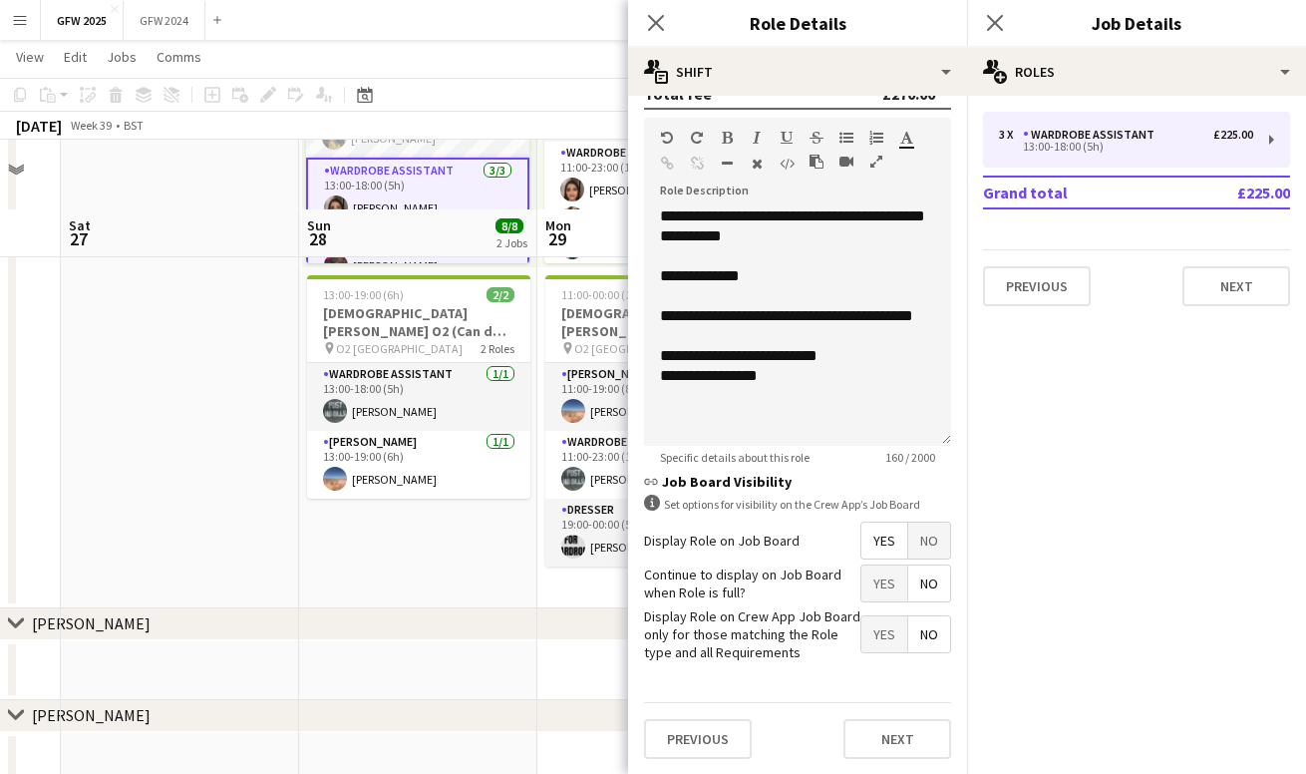
scroll to position [879, 0]
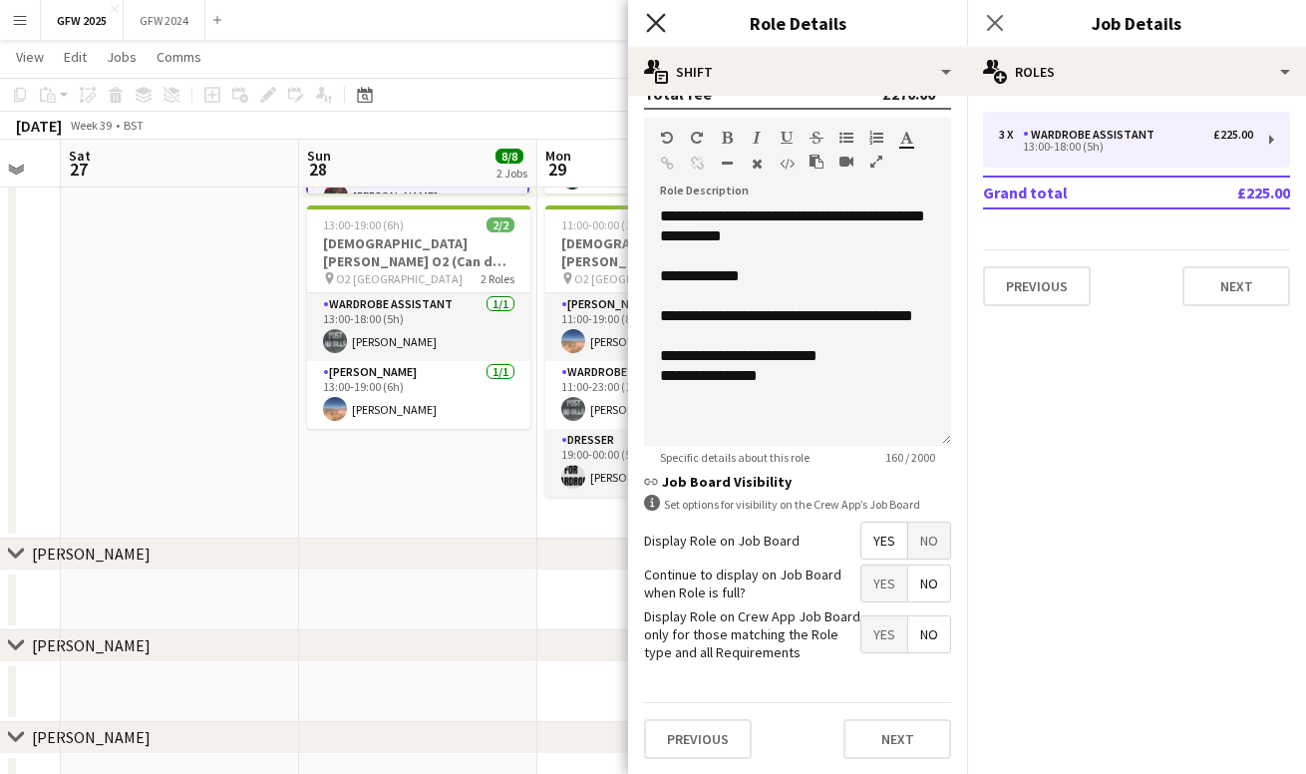
click at [655, 31] on icon "Close pop-in" at bounding box center [655, 22] width 19 height 19
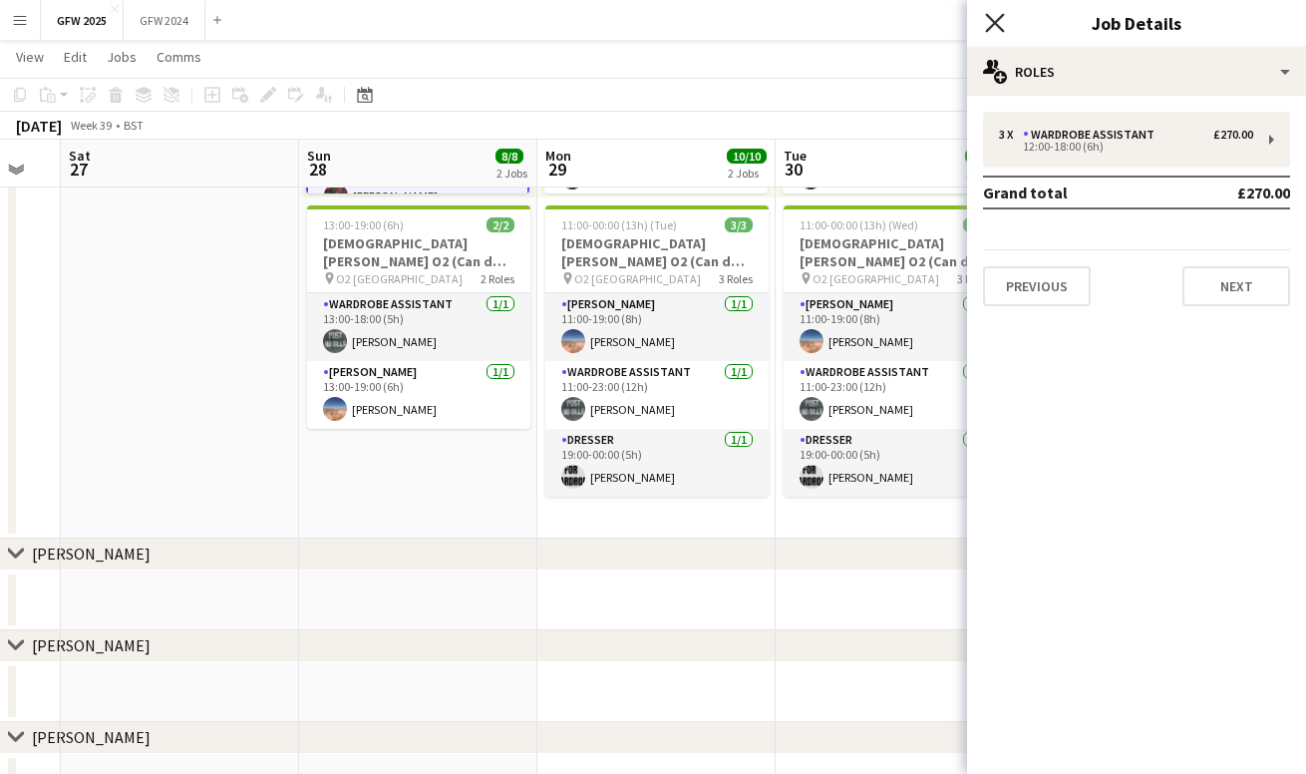
click at [989, 26] on icon "Close pop-in" at bounding box center [994, 22] width 19 height 19
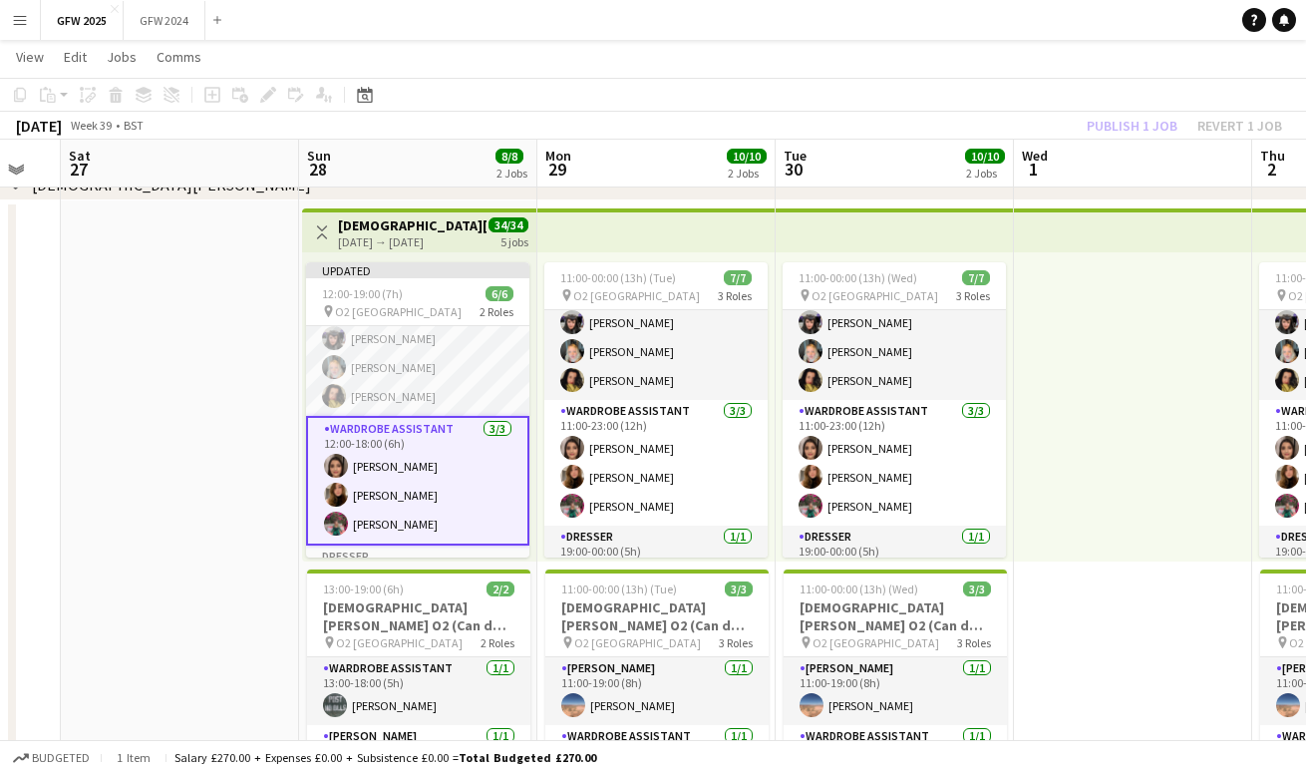
scroll to position [16, 0]
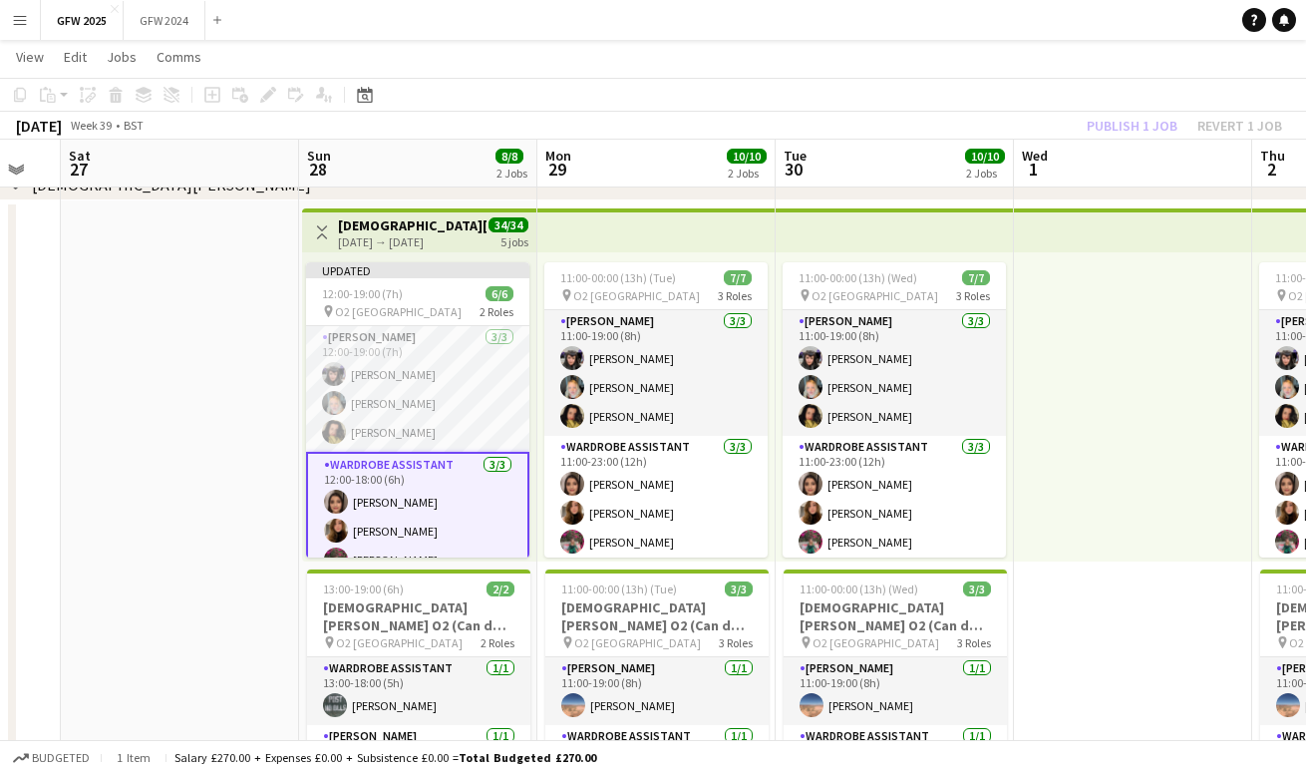
click at [432, 477] on app-card-role "Wardrobe Assistant [DATE] 12:00-18:00 (6h) [PERSON_NAME] [PERSON_NAME] [PERSON_…" at bounding box center [417, 517] width 223 height 130
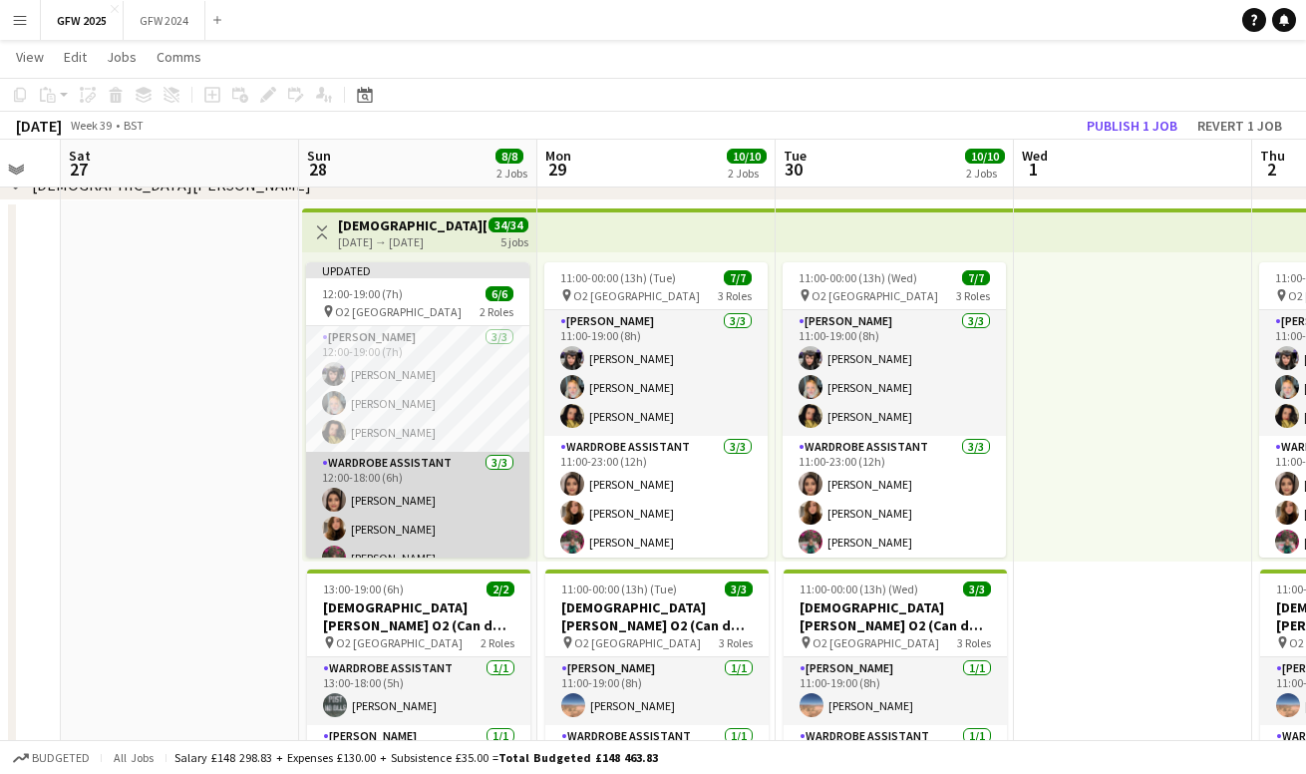
click at [432, 477] on app-card-role "Wardrobe Assistant [DATE] 12:00-18:00 (6h) [PERSON_NAME] [PERSON_NAME] [PERSON_…" at bounding box center [417, 515] width 223 height 126
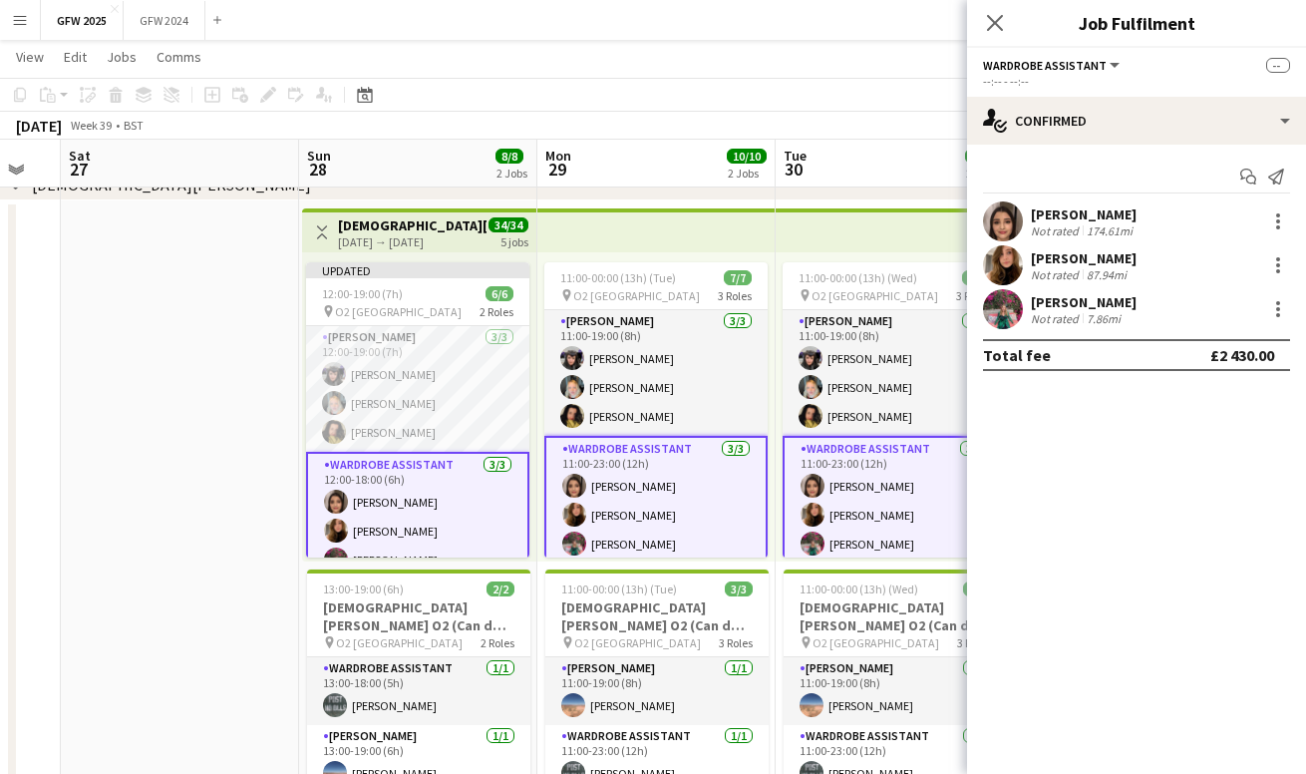
click at [432, 477] on app-card-role "Wardrobe Assistant [DATE] 12:00-18:00 (6h) [PERSON_NAME] [PERSON_NAME] [PERSON_…" at bounding box center [417, 517] width 223 height 130
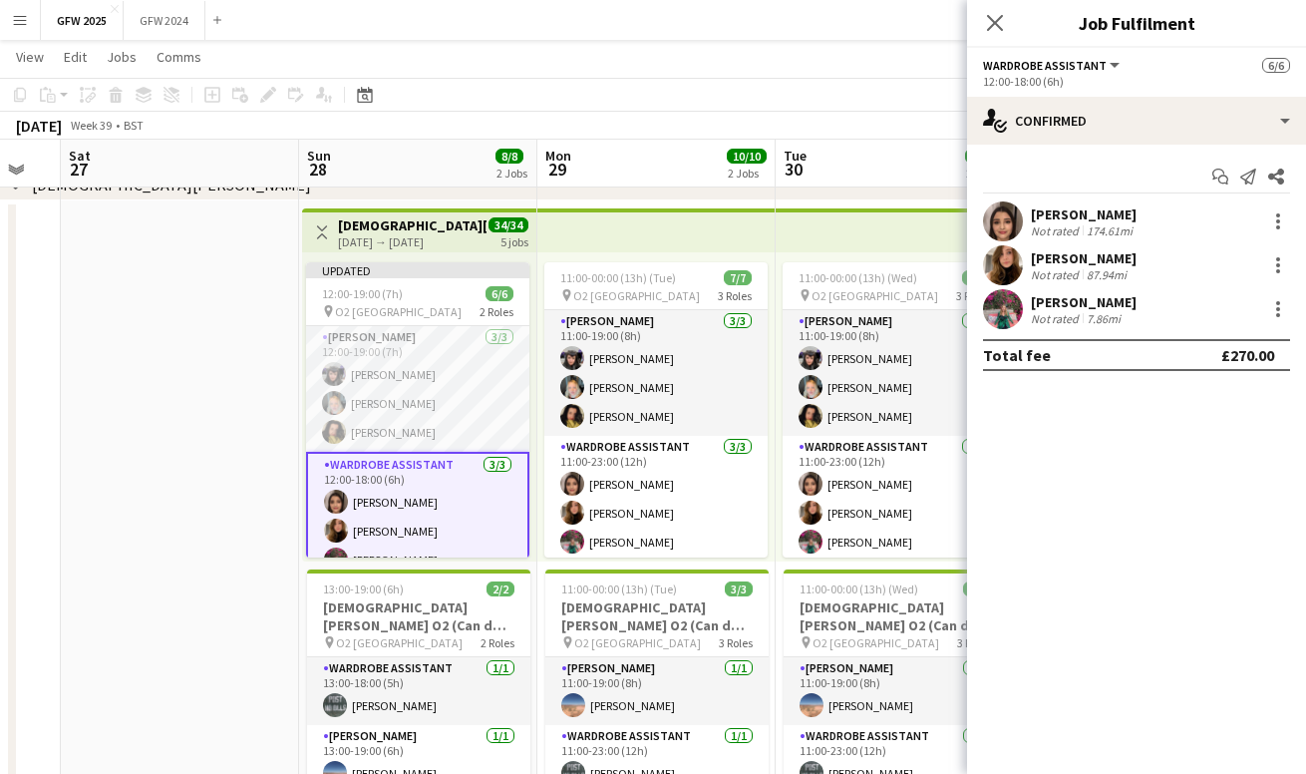
click at [1090, 67] on span "Wardrobe Assistant" at bounding box center [1045, 65] width 124 height 15
click at [1074, 130] on li "Wardrobe Assistant" at bounding box center [1059, 133] width 119 height 18
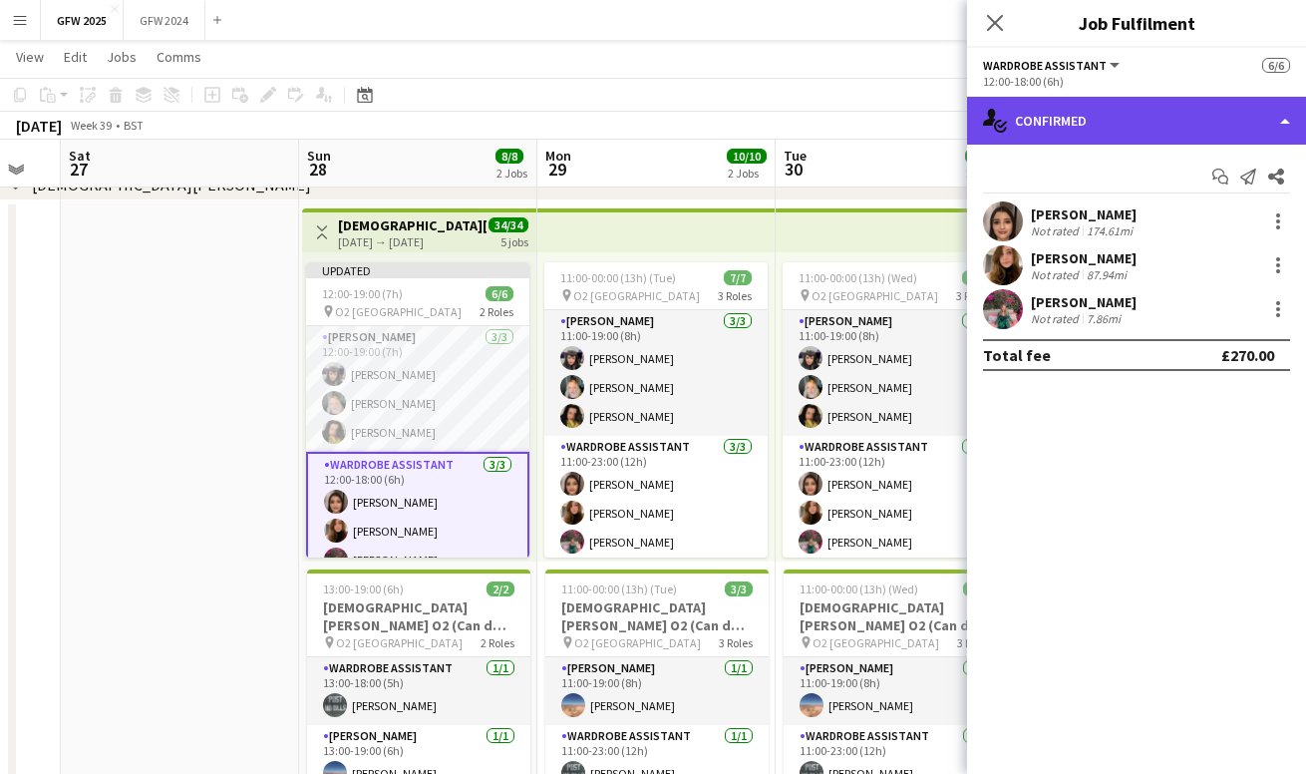
click at [1220, 118] on div "single-neutral-actions-check-2 Confirmed" at bounding box center [1136, 121] width 339 height 48
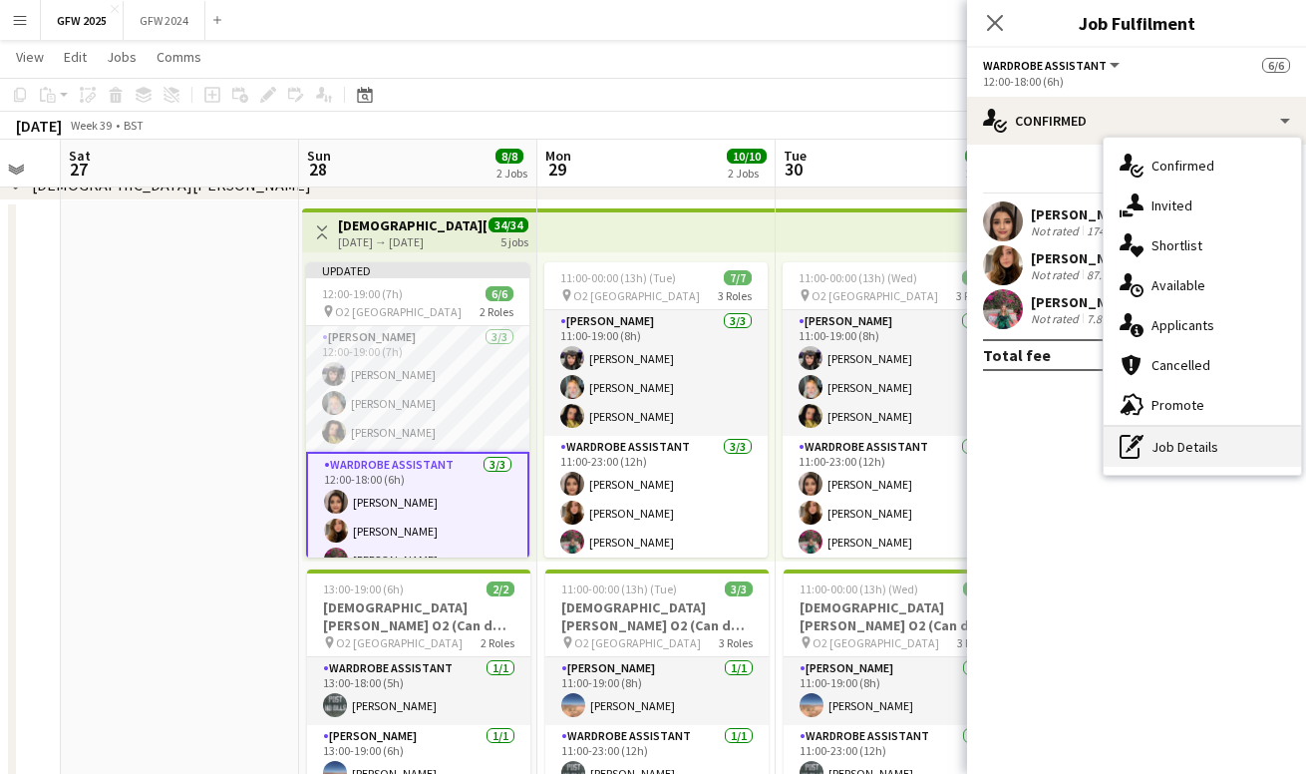
click at [1244, 456] on div "pen-write Job Details" at bounding box center [1202, 447] width 197 height 40
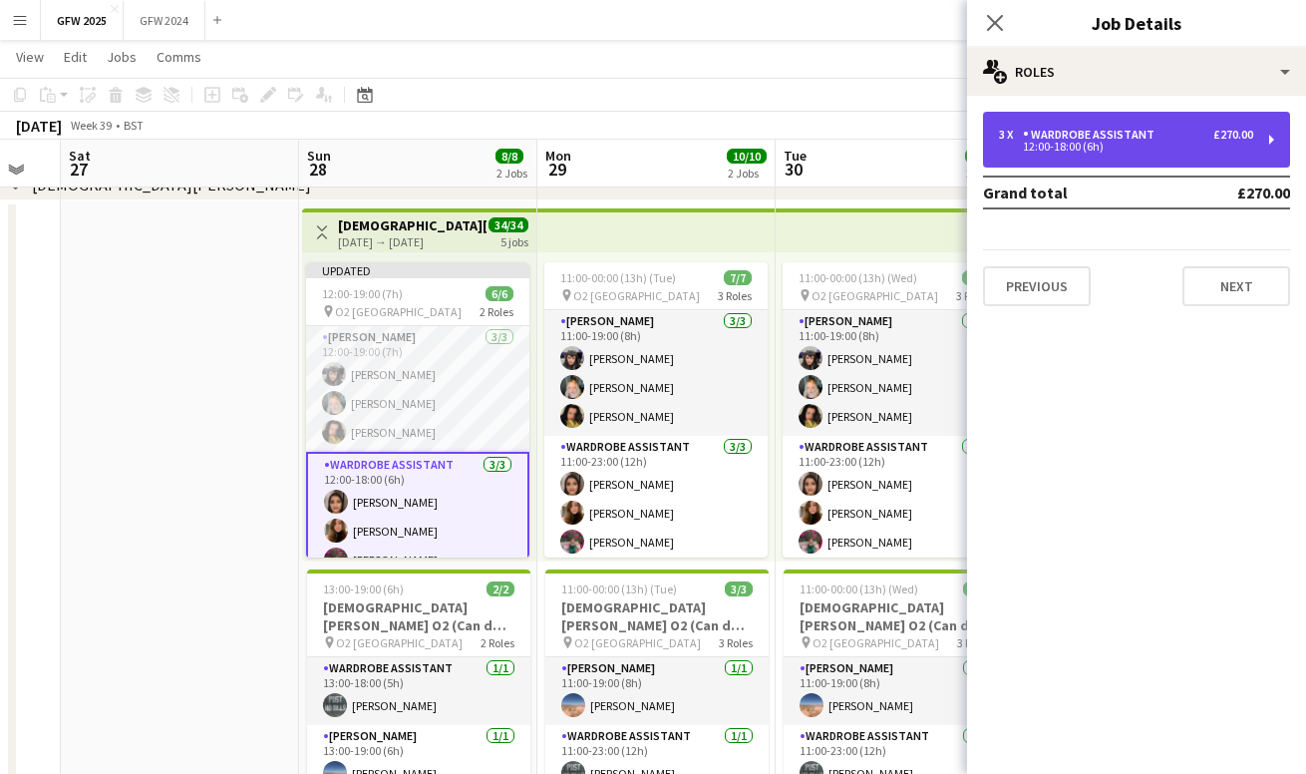
click at [1086, 137] on div "Wardrobe Assistant" at bounding box center [1093, 135] width 140 height 14
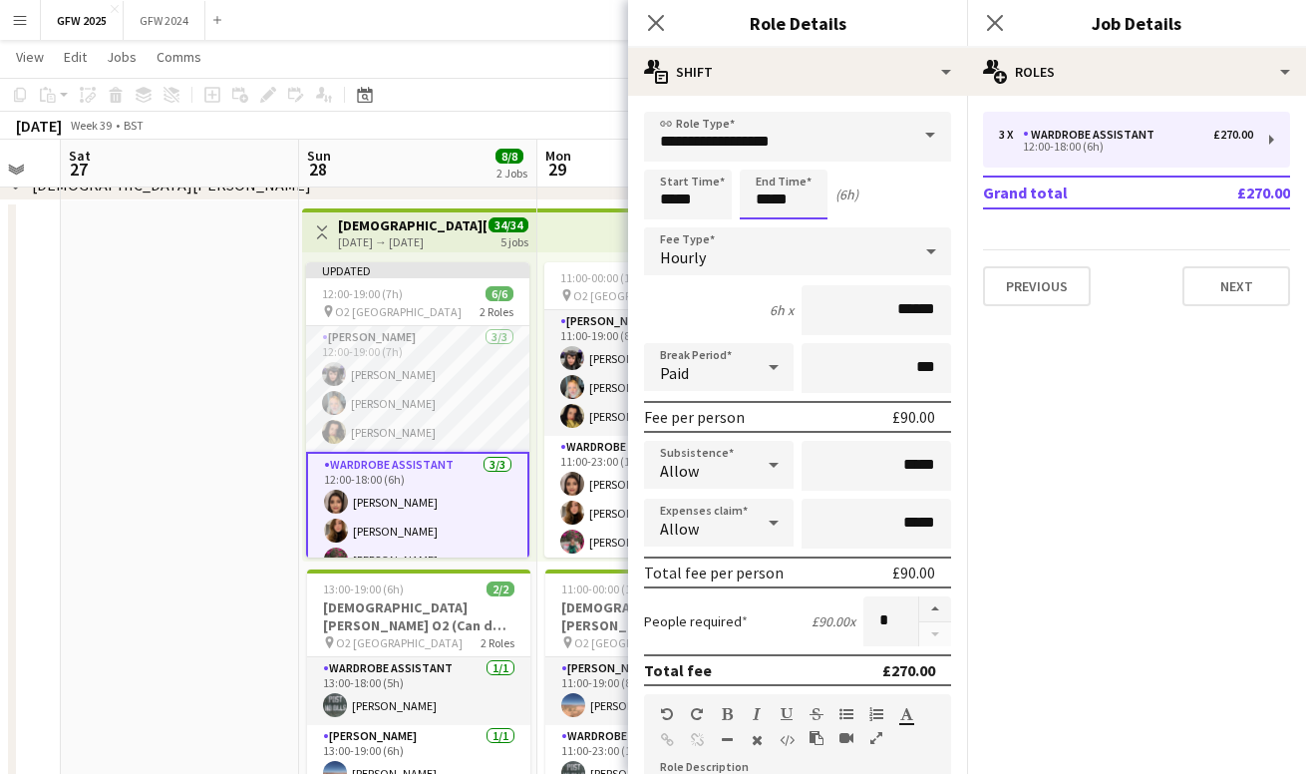
click at [771, 200] on input "*****" at bounding box center [784, 194] width 88 height 50
type input "*****"
click at [655, 23] on icon at bounding box center [655, 22] width 19 height 19
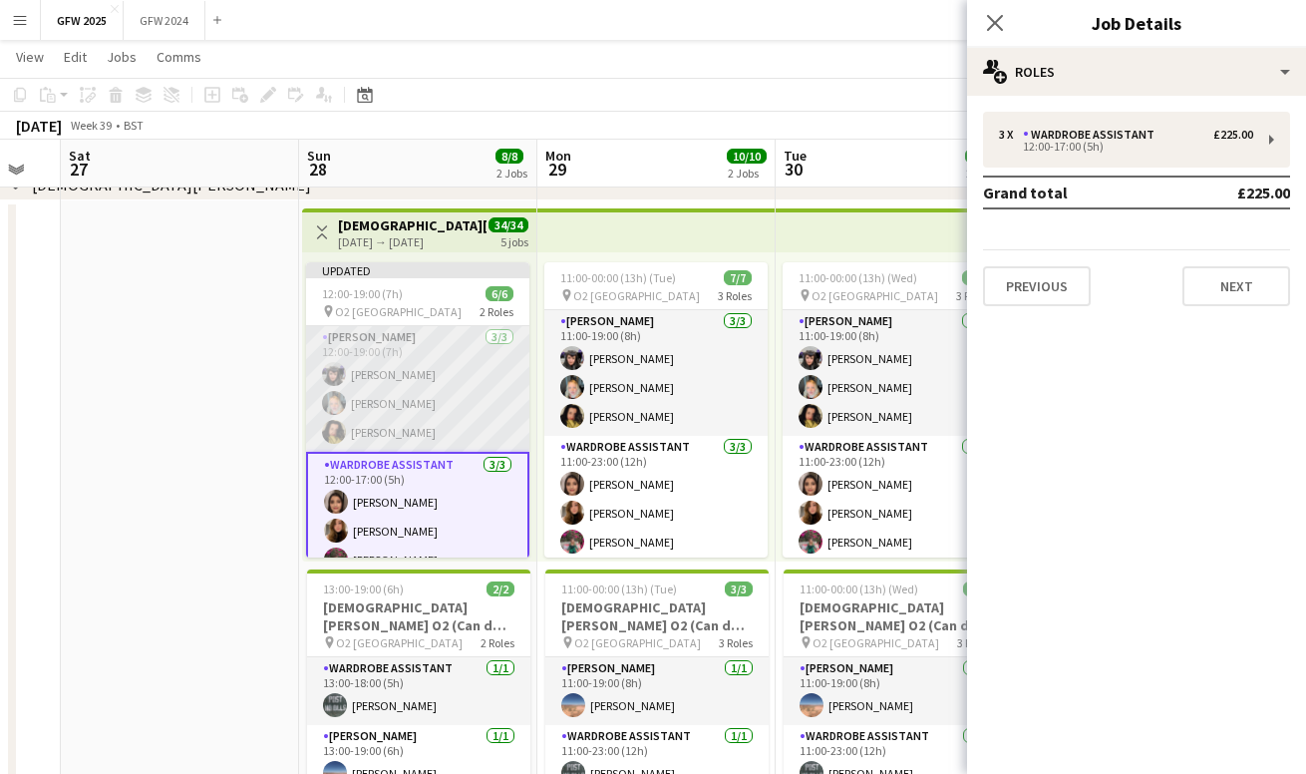
click at [464, 385] on app-card-role "[PERSON_NAME] [DATE] 12:00-19:00 (7h) [PERSON_NAME] [PERSON_NAME] [PERSON_NAME]" at bounding box center [417, 389] width 223 height 126
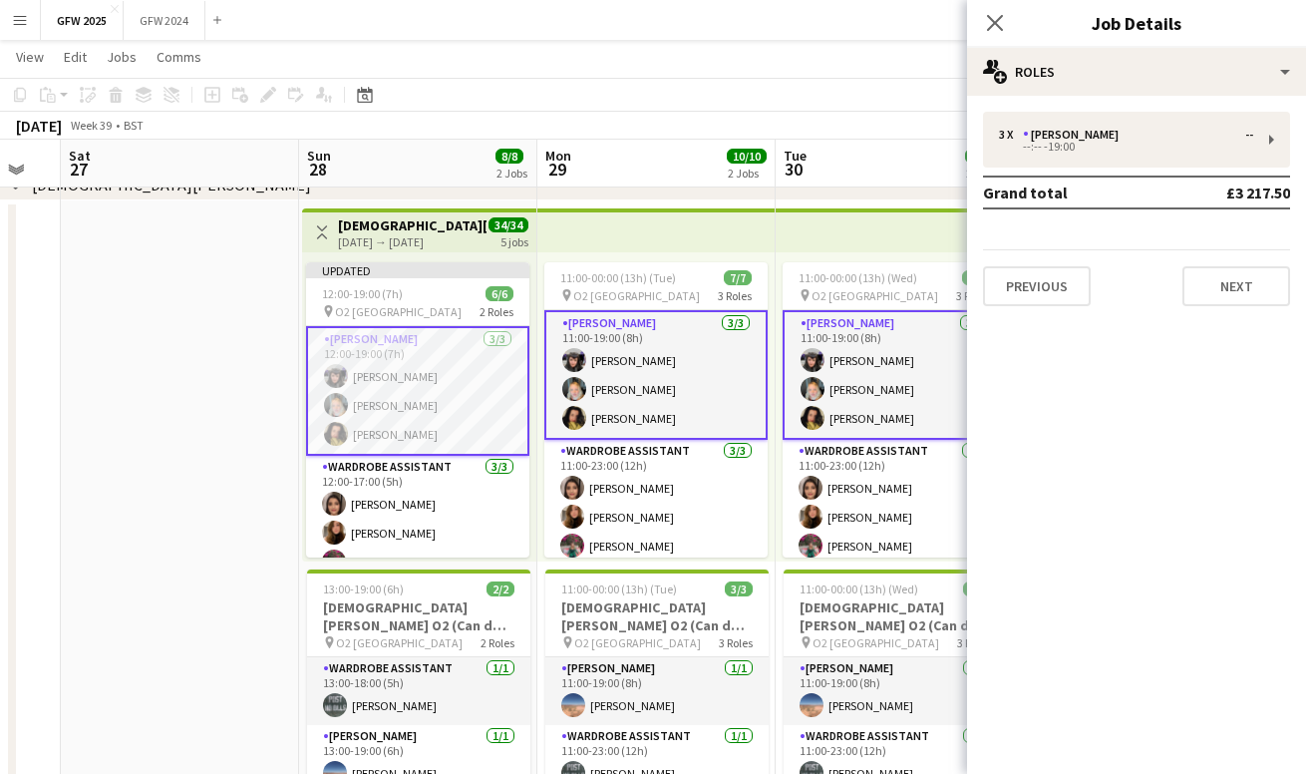
click at [464, 385] on app-card-role "[PERSON_NAME] [DATE] 12:00-19:00 (7h) [PERSON_NAME] [PERSON_NAME] [PERSON_NAME]" at bounding box center [417, 391] width 223 height 130
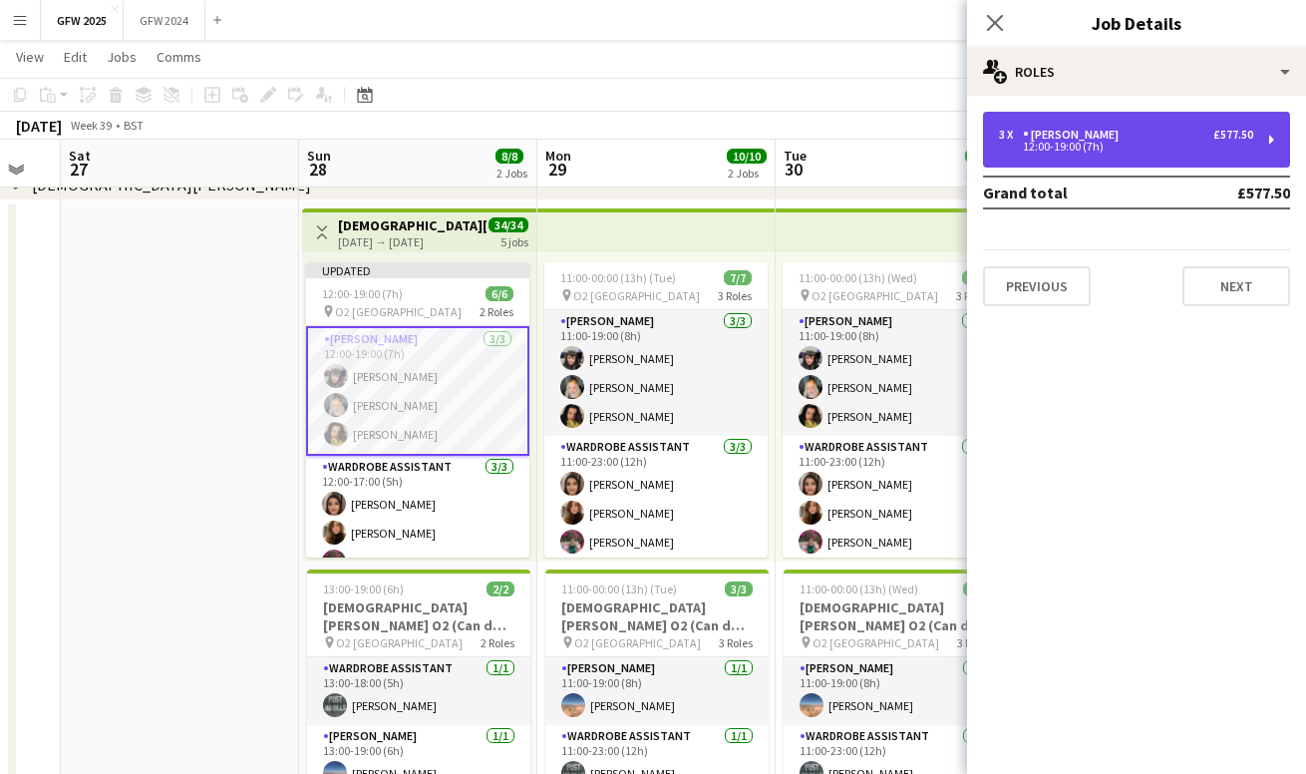
click at [1020, 151] on div "12:00-19:00 (7h)" at bounding box center [1126, 147] width 254 height 10
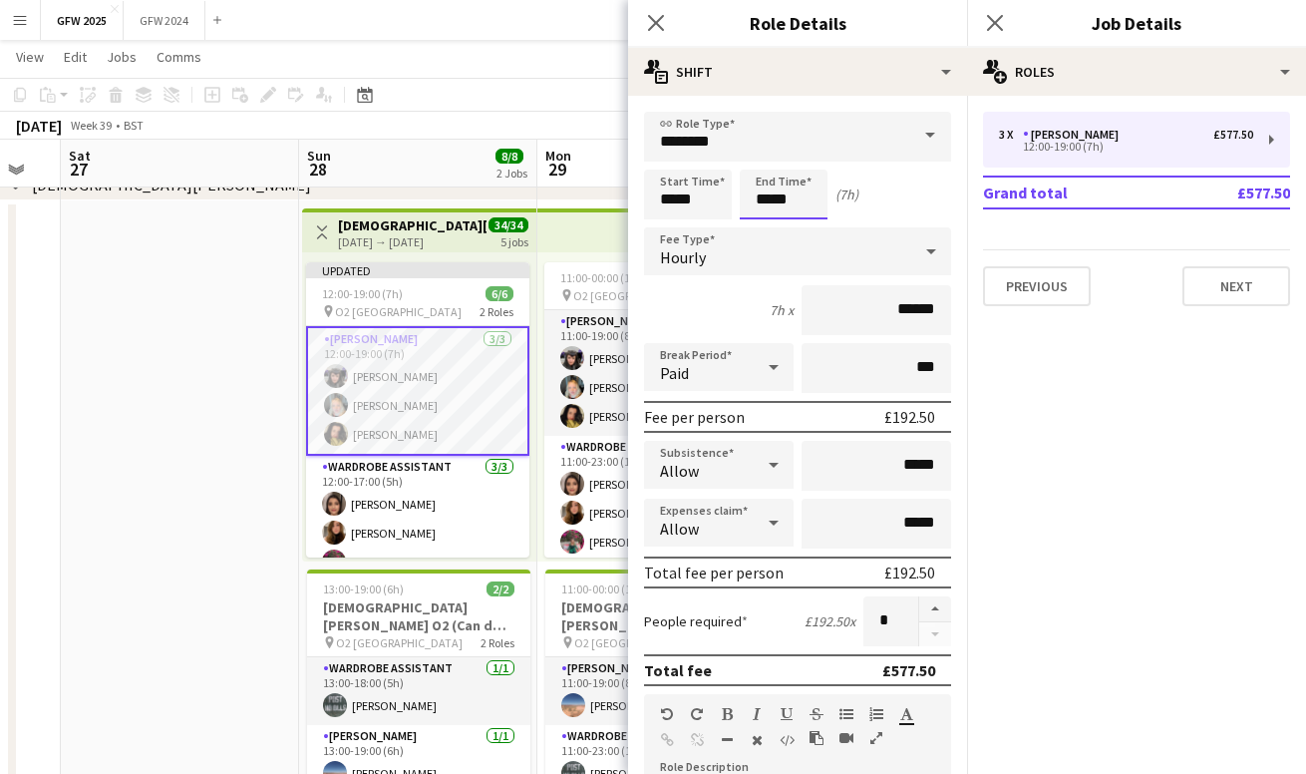
click at [772, 195] on input "*****" at bounding box center [784, 194] width 88 height 50
type input "*****"
click at [1060, 407] on mat-expansion-panel "pencil3 General details 3 x [PERSON_NAME] £577.50 12:00-19:00 (7h) Grand total …" at bounding box center [1136, 435] width 339 height 678
click at [655, 18] on icon "Close pop-in" at bounding box center [655, 22] width 19 height 19
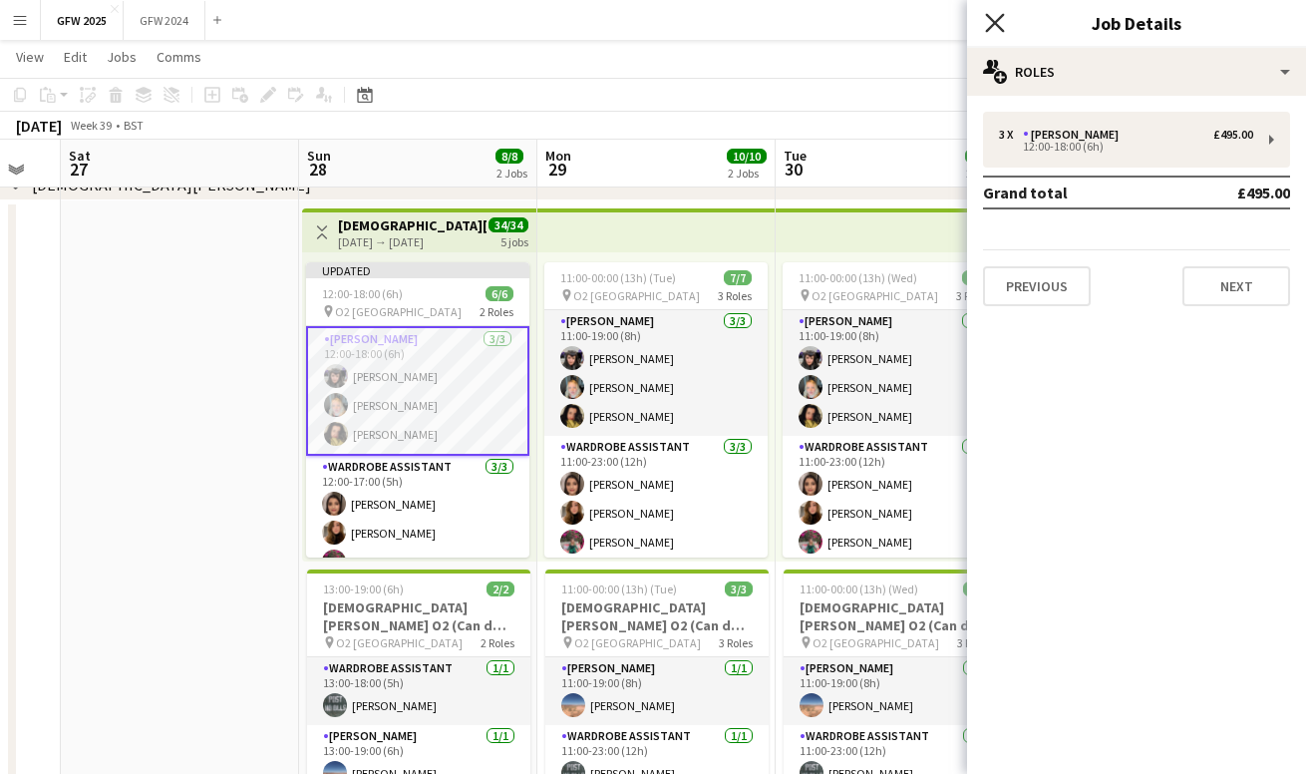
click at [993, 19] on icon "Close pop-in" at bounding box center [994, 22] width 19 height 19
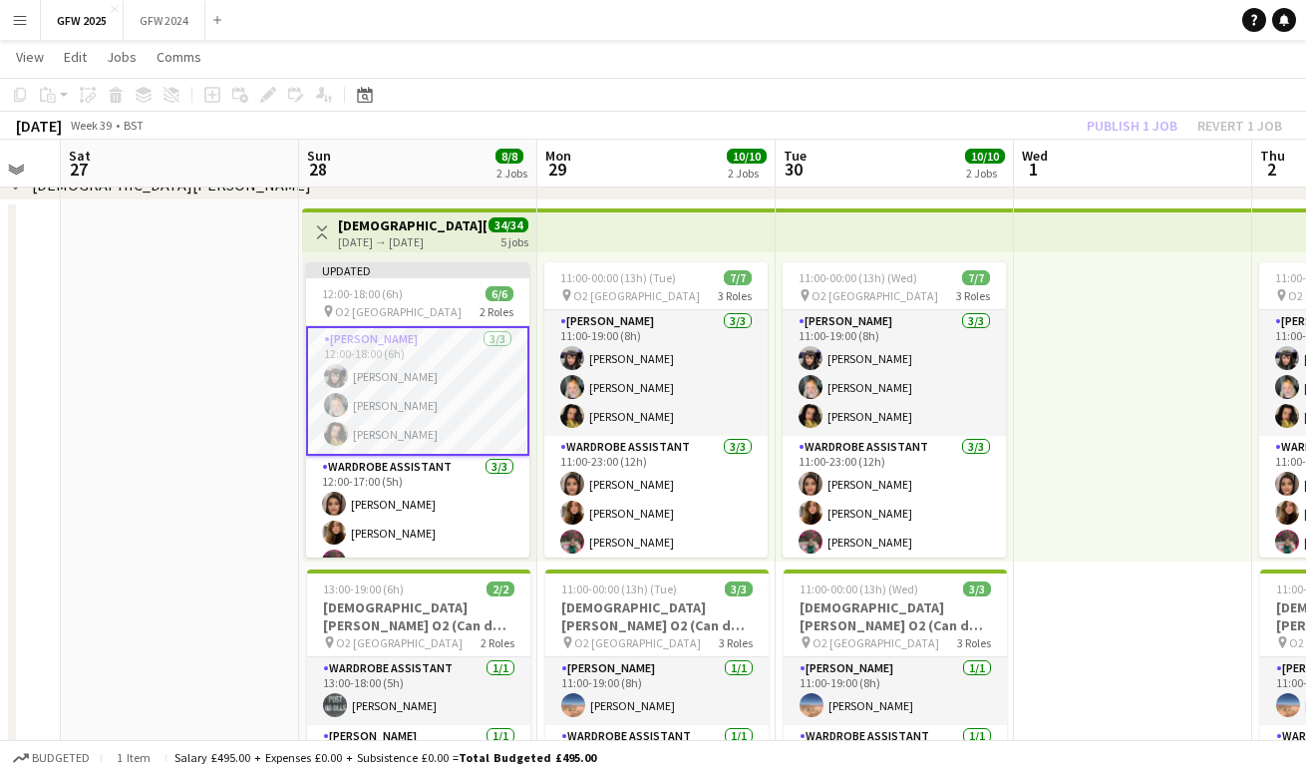
click at [1089, 165] on app-board-header-date "Wed 1" at bounding box center [1133, 164] width 238 height 48
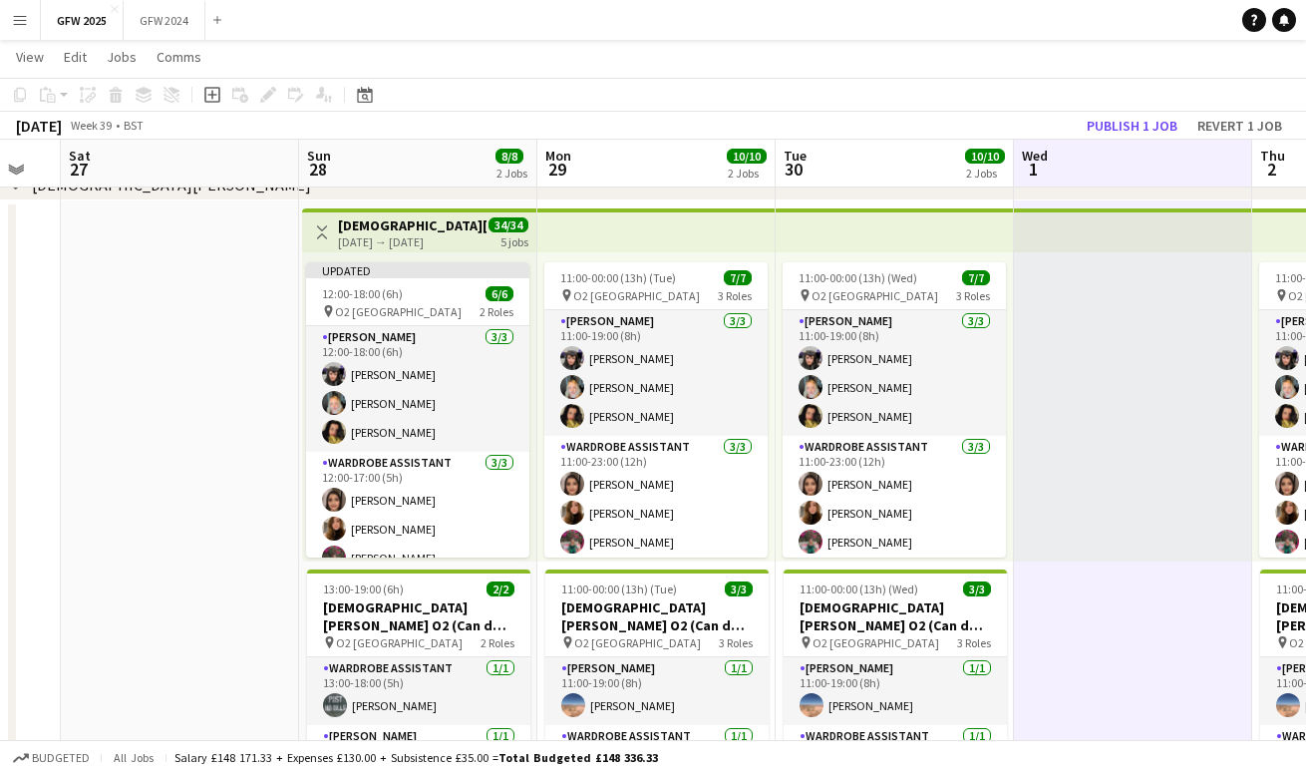
click at [268, 339] on app-date-cell at bounding box center [180, 551] width 238 height 702
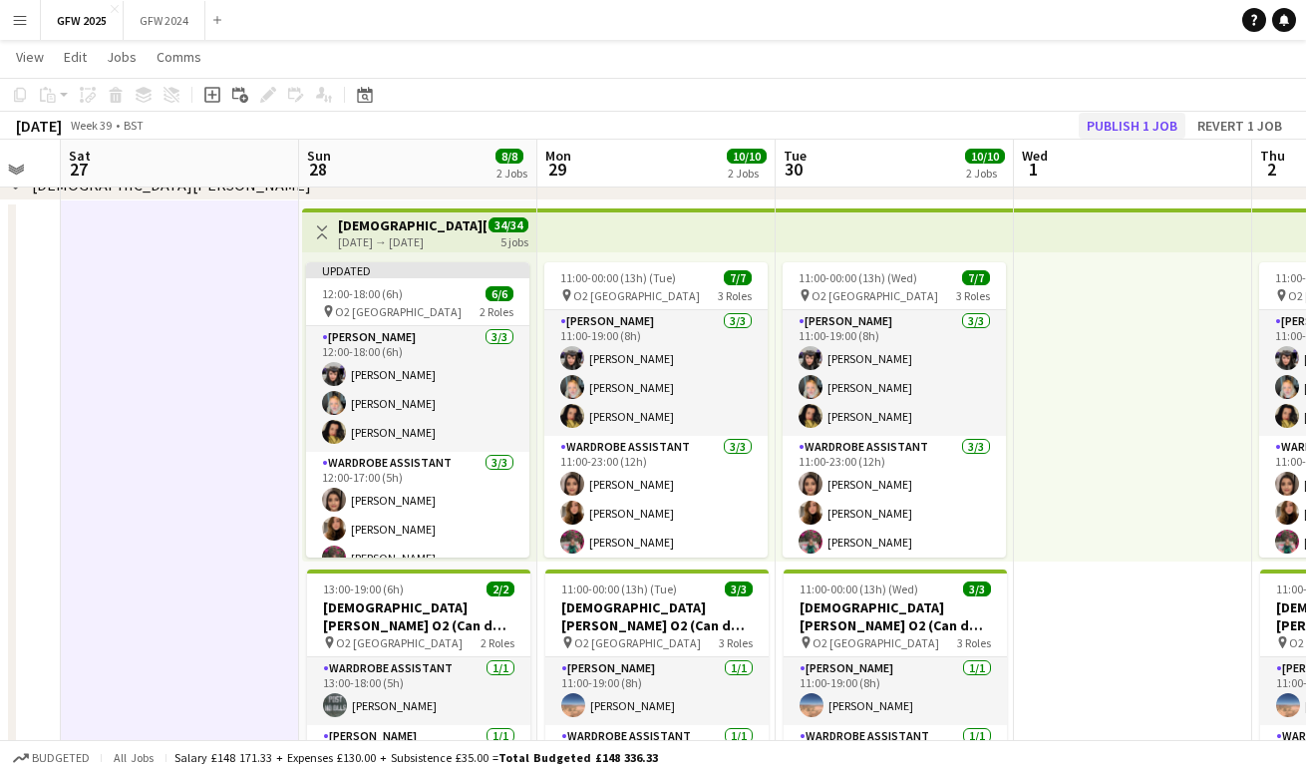
click at [1125, 123] on button "Publish 1 job" at bounding box center [1132, 126] width 107 height 26
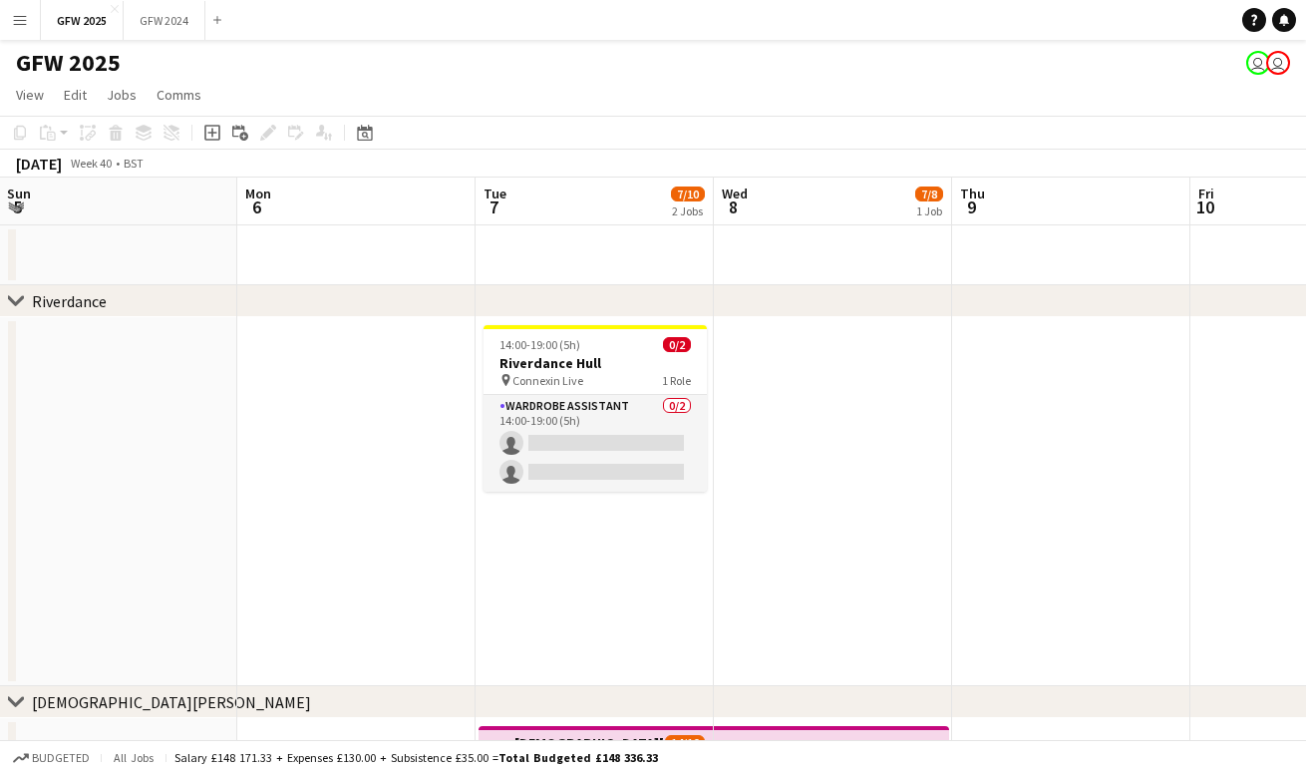
scroll to position [0, 469]
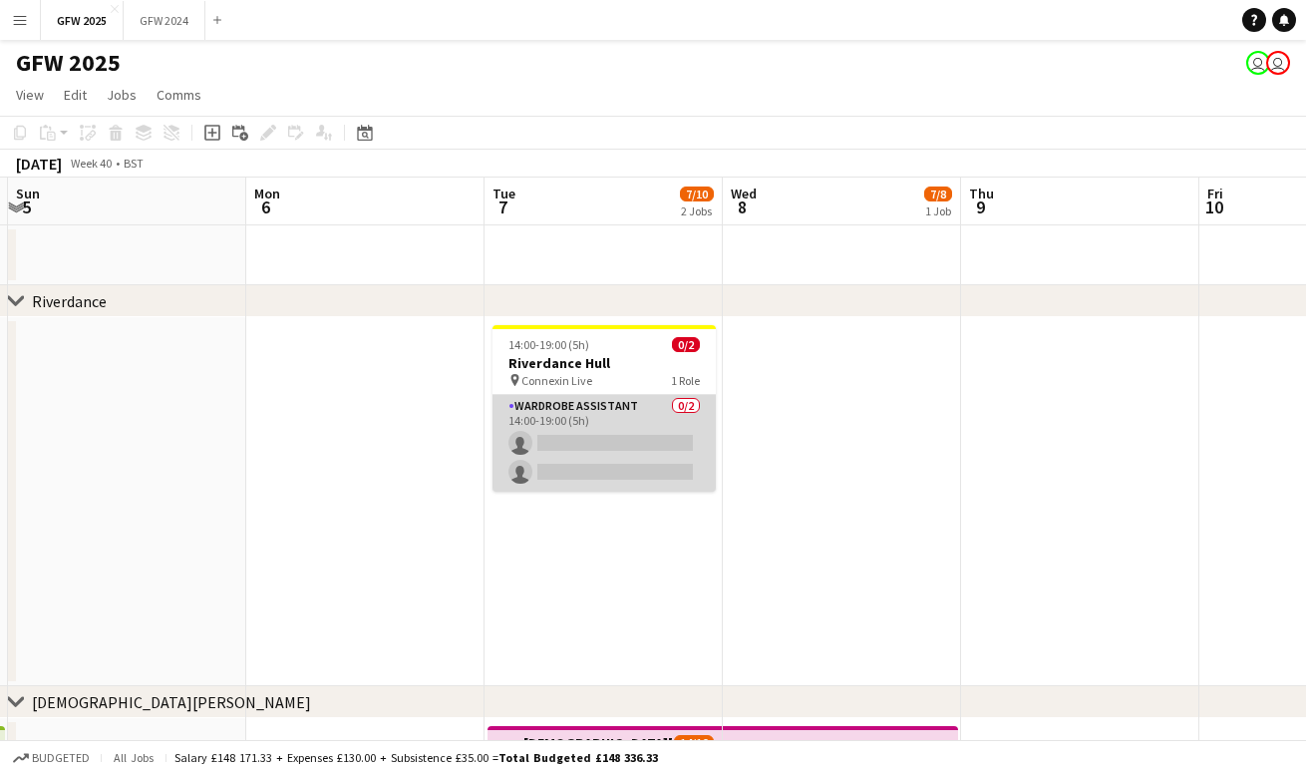
click at [599, 413] on app-card-role "Wardrobe Assistant 0/2 14:00-19:00 (5h) single-neutral-actions single-neutral-a…" at bounding box center [603, 443] width 223 height 97
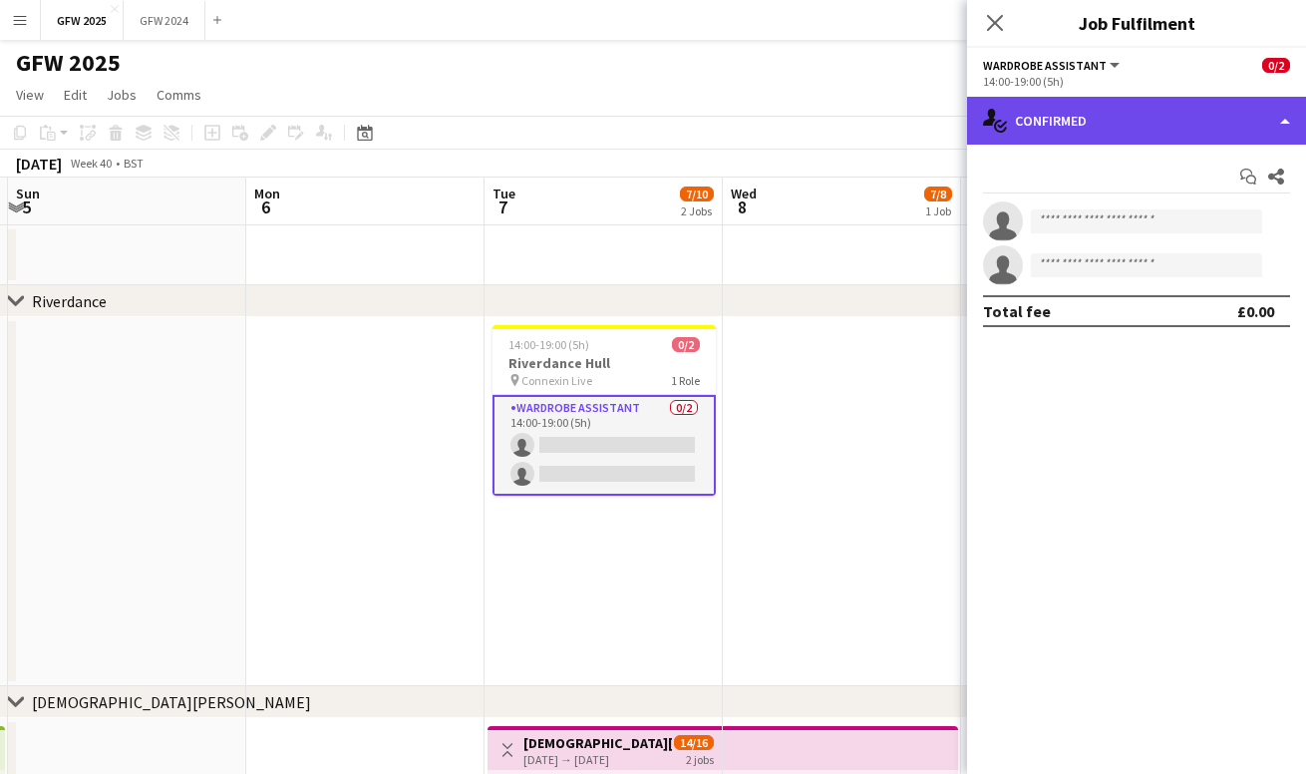
click at [1147, 126] on div "single-neutral-actions-check-2 Confirmed" at bounding box center [1136, 121] width 339 height 48
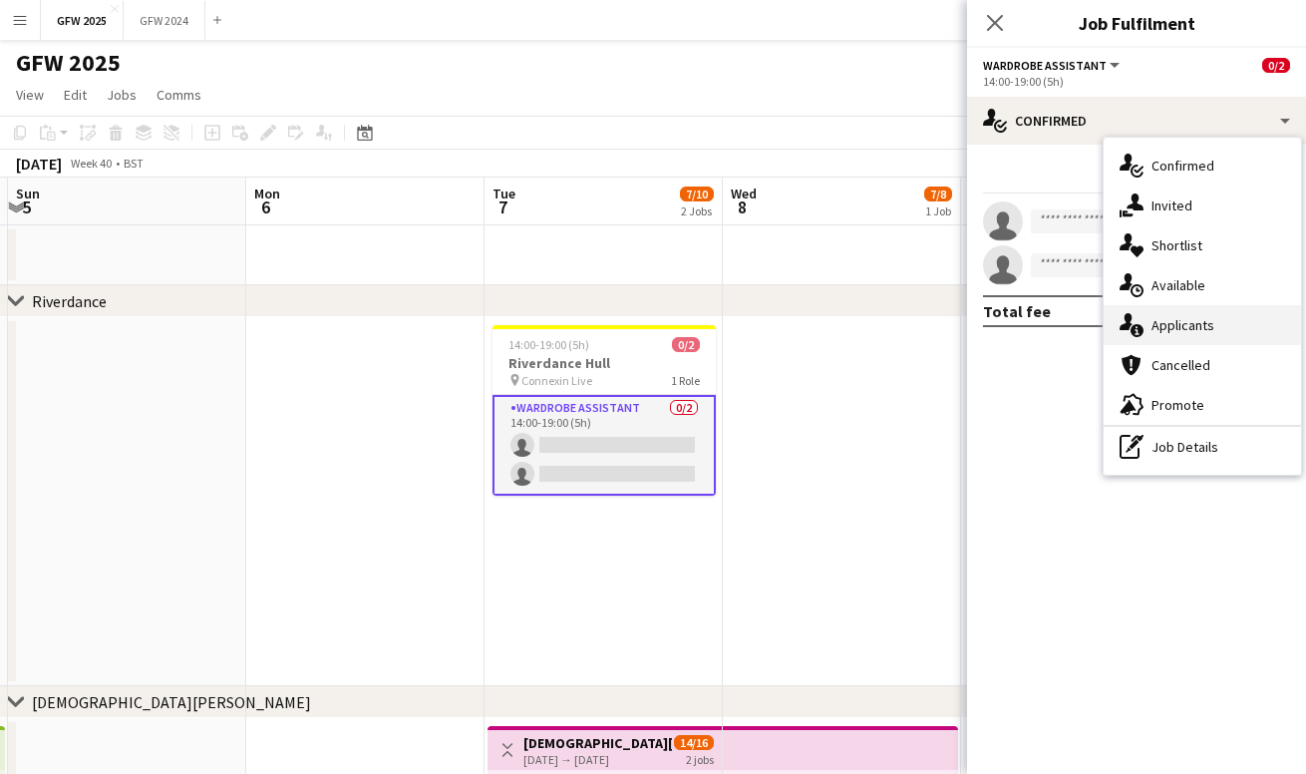
click at [1167, 323] on span "Applicants" at bounding box center [1182, 325] width 63 height 18
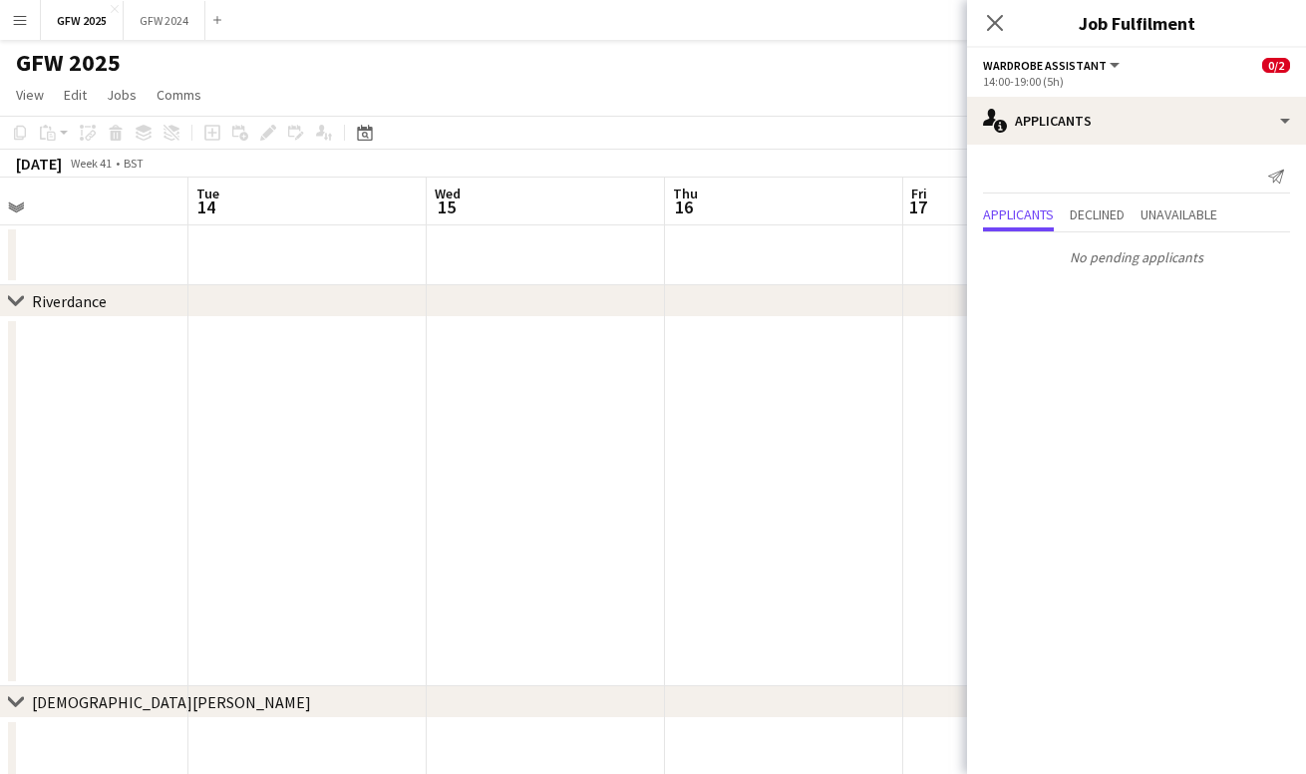
scroll to position [0, 585]
click at [1000, 21] on icon "Close pop-in" at bounding box center [994, 22] width 19 height 19
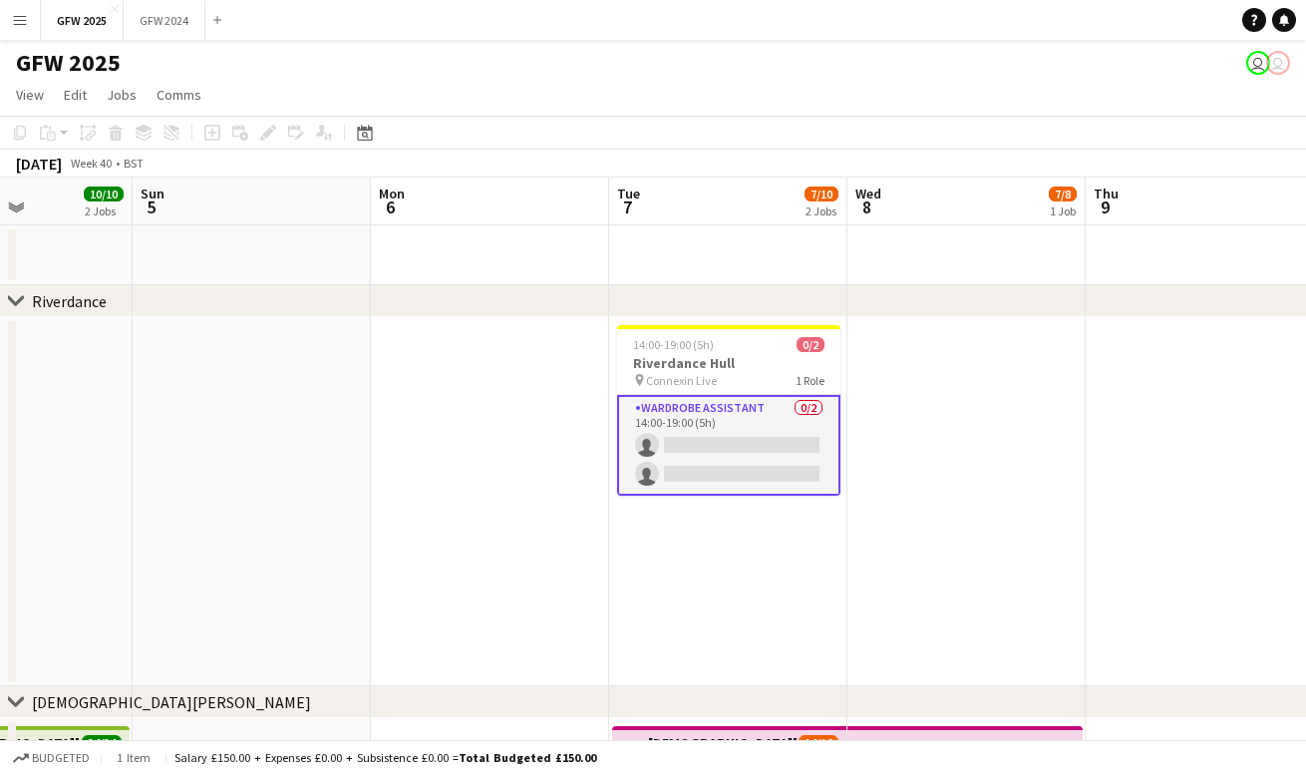
scroll to position [0, 581]
click at [254, 69] on div "GFW 2025 user user" at bounding box center [653, 59] width 1306 height 38
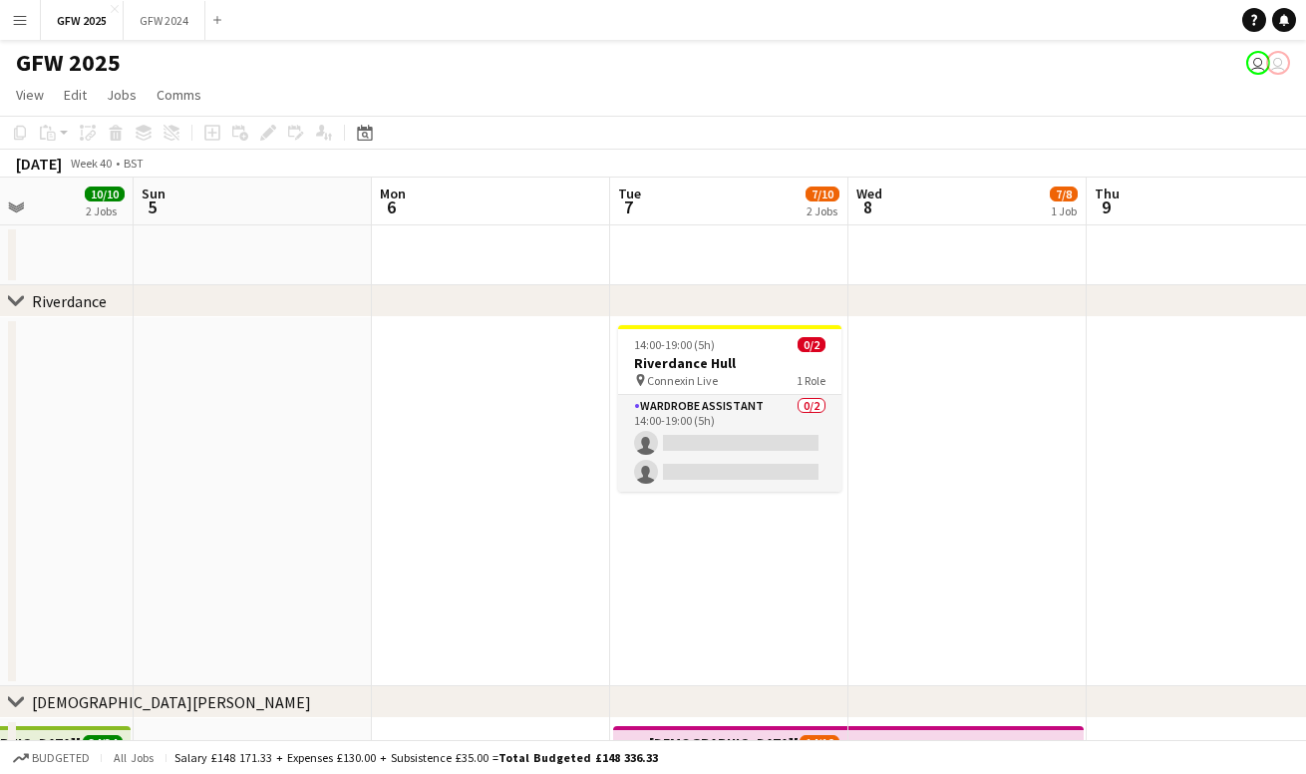
click at [22, 29] on button "Menu" at bounding box center [20, 20] width 40 height 40
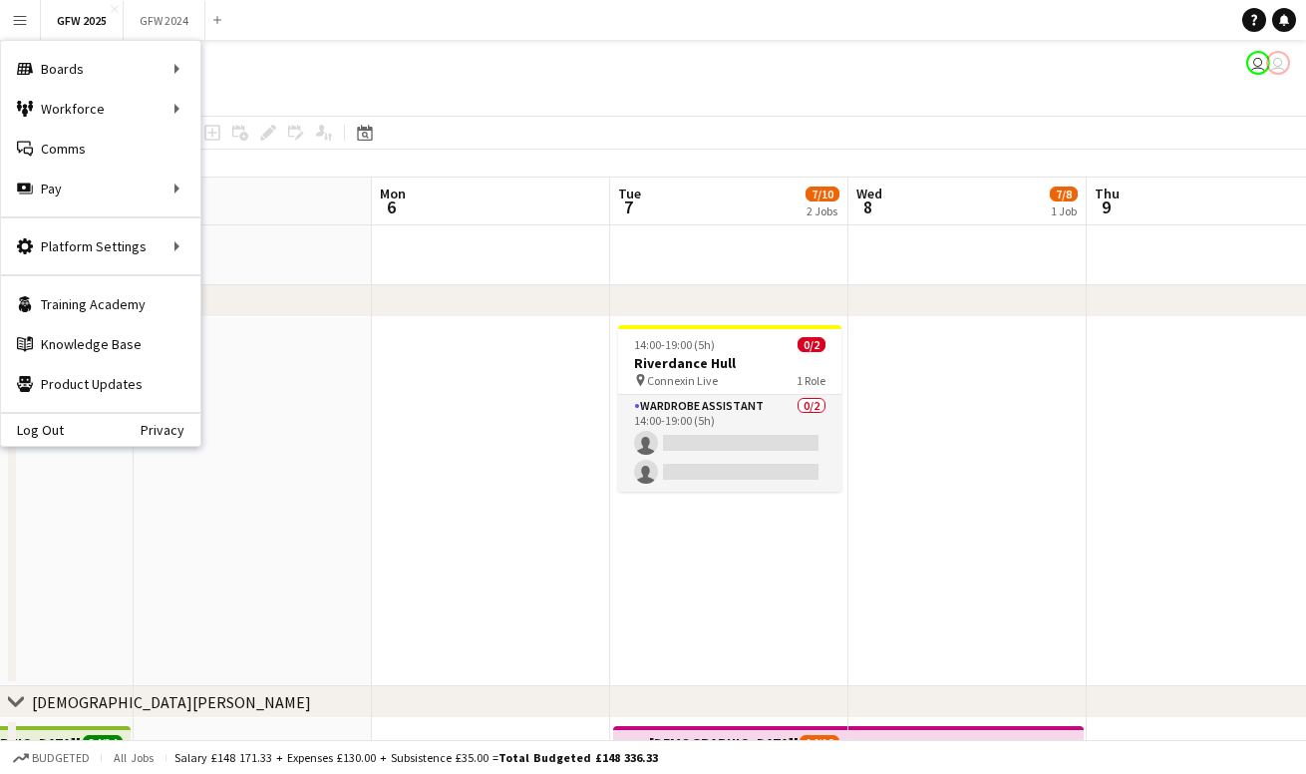
click at [465, 74] on div "GFW 2025 user user" at bounding box center [653, 59] width 1306 height 38
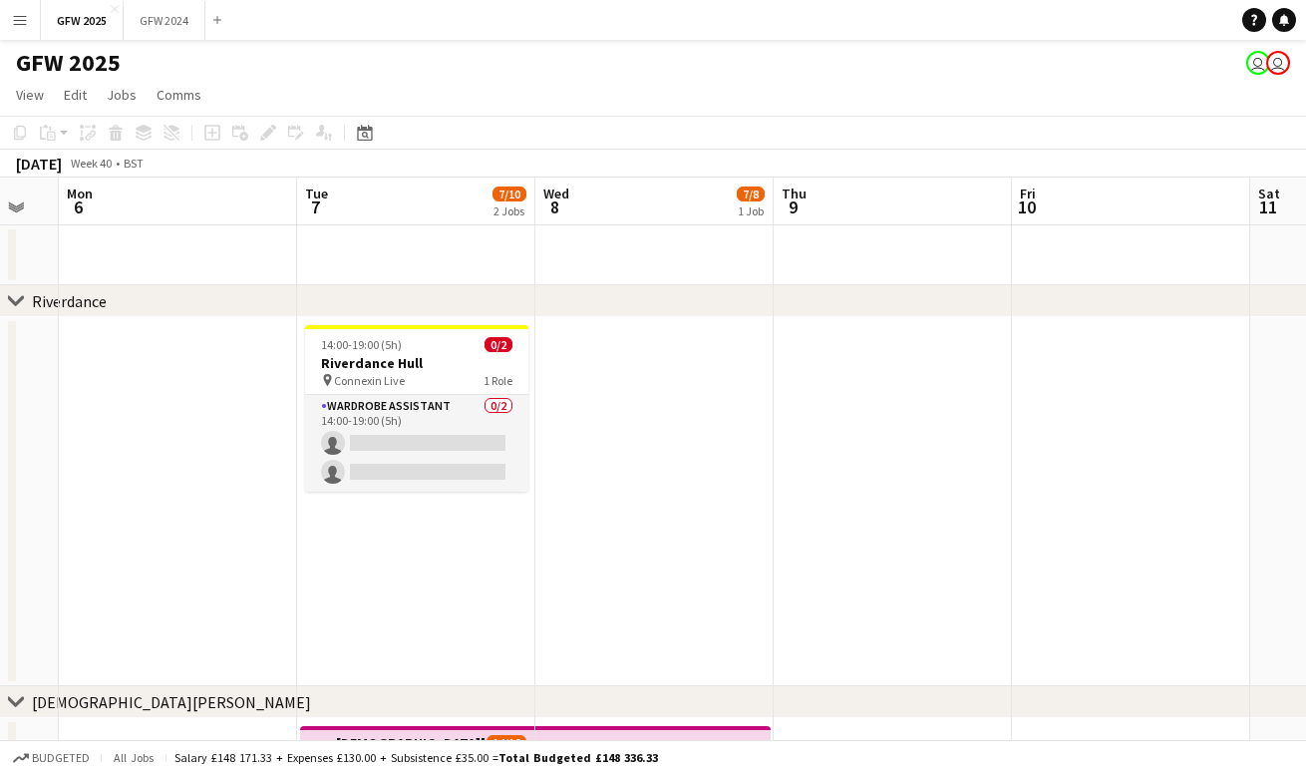
scroll to position [0, 913]
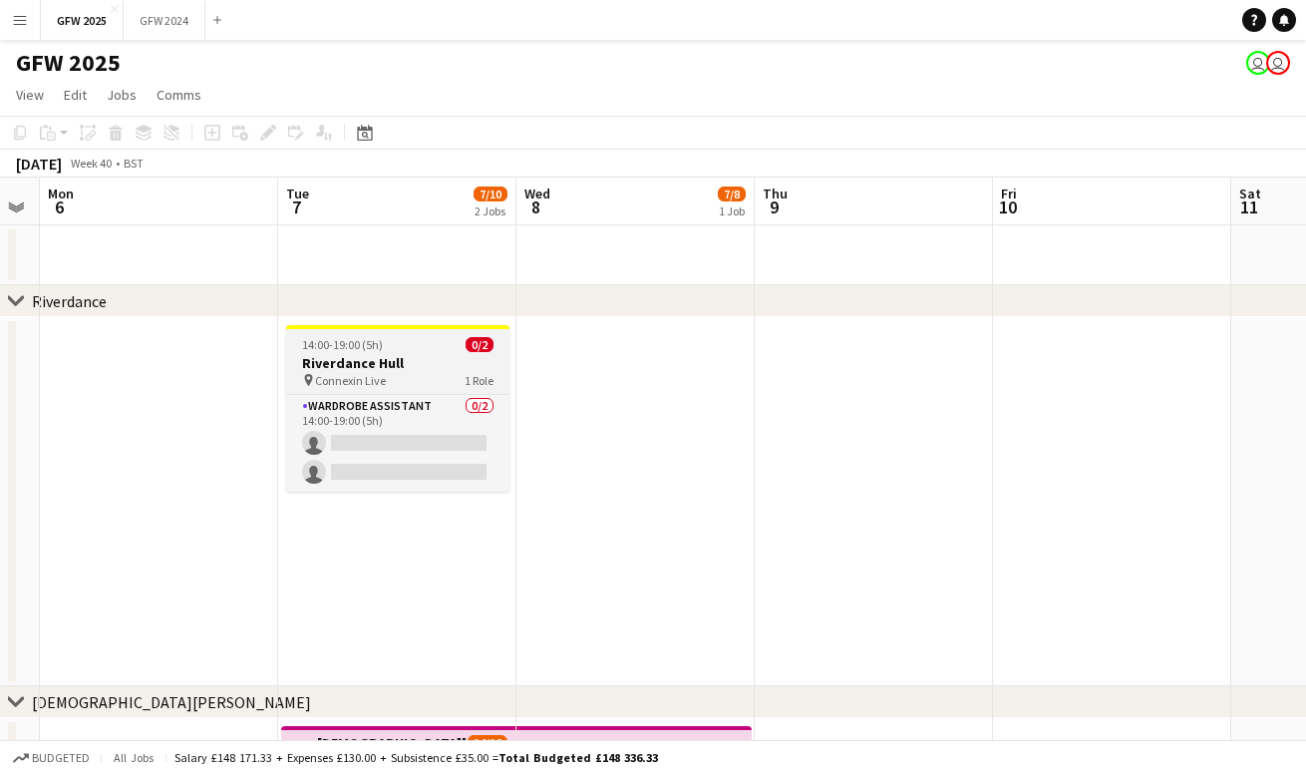
click at [413, 345] on div "14:00-19:00 (5h) 0/2" at bounding box center [397, 344] width 223 height 15
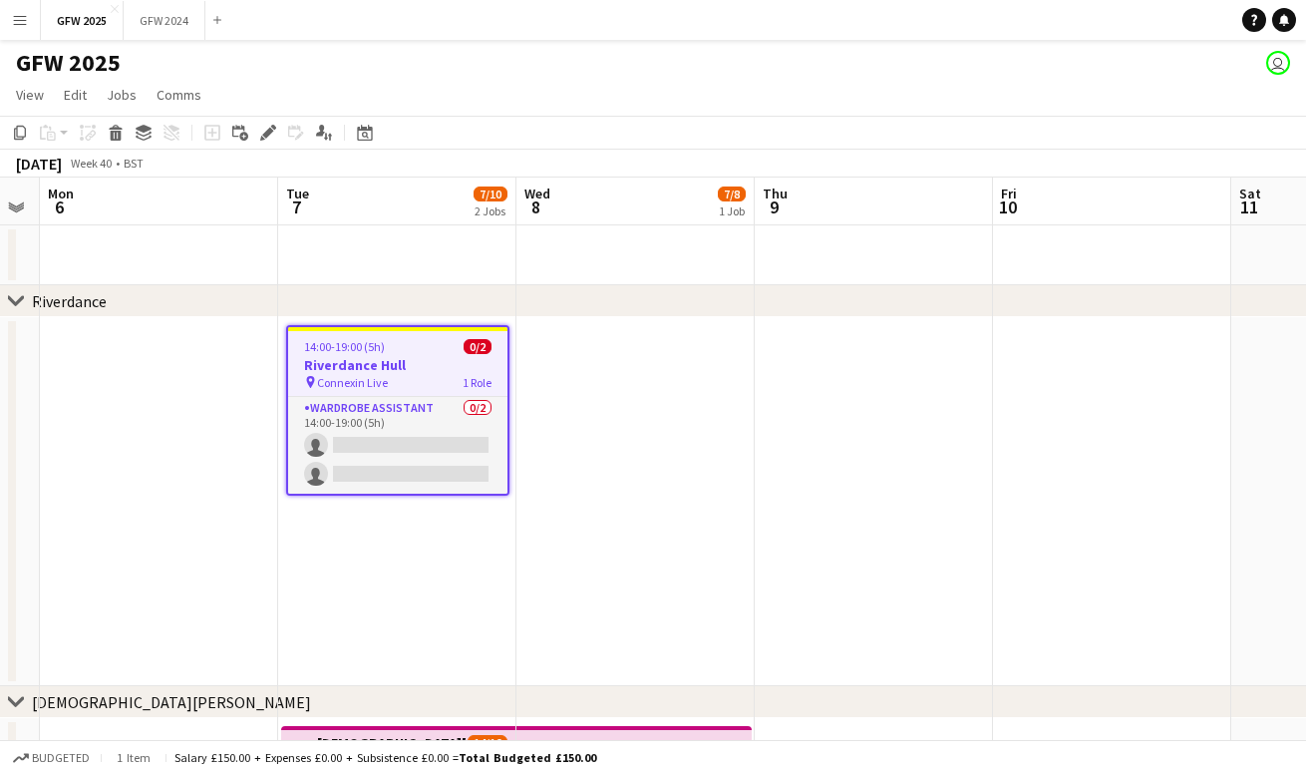
click at [25, 22] on app-icon "Menu" at bounding box center [20, 20] width 16 height 16
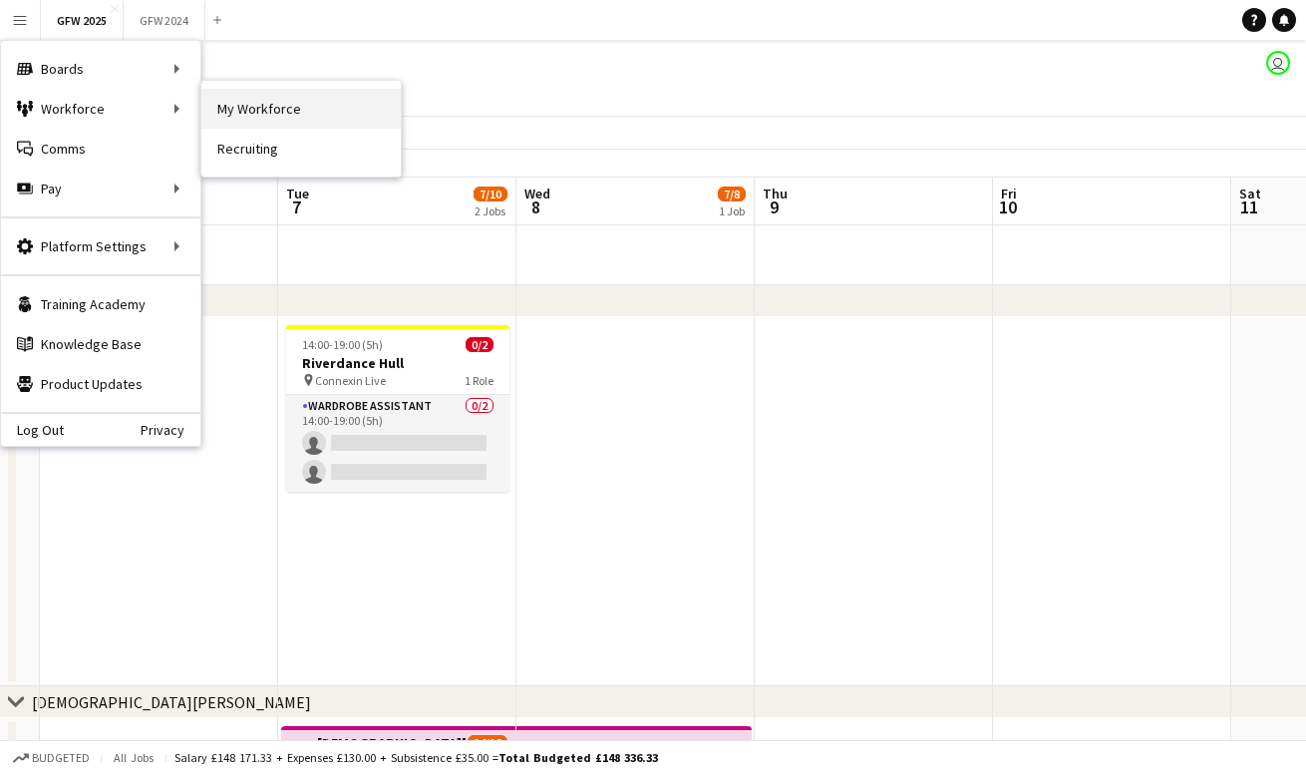
click at [235, 106] on link "My Workforce" at bounding box center [300, 109] width 199 height 40
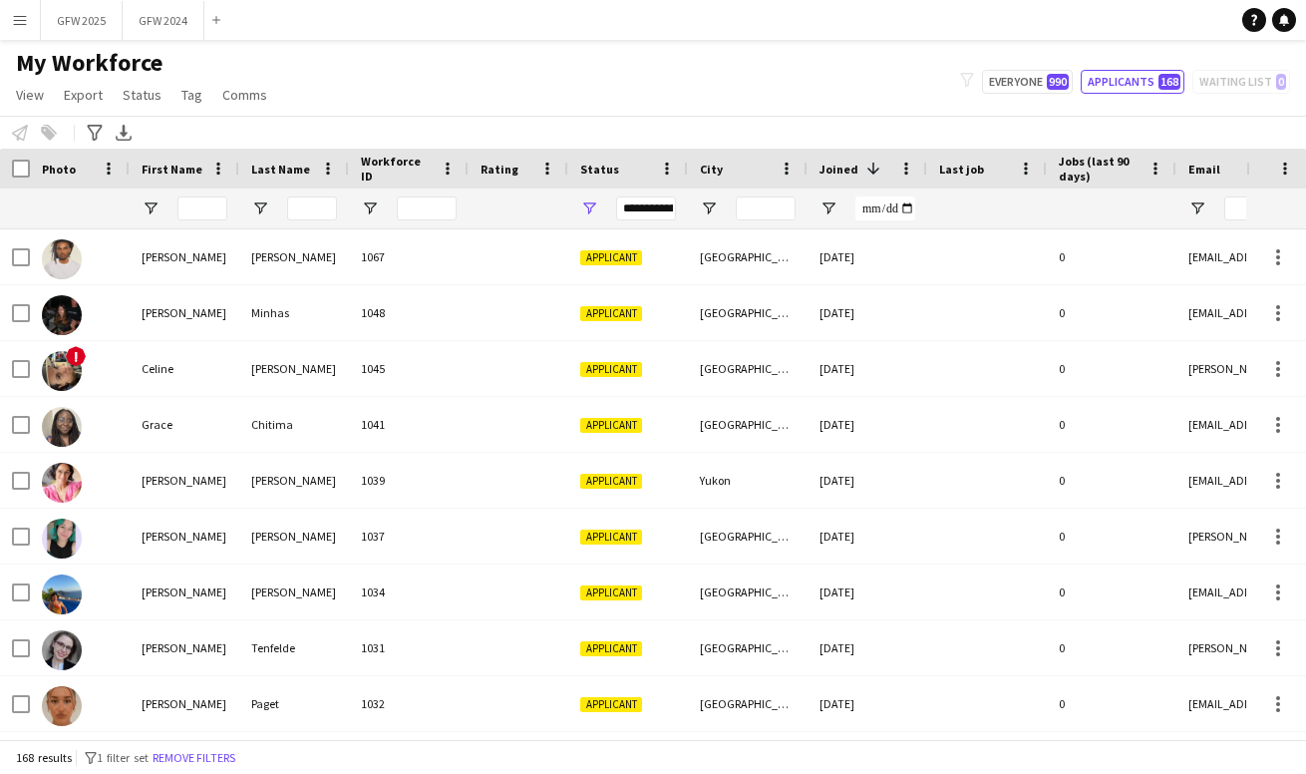
click at [656, 212] on div "**********" at bounding box center [646, 208] width 60 height 24
click at [540, 207] on div at bounding box center [519, 208] width 76 height 40
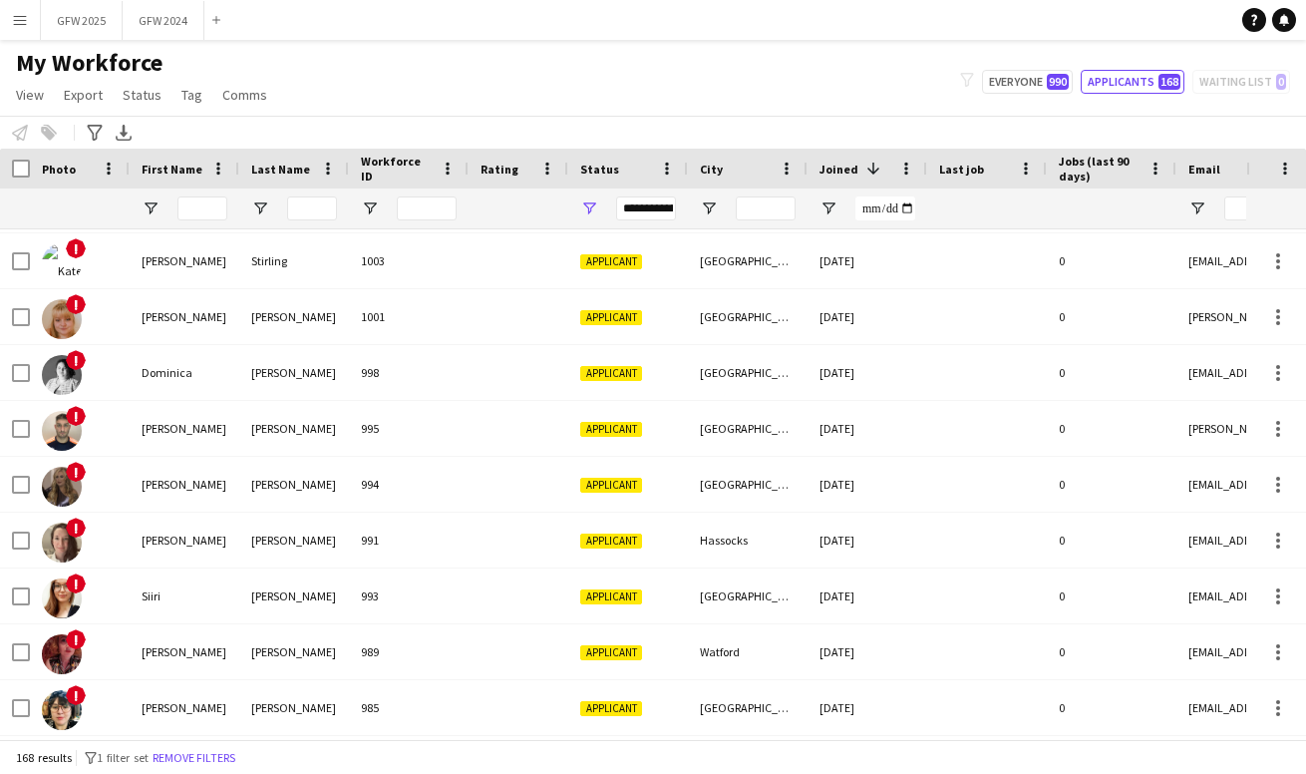
scroll to position [1018, 0]
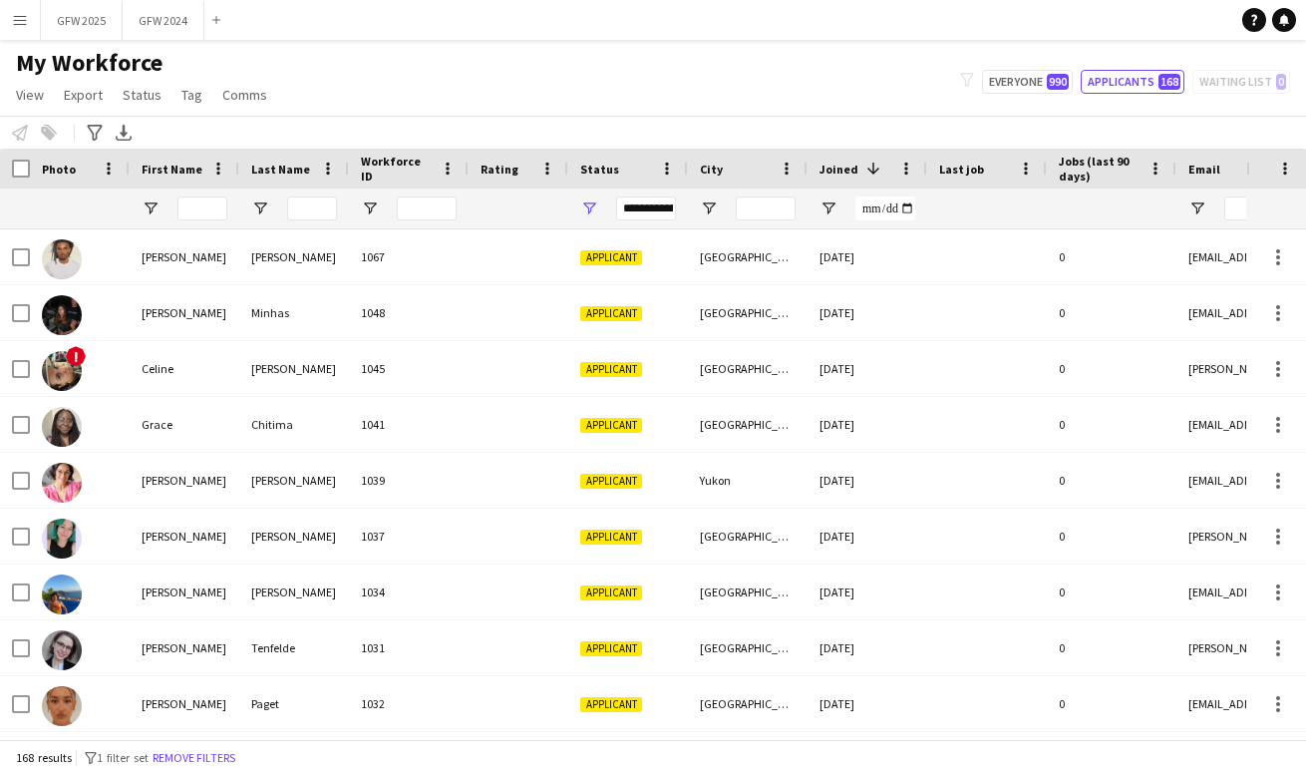
click at [650, 208] on div "**********" at bounding box center [646, 208] width 60 height 24
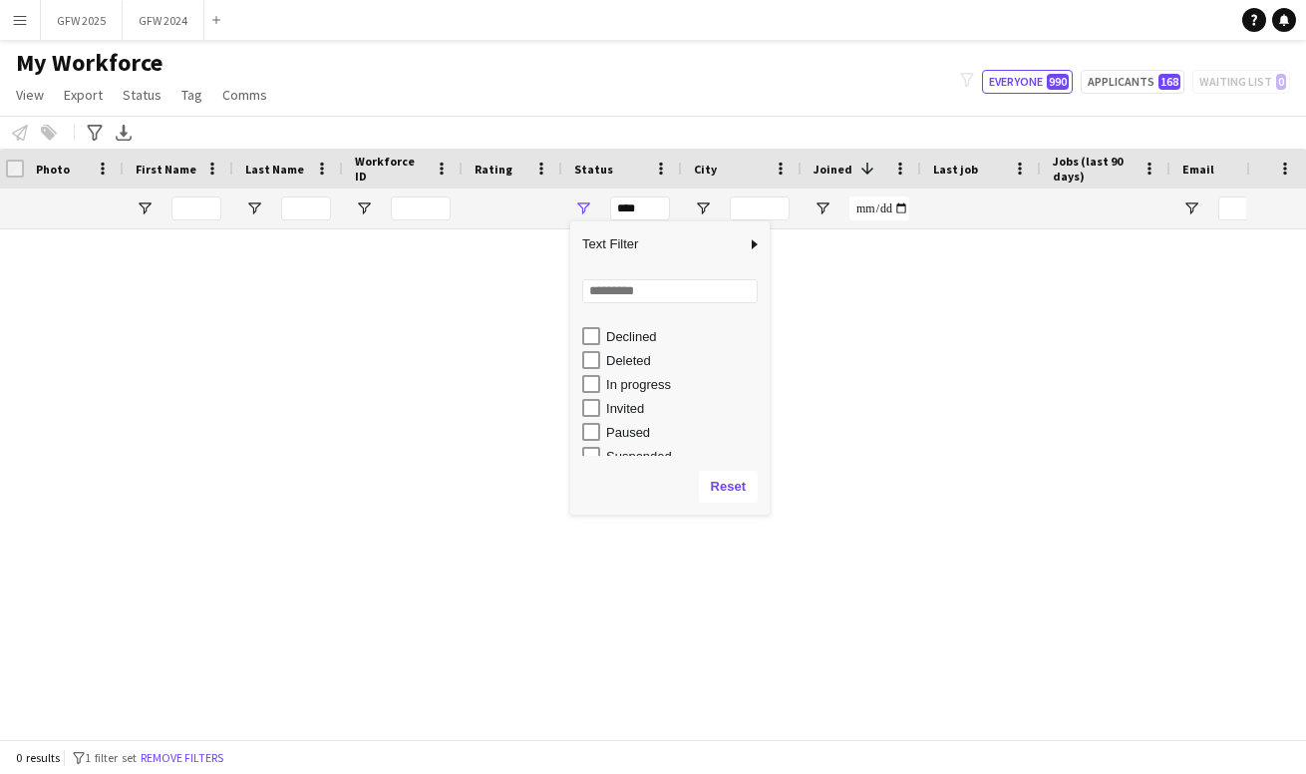
scroll to position [112, 0]
type input "**********"
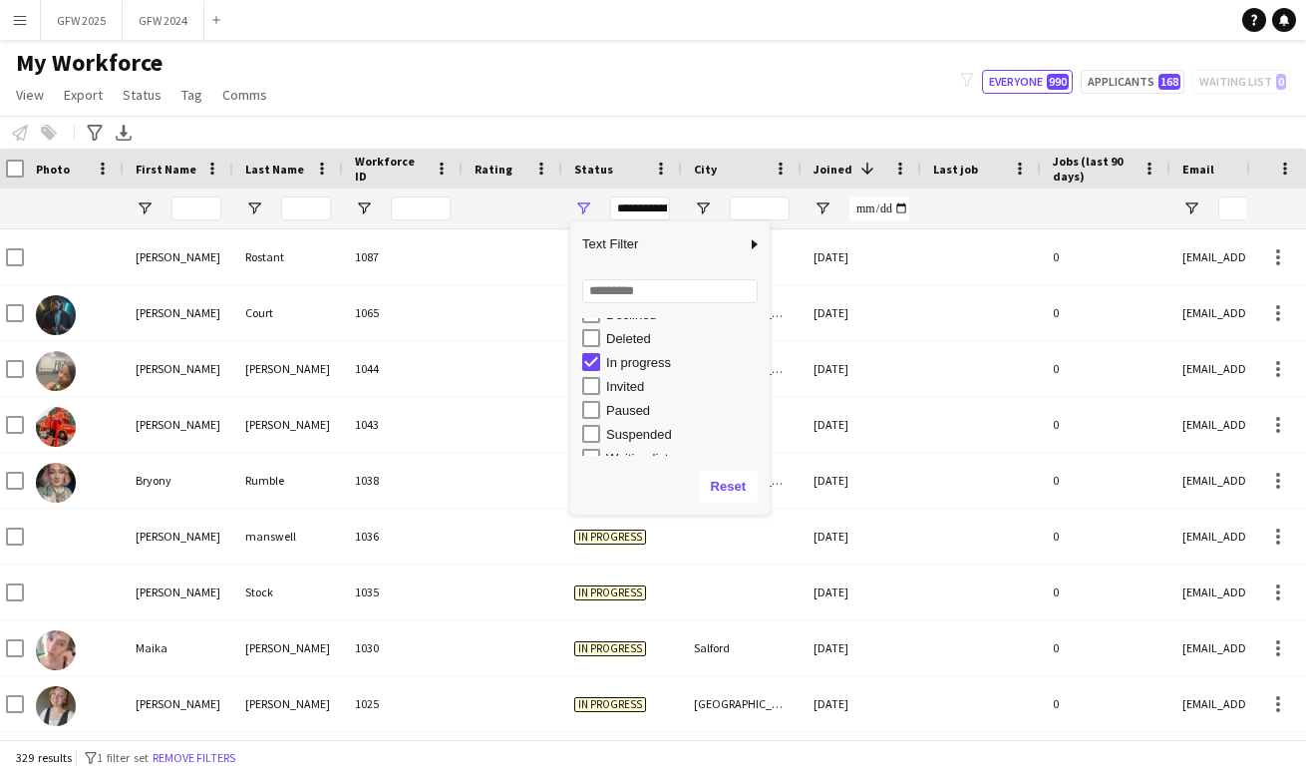
click at [498, 212] on div at bounding box center [513, 208] width 76 height 40
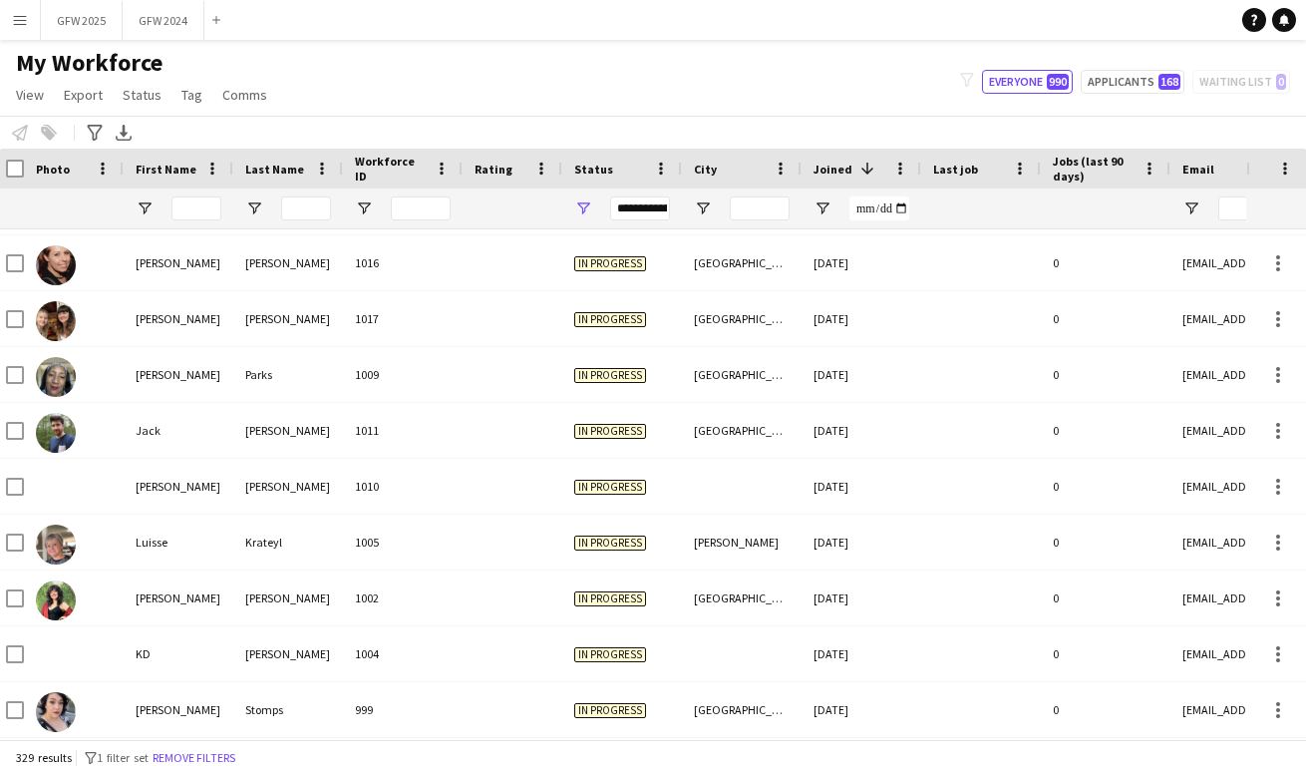
scroll to position [858, 0]
